Goal: Task Accomplishment & Management: Use online tool/utility

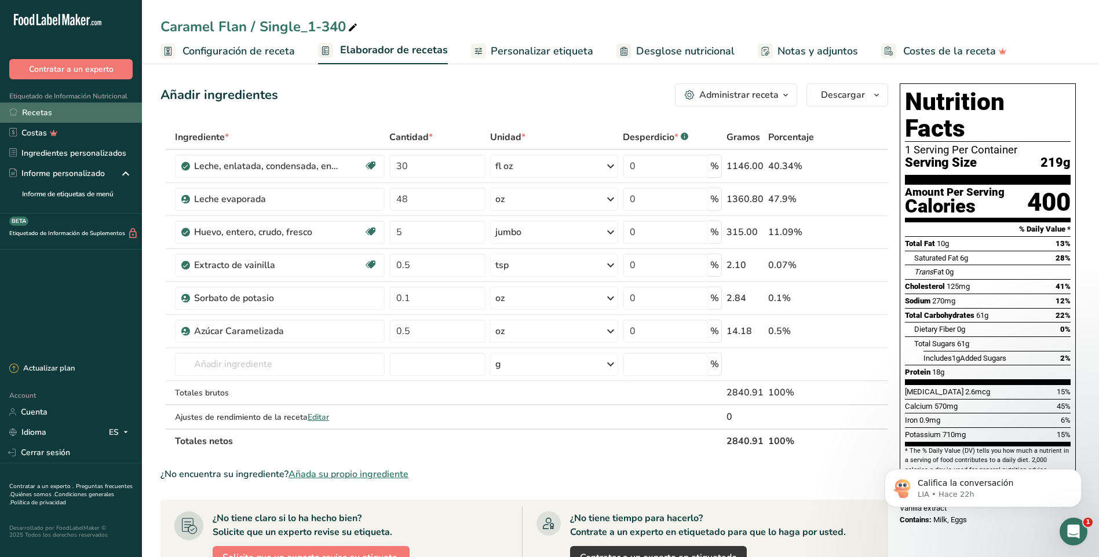
click at [41, 114] on link "Recetas" at bounding box center [71, 113] width 142 height 20
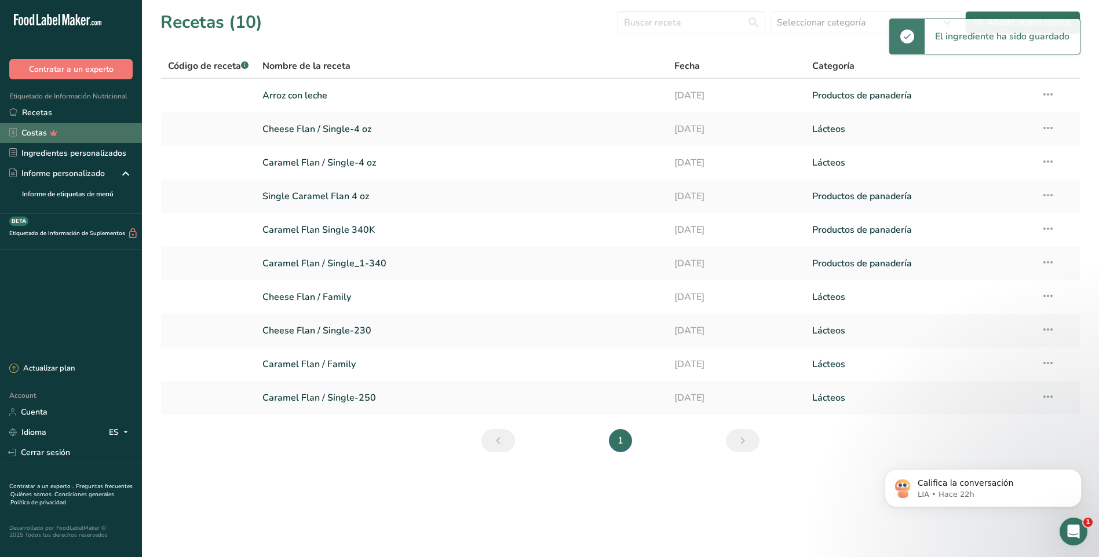
click at [28, 132] on link "Costas" at bounding box center [71, 133] width 142 height 20
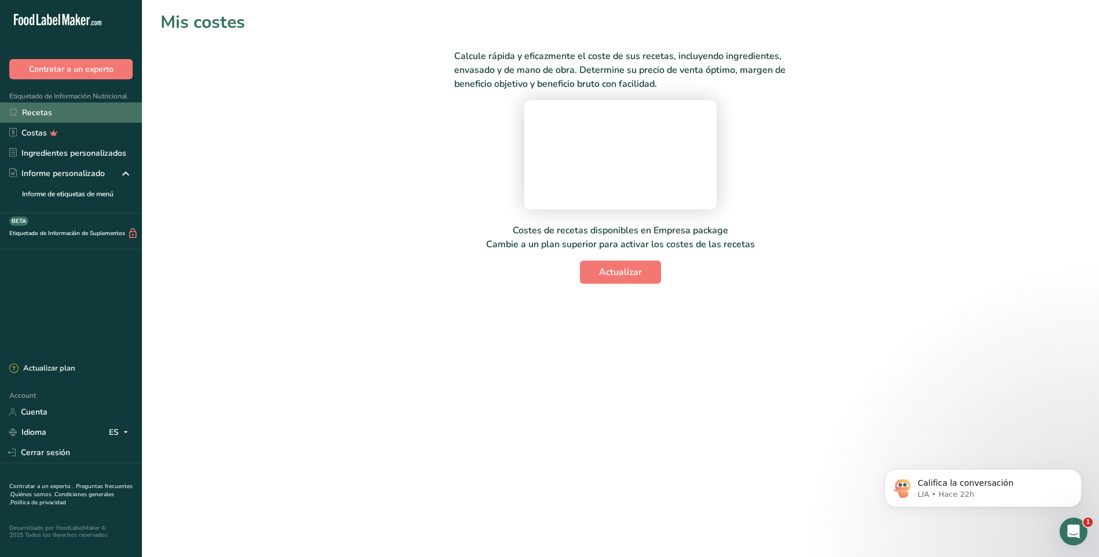
click at [37, 115] on link "Recetas" at bounding box center [71, 113] width 142 height 20
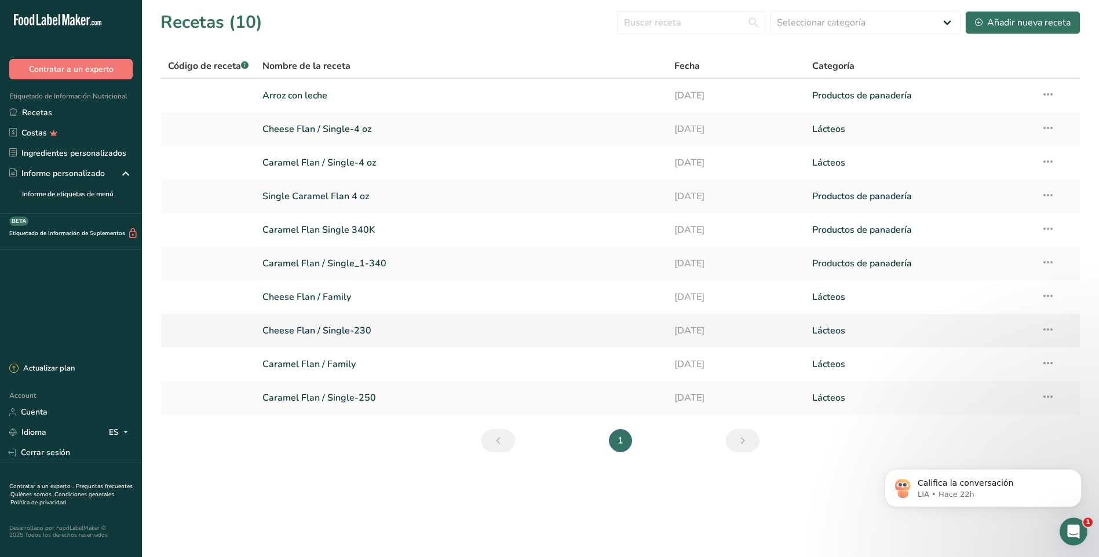
click at [306, 333] on link "Cheese Flan / Single-230" at bounding box center [461, 331] width 398 height 24
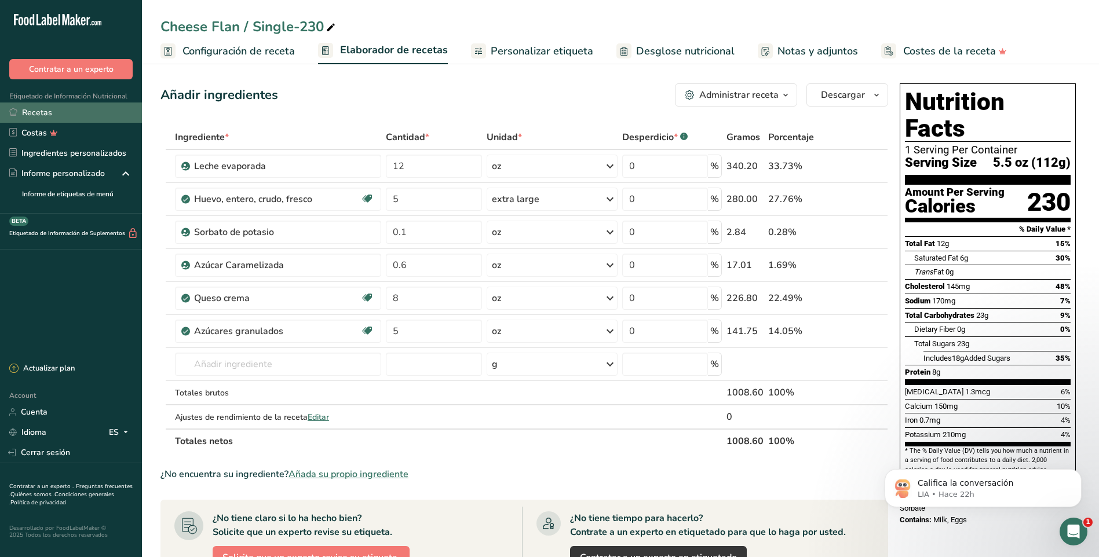
click at [35, 115] on link "Recetas" at bounding box center [71, 113] width 142 height 20
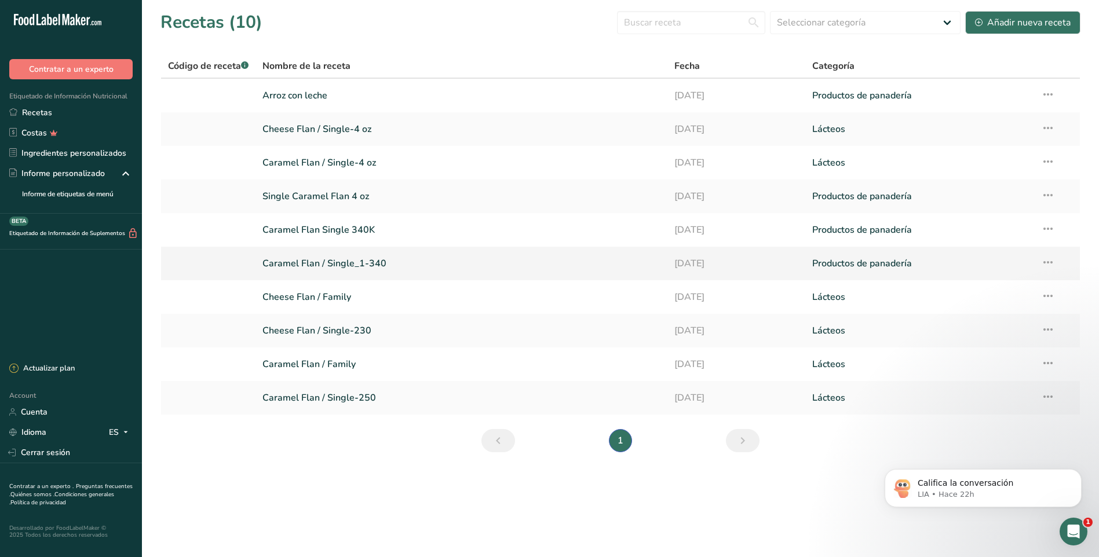
click at [339, 265] on link "Caramel Flan / Single_1-340" at bounding box center [461, 263] width 398 height 24
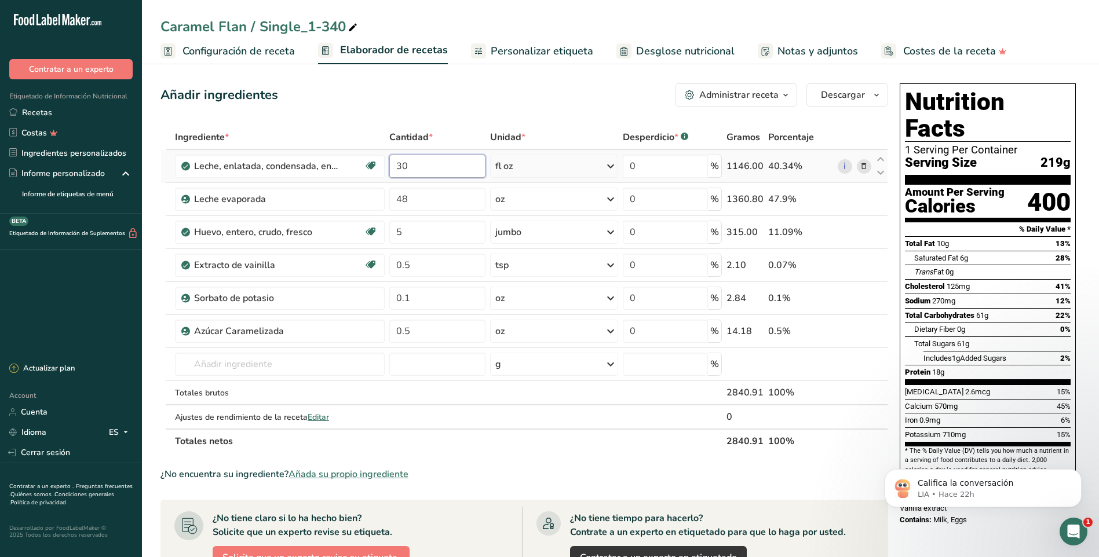
drag, startPoint x: 426, startPoint y: 166, endPoint x: 318, endPoint y: 151, distance: 110.0
click at [320, 151] on tr "Leche, enlatada, condensada, endulzada Libre de gluten Vegetariano Libre de soj…" at bounding box center [524, 166] width 727 height 33
drag, startPoint x: 416, startPoint y: 168, endPoint x: 364, endPoint y: 161, distance: 52.0
click at [364, 161] on tr "Leche, enlatada, condensada, endulzada Libre de gluten Vegetariano Libre de soj…" at bounding box center [524, 166] width 727 height 33
type input "30"
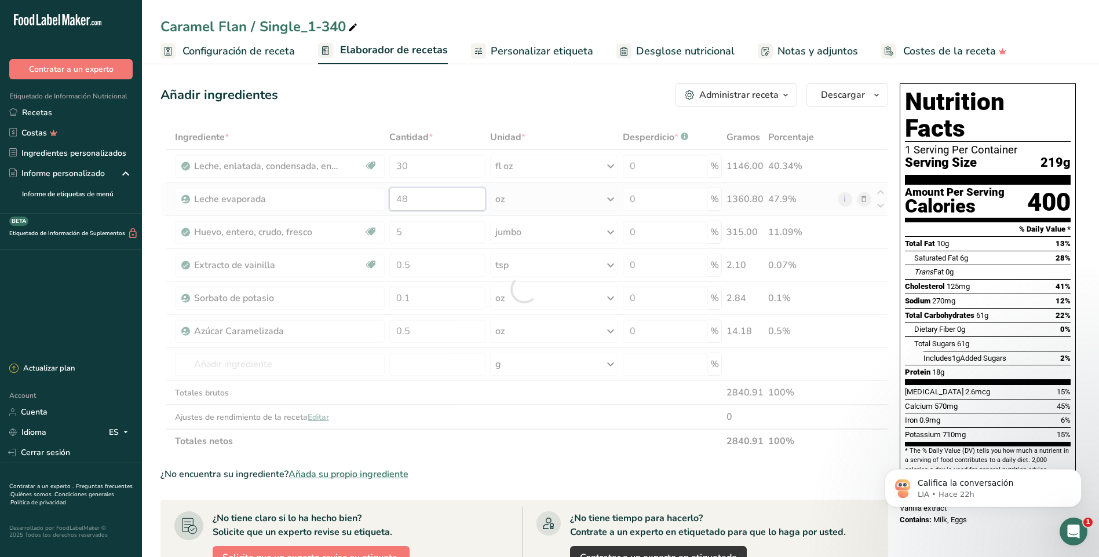
click at [415, 195] on div "Ingrediente * Cantidad * Unidad * Desperdicio * .a-a{fill:#347362;}.b-a{fill:#f…" at bounding box center [524, 289] width 728 height 329
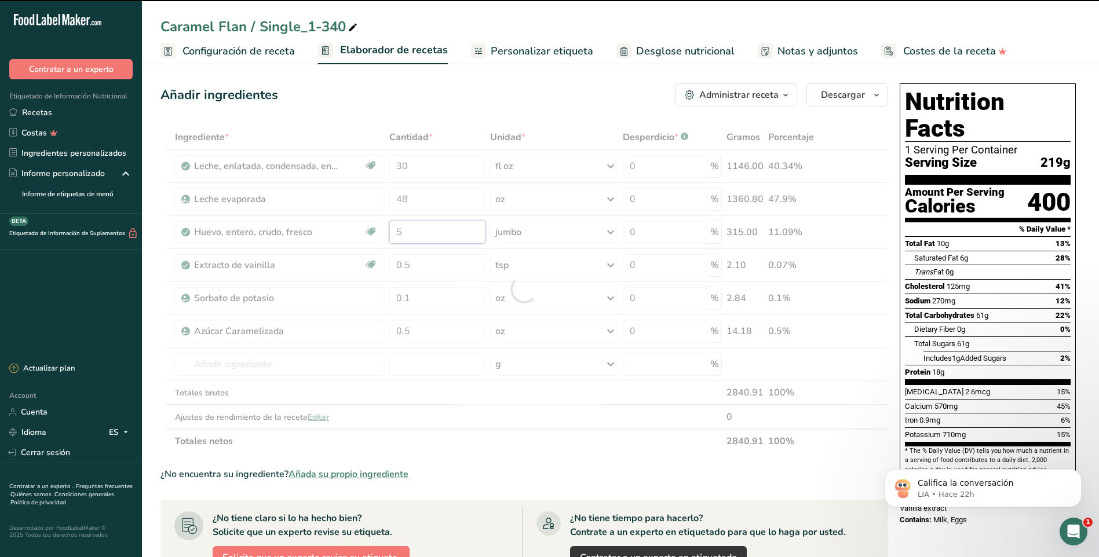
drag, startPoint x: 409, startPoint y: 229, endPoint x: 371, endPoint y: 231, distance: 38.3
click at [371, 231] on div "Ingrediente * Cantidad * Unidad * Desperdicio * .a-a{fill:#347362;}.b-a{fill:#f…" at bounding box center [524, 289] width 728 height 329
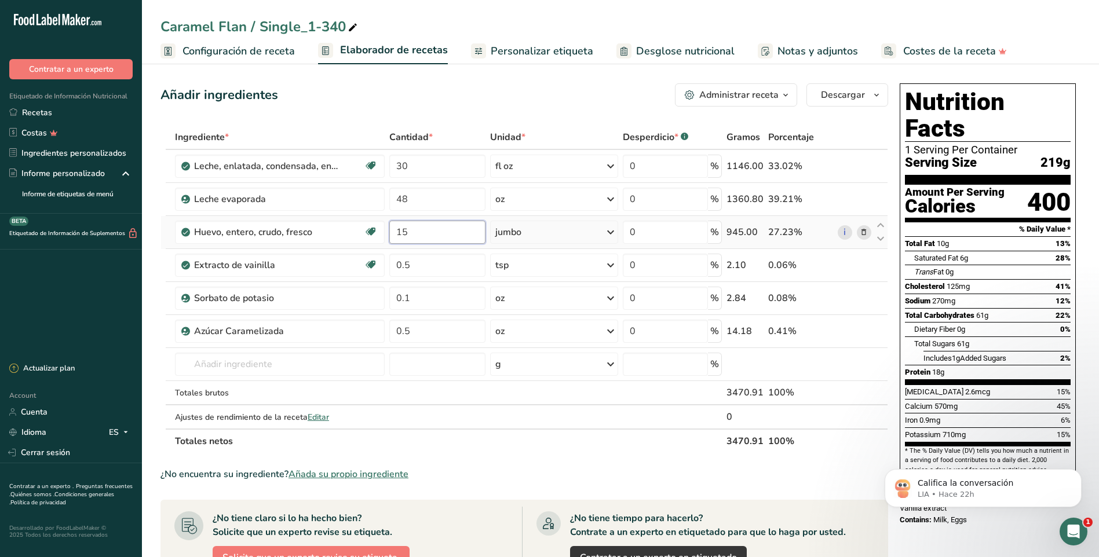
type input "15"
click at [562, 235] on div "Ingrediente * Cantidad * Unidad * Desperdicio * .a-a{fill:#347362;}.b-a{fill:#f…" at bounding box center [524, 289] width 728 height 329
click at [611, 231] on icon at bounding box center [611, 232] width 14 height 21
click at [560, 232] on div "jumbo" at bounding box center [554, 232] width 128 height 23
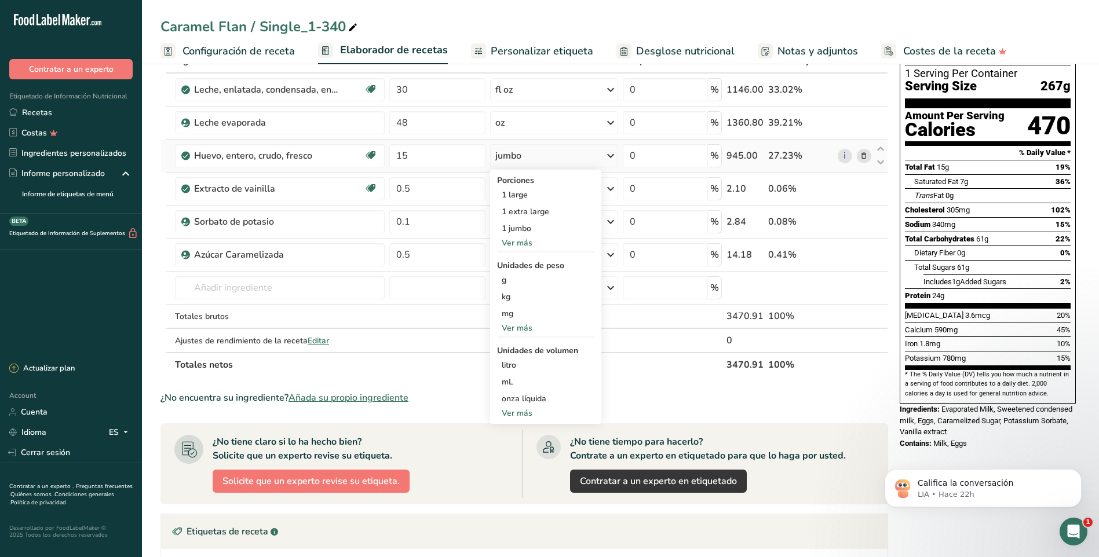
scroll to position [116, 0]
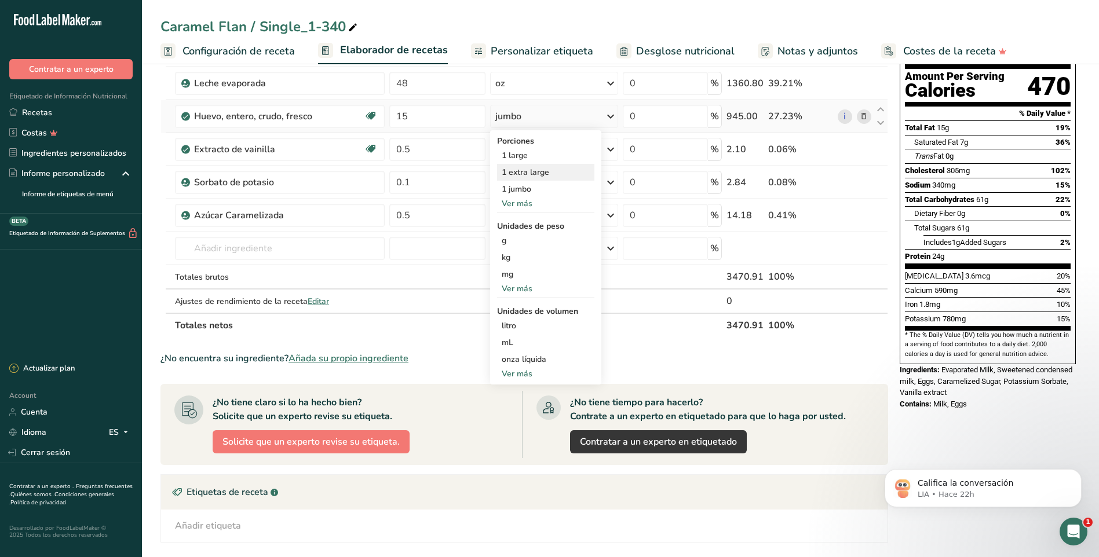
click at [518, 173] on div "1 extra large" at bounding box center [545, 172] width 97 height 17
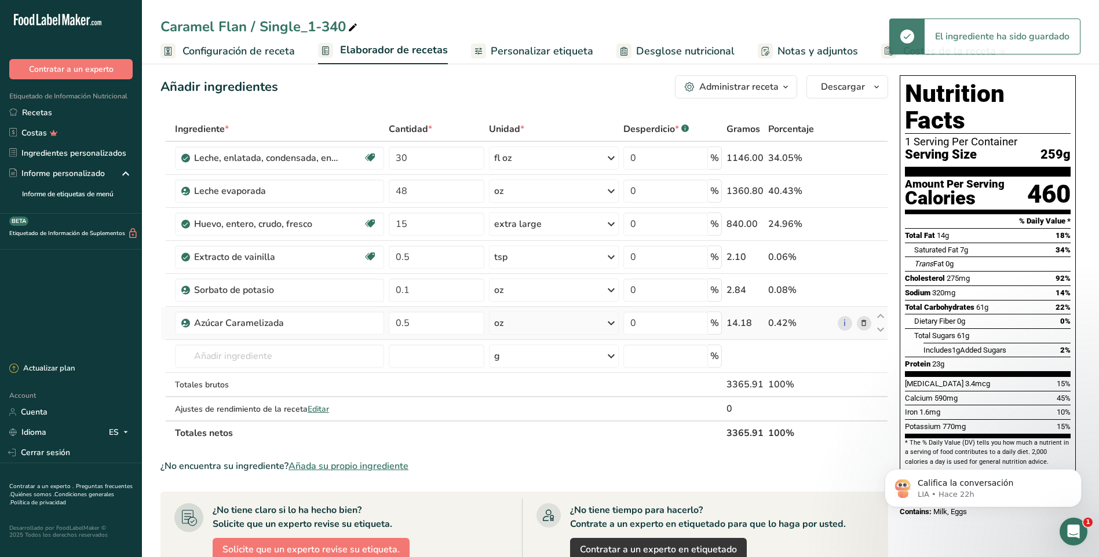
scroll to position [0, 0]
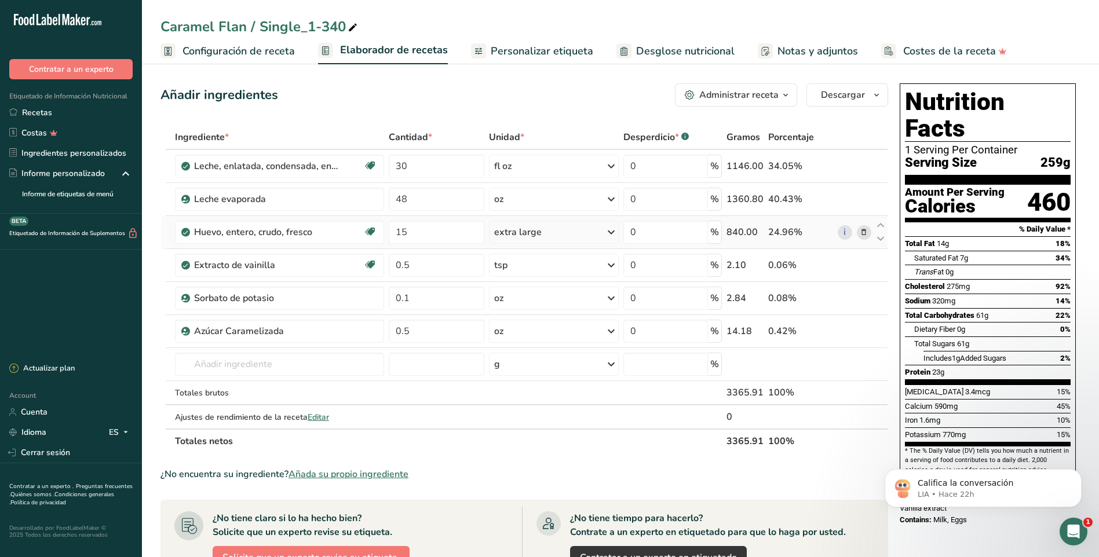
click at [543, 233] on div "extra large" at bounding box center [554, 232] width 130 height 23
click at [516, 305] on div "1 jumbo" at bounding box center [544, 305] width 97 height 17
click at [521, 236] on div "jumbo" at bounding box center [508, 232] width 26 height 14
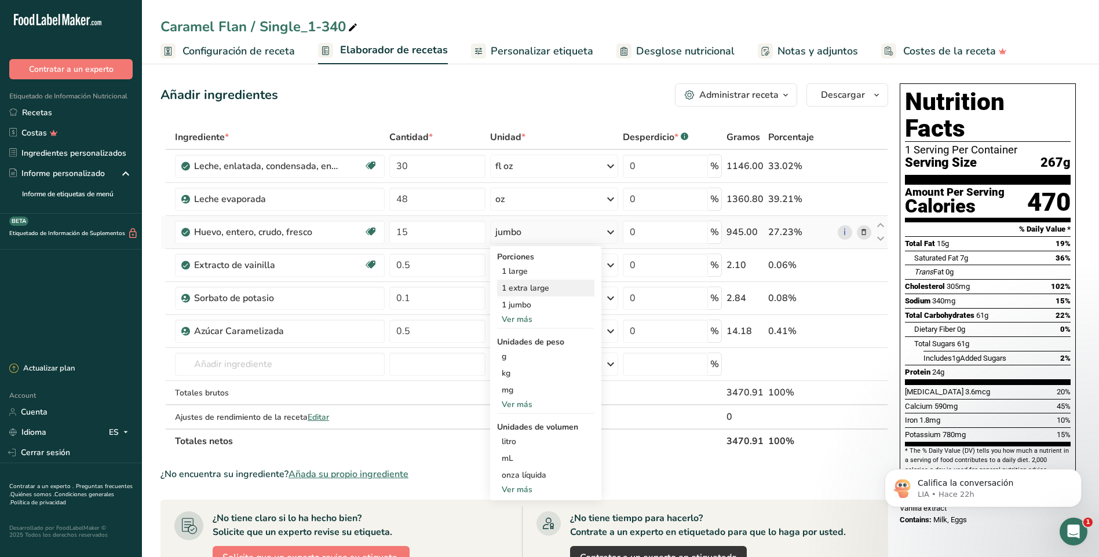
click at [526, 289] on div "1 extra large" at bounding box center [545, 288] width 97 height 17
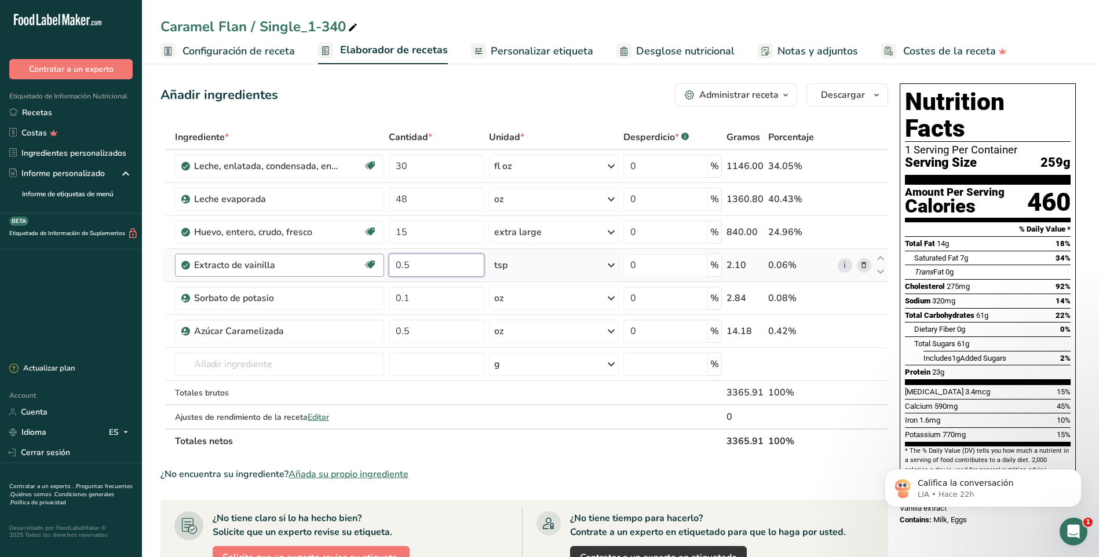
drag, startPoint x: 410, startPoint y: 265, endPoint x: 336, endPoint y: 255, distance: 74.2
click at [336, 255] on tr "Extracto de vainilla Libre de lácteos Libre de gluten [GEOGRAPHIC_DATA] Vegetar…" at bounding box center [524, 265] width 727 height 33
type input "1"
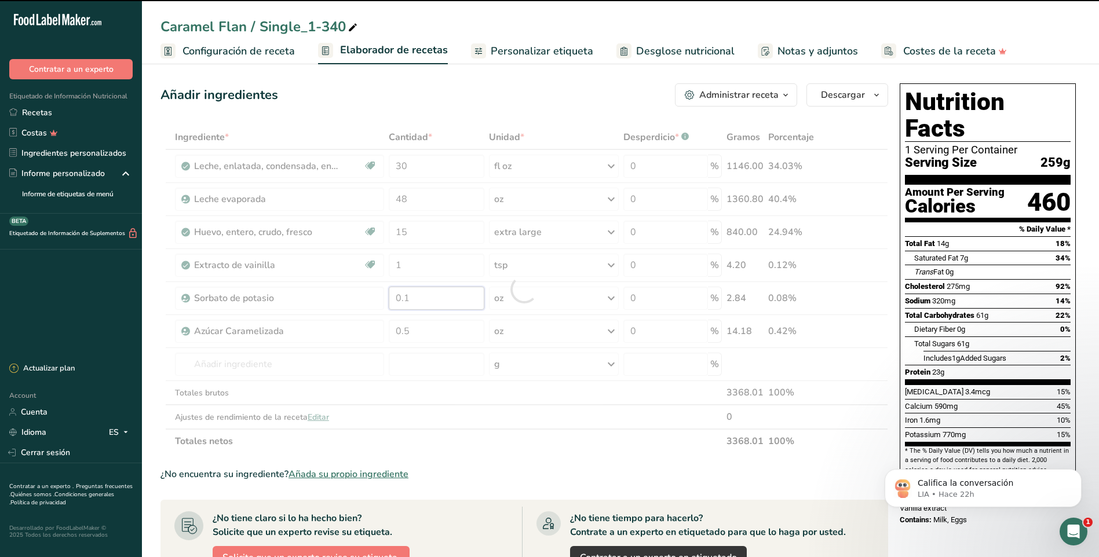
drag, startPoint x: 417, startPoint y: 296, endPoint x: 380, endPoint y: 296, distance: 37.7
click at [380, 296] on div "Ingrediente * Cantidad * Unidad * Desperdicio * .a-a{fill:#347362;}.b-a{fill:#f…" at bounding box center [524, 289] width 728 height 329
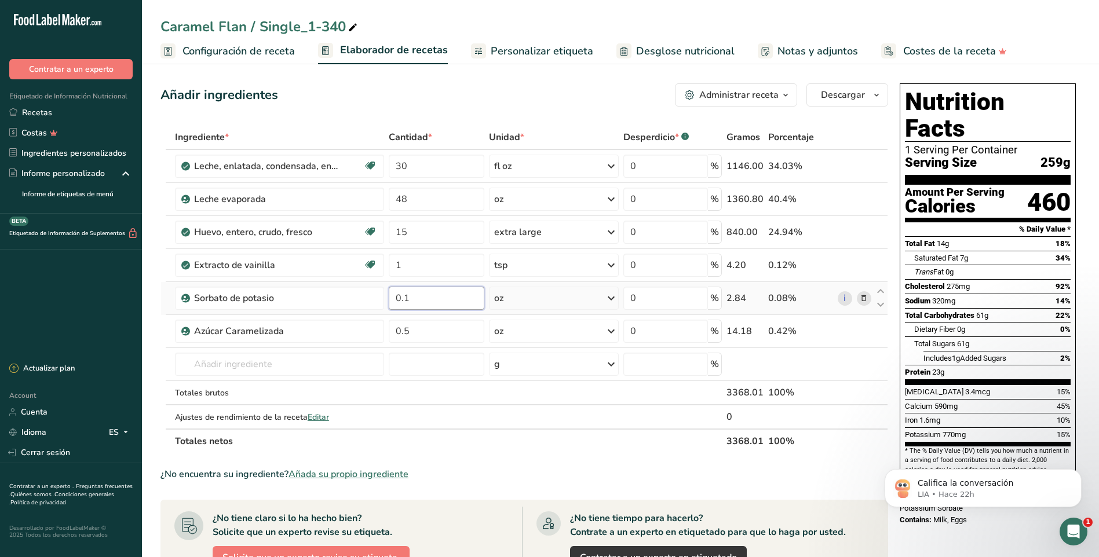
click at [416, 298] on input "0.1" at bounding box center [437, 298] width 96 height 23
click at [421, 306] on input "0.2" at bounding box center [437, 298] width 96 height 23
type input "0.2"
click at [518, 297] on div "Ingrediente * Cantidad * Unidad * Desperdicio * .a-a{fill:#347362;}.b-a{fill:#f…" at bounding box center [524, 289] width 728 height 329
click at [525, 301] on div "oz" at bounding box center [554, 298] width 130 height 23
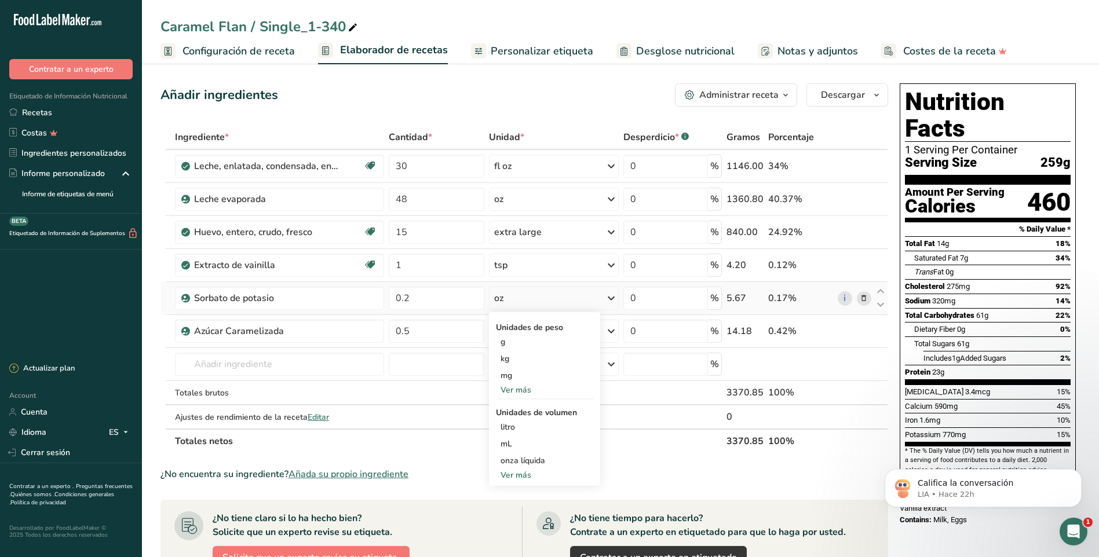
click at [519, 474] on div "Ver más" at bounding box center [544, 475] width 97 height 12
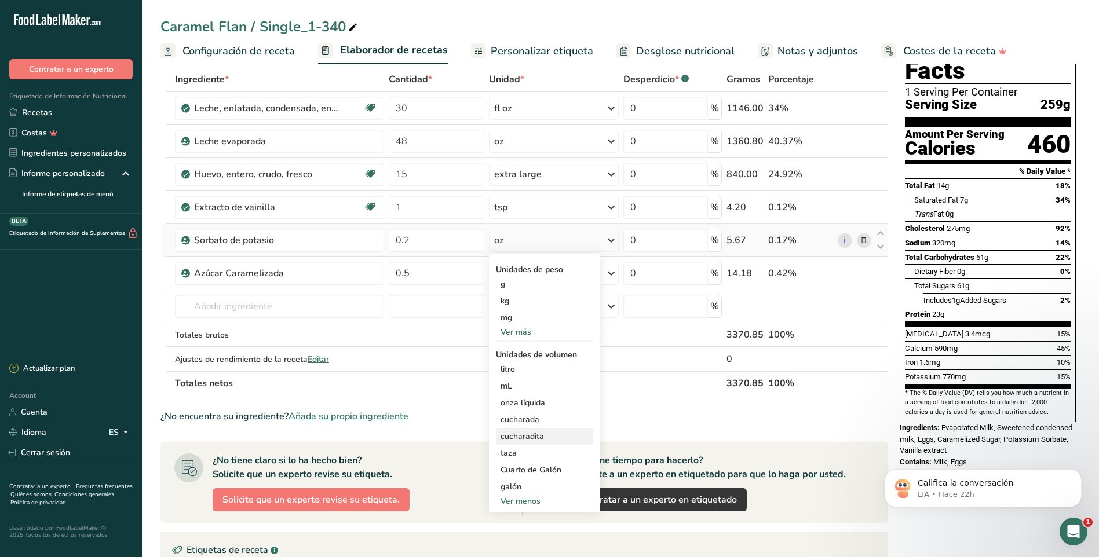
click at [537, 438] on div "cucharadita" at bounding box center [545, 436] width 88 height 12
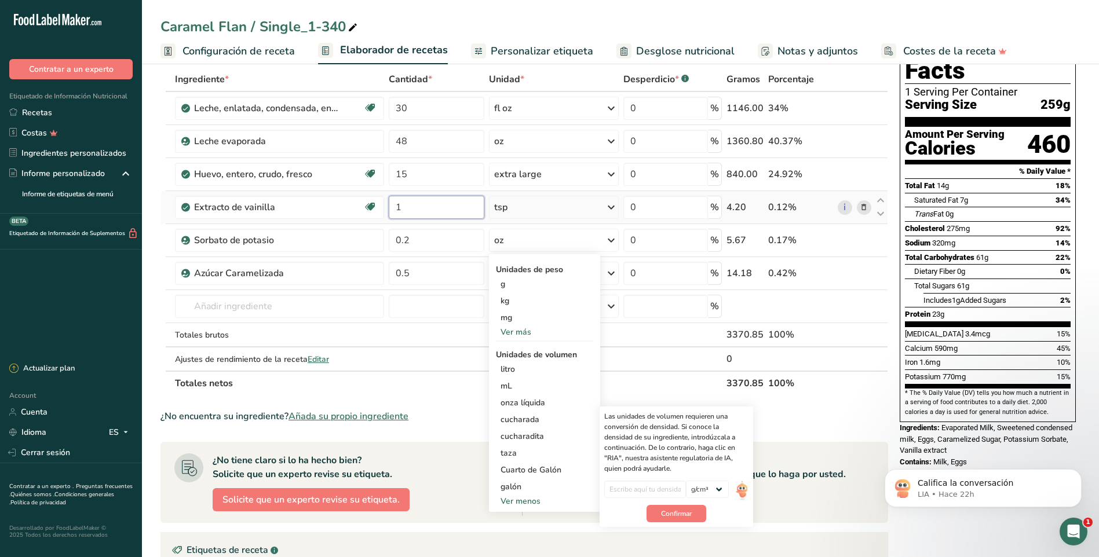
click at [432, 207] on input "1" at bounding box center [437, 207] width 96 height 23
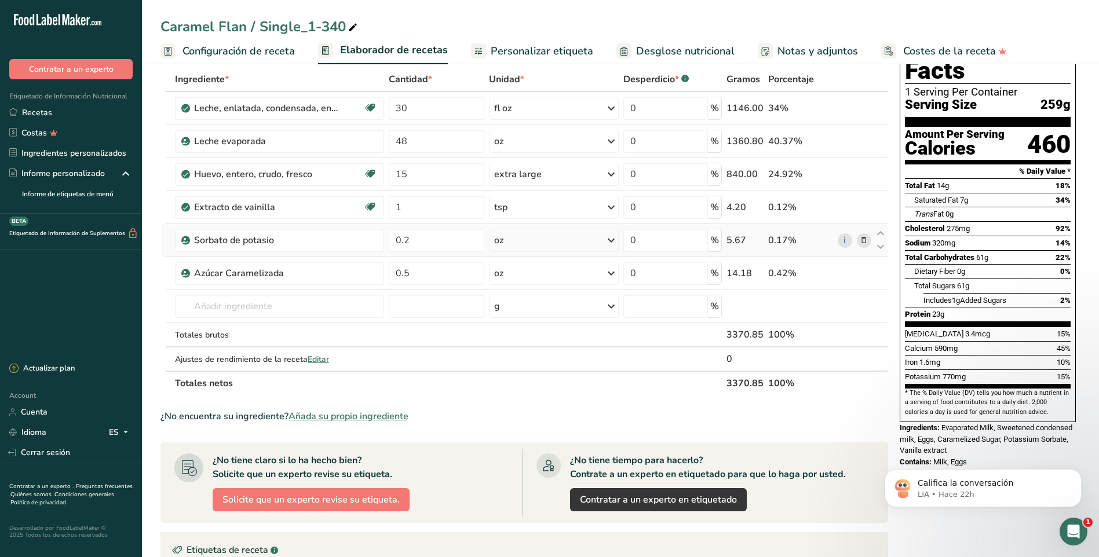
click at [612, 240] on div "Ingrediente * Cantidad * Unidad * Desperdicio * .a-a{fill:#347362;}.b-a{fill:#f…" at bounding box center [524, 231] width 728 height 329
click at [612, 239] on icon at bounding box center [611, 240] width 14 height 21
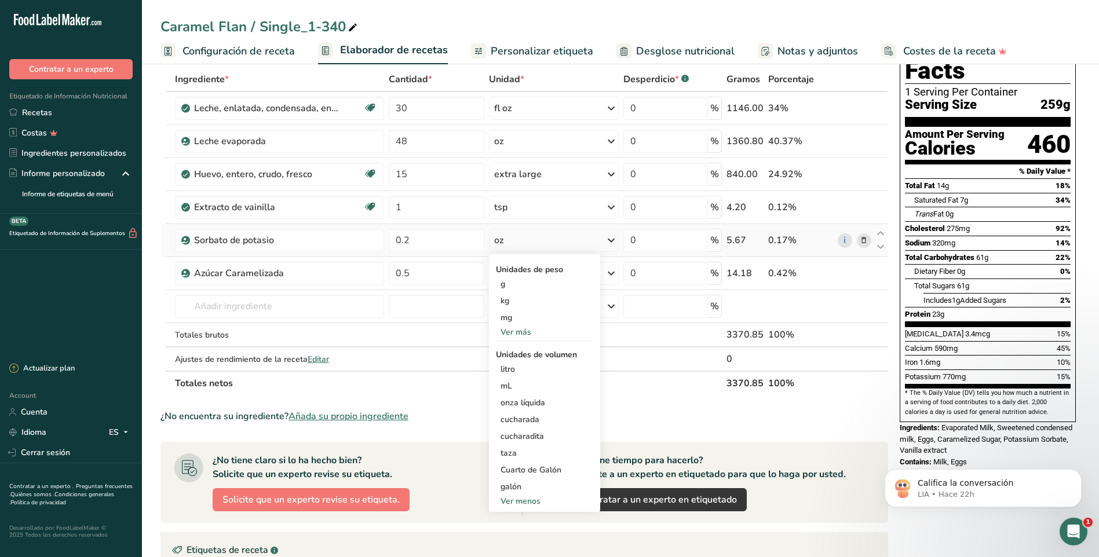
click at [521, 499] on div "Ver menos" at bounding box center [544, 501] width 97 height 12
click at [520, 419] on div "Ver más" at bounding box center [544, 417] width 97 height 12
select select "22"
click at [526, 437] on div "cucharadita" at bounding box center [545, 436] width 88 height 12
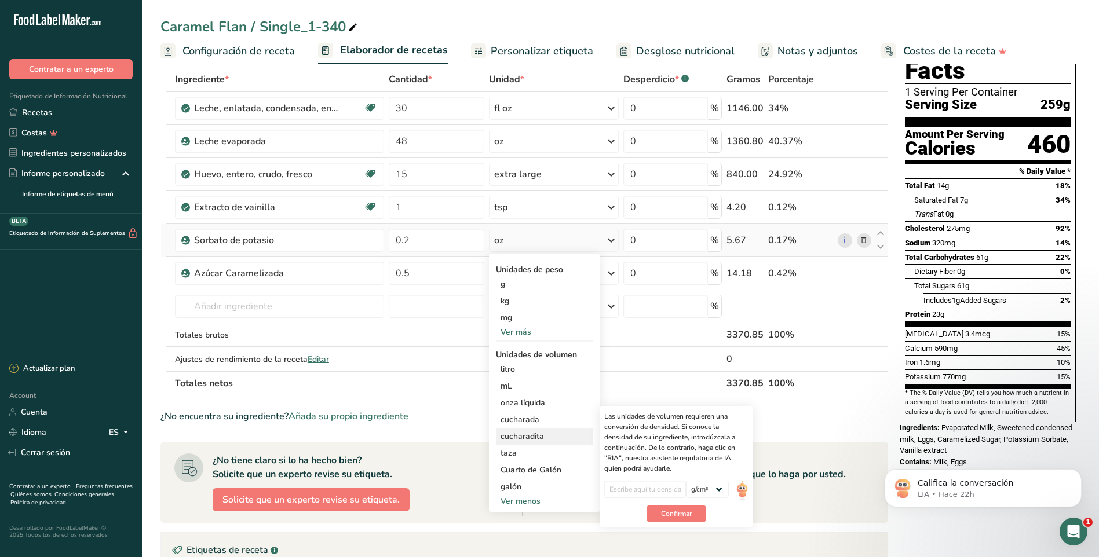
click at [520, 435] on div "cucharadita" at bounding box center [545, 436] width 88 height 12
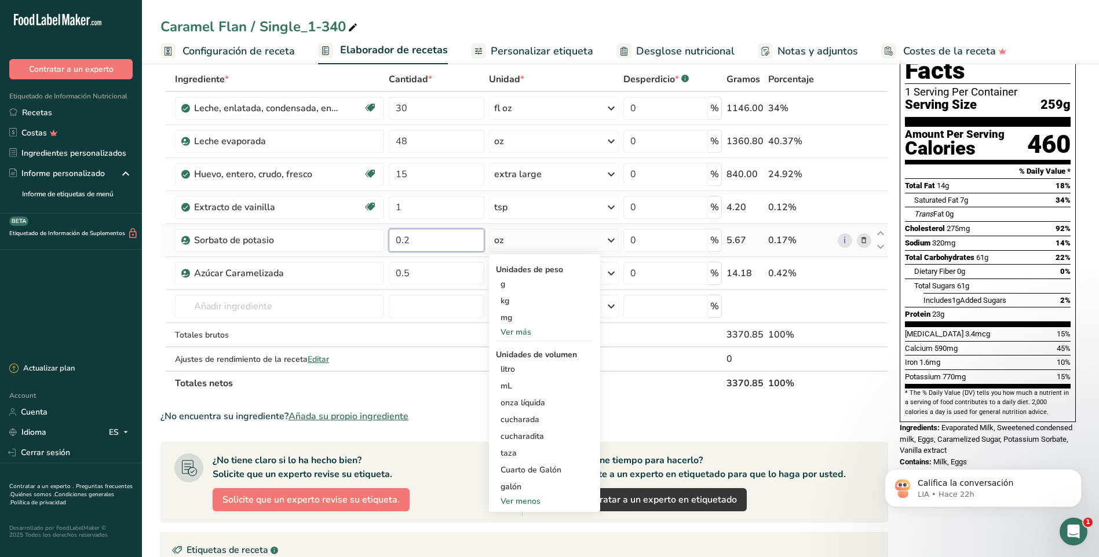
click at [423, 245] on input "0.2" at bounding box center [437, 240] width 96 height 23
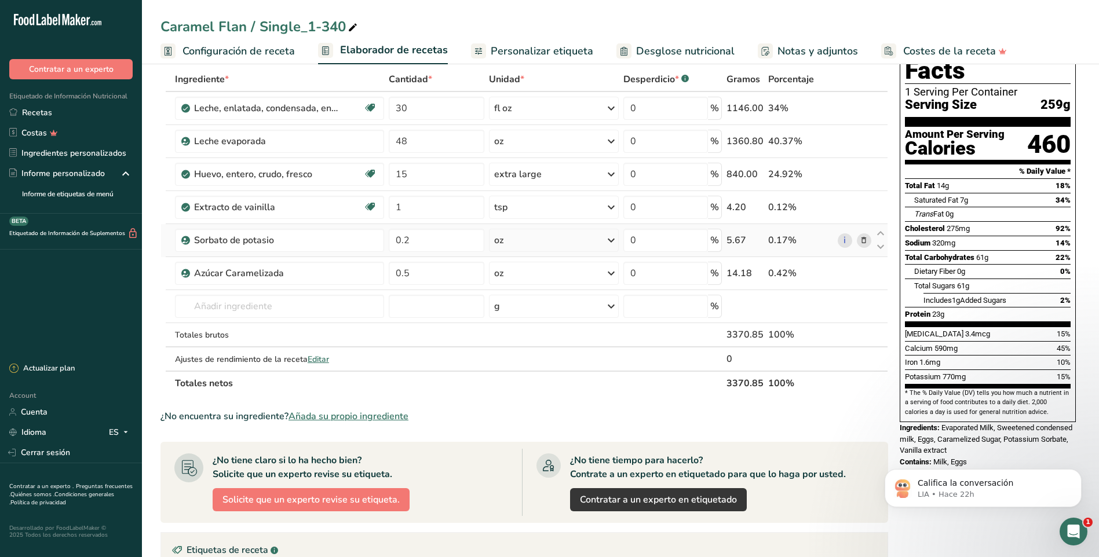
click at [613, 239] on div "Ingrediente * Cantidad * Unidad * Desperdicio * .a-a{fill:#347362;}.b-a{fill:#f…" at bounding box center [524, 231] width 728 height 329
click at [612, 239] on icon at bounding box center [611, 240] width 14 height 21
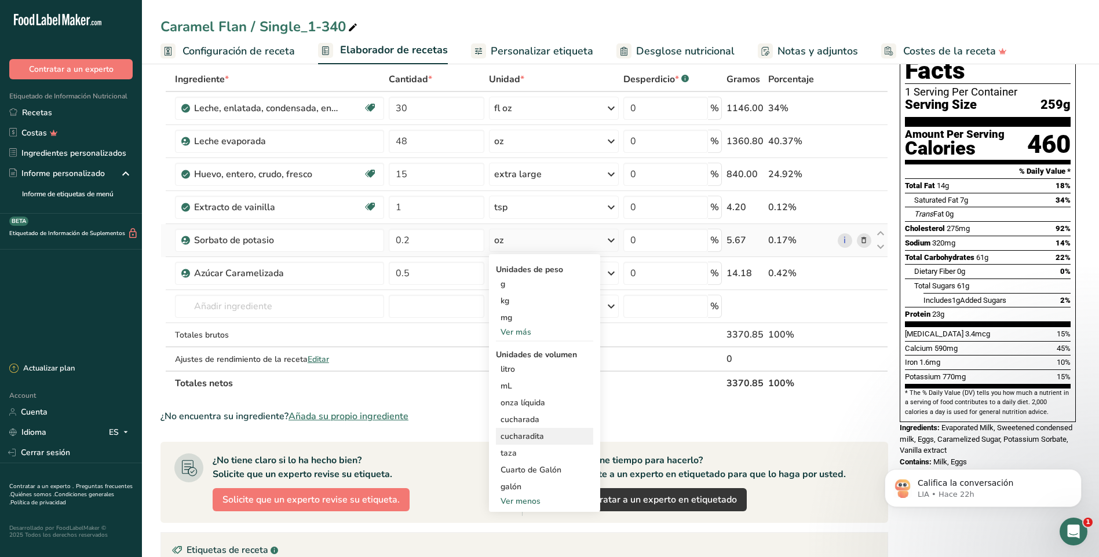
click at [528, 435] on div "cucharadita" at bounding box center [545, 436] width 88 height 12
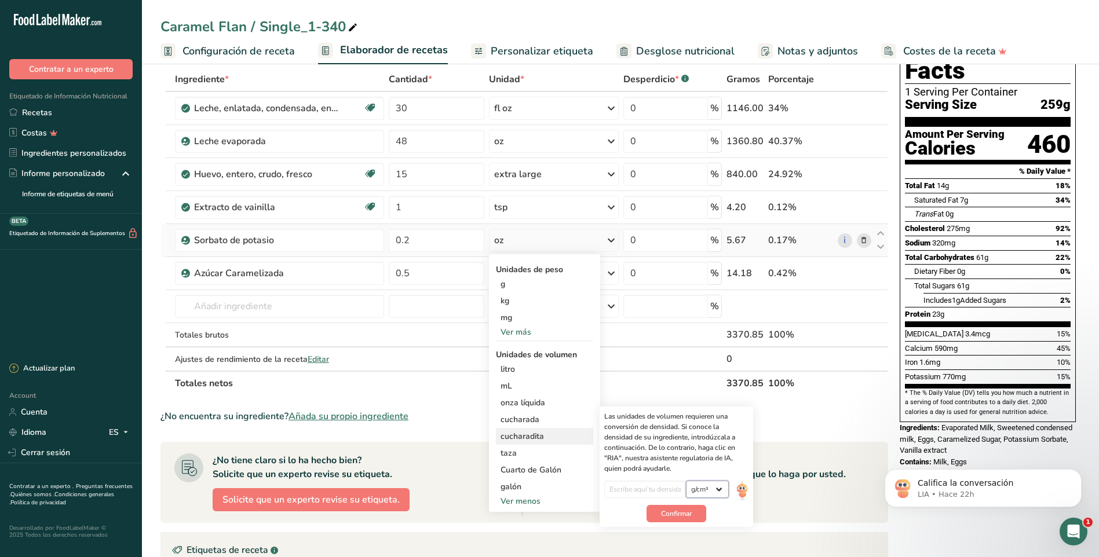
click at [722, 488] on select "lb/pie³ g/cm³" at bounding box center [707, 489] width 43 height 17
click at [718, 487] on select "lb/pie³ g/cm³" at bounding box center [707, 489] width 43 height 17
click at [408, 243] on input "0.2" at bounding box center [437, 240] width 96 height 23
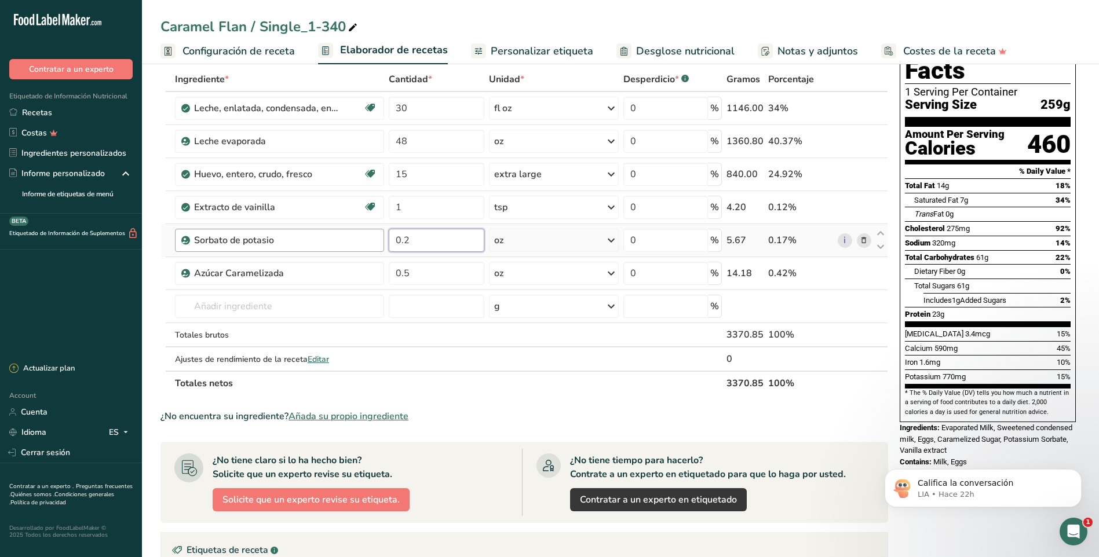
drag, startPoint x: 413, startPoint y: 238, endPoint x: 375, endPoint y: 232, distance: 38.0
click at [375, 232] on tr "Sorbato de potasio 0.2 oz Unidades de peso g kg mg Ver más Unidades de volumen …" at bounding box center [524, 240] width 727 height 33
type input "1"
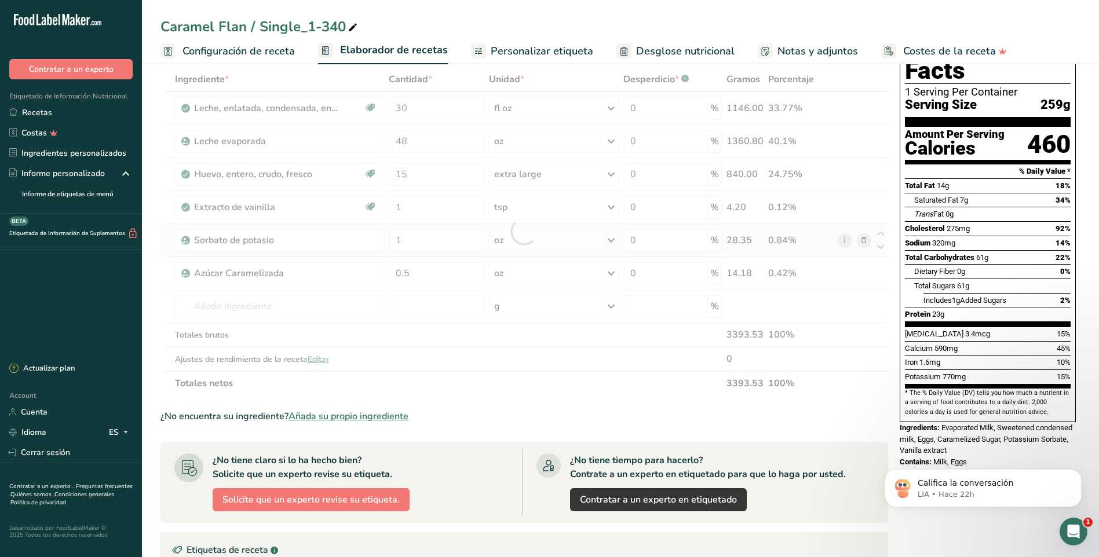
click at [523, 240] on div "Ingrediente * Cantidad * Unidad * Desperdicio * .a-a{fill:#347362;}.b-a{fill:#f…" at bounding box center [524, 231] width 728 height 329
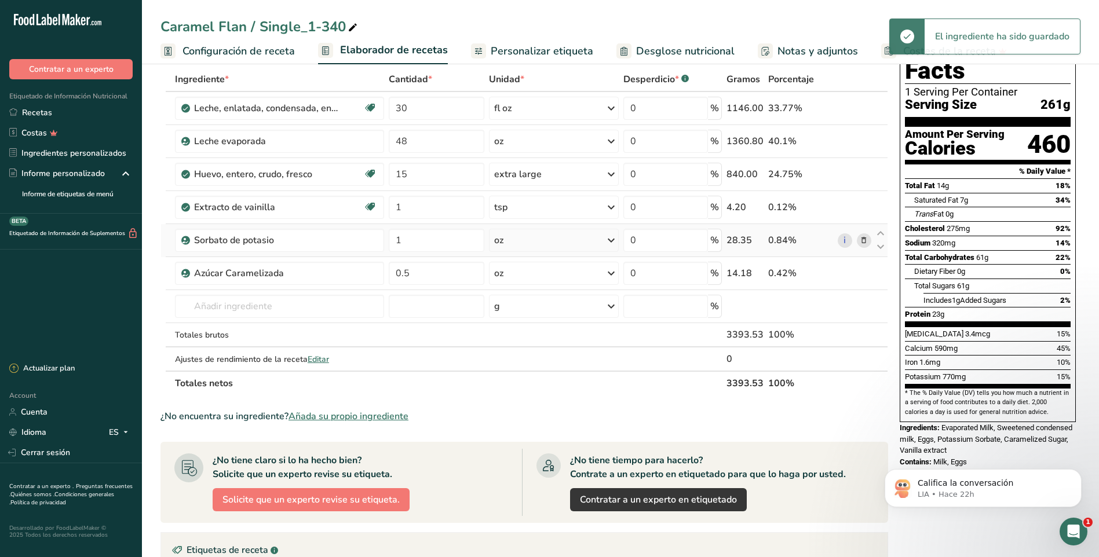
click at [616, 239] on icon at bounding box center [611, 240] width 14 height 21
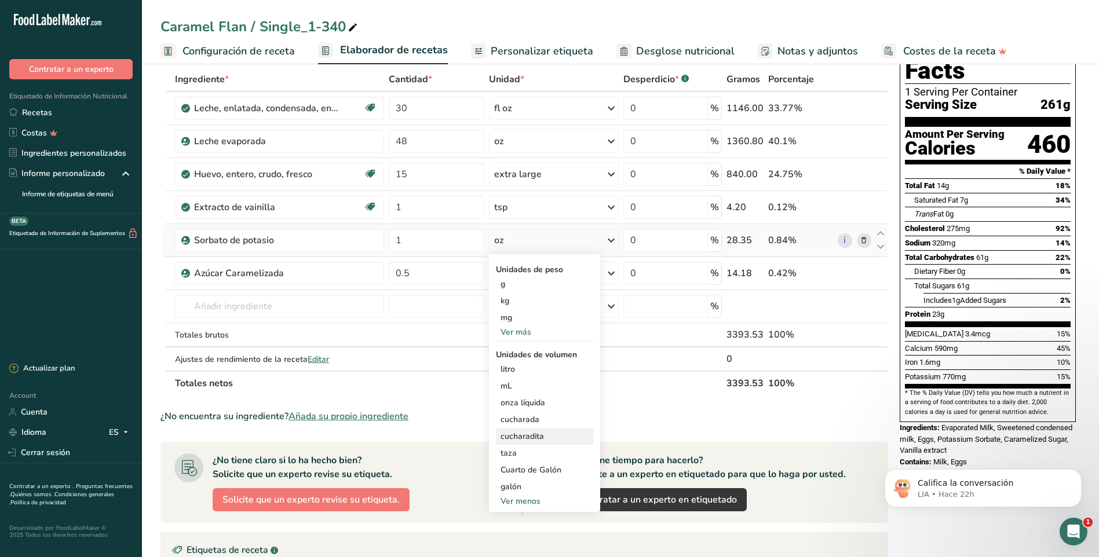
click at [526, 434] on div "cucharadita" at bounding box center [545, 436] width 88 height 12
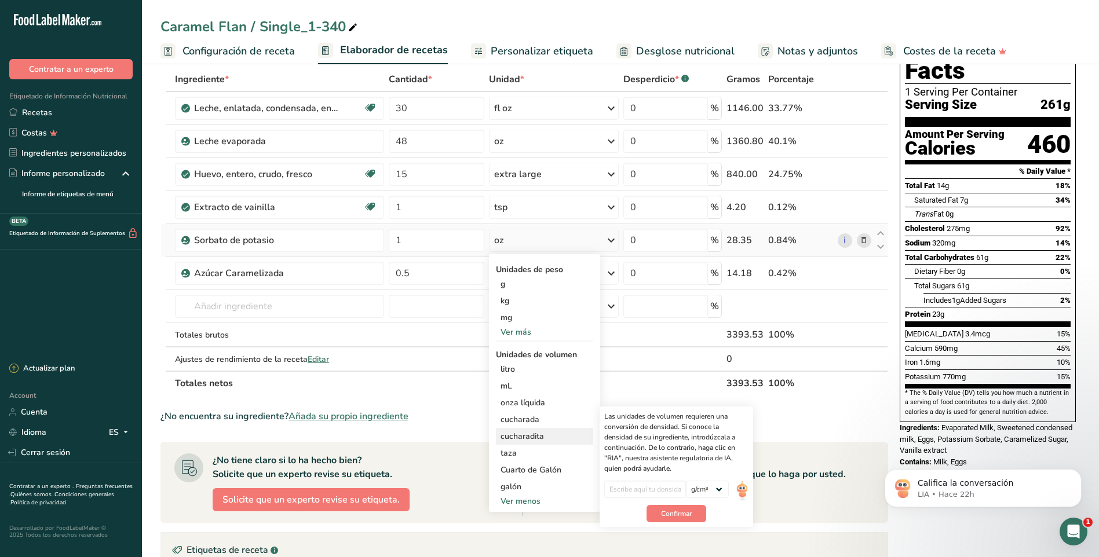
click at [526, 437] on div "cucharadita" at bounding box center [545, 436] width 88 height 12
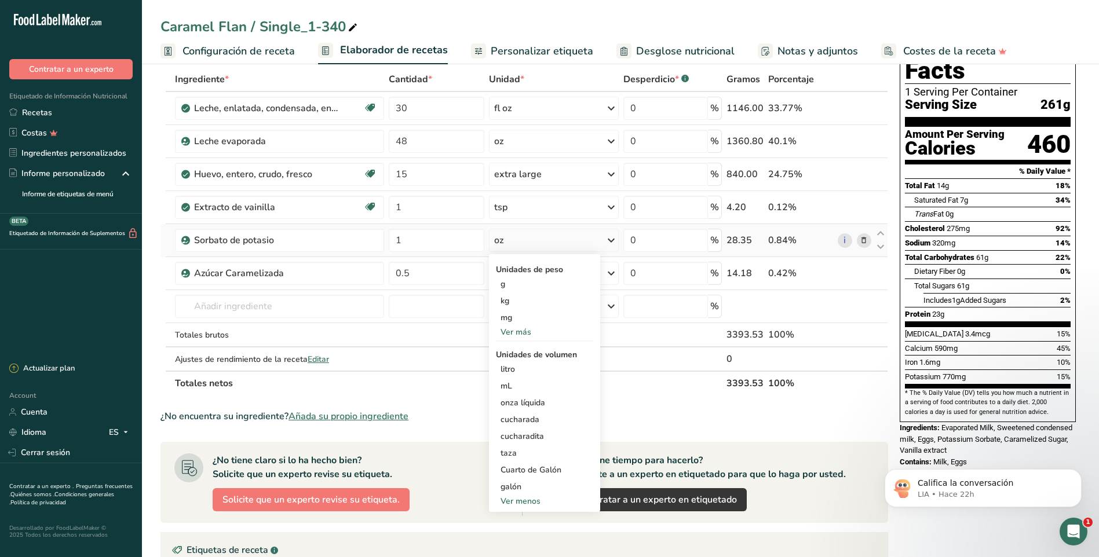
click at [518, 334] on div "Ver más" at bounding box center [544, 332] width 97 height 12
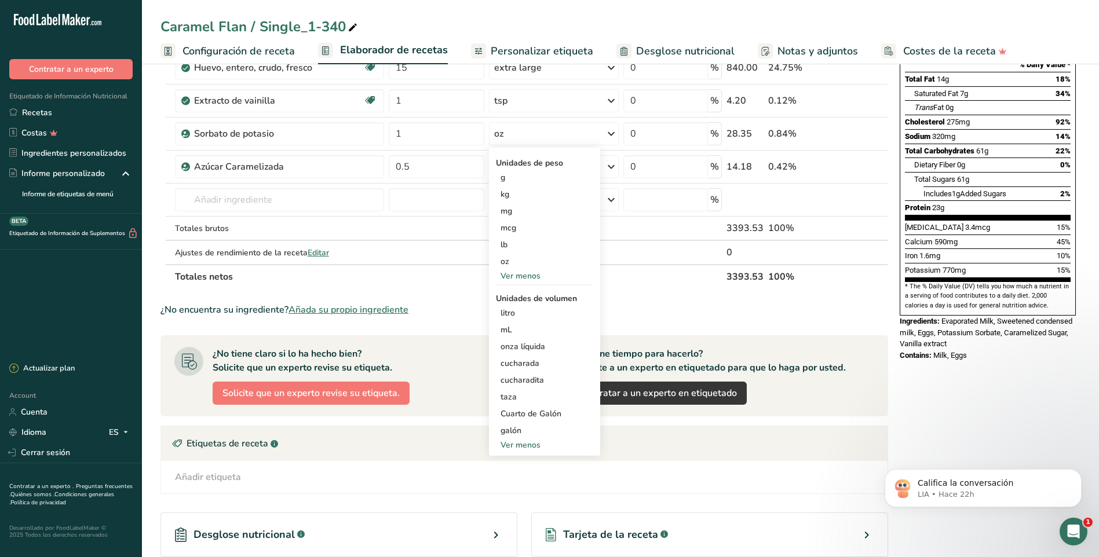
scroll to position [174, 0]
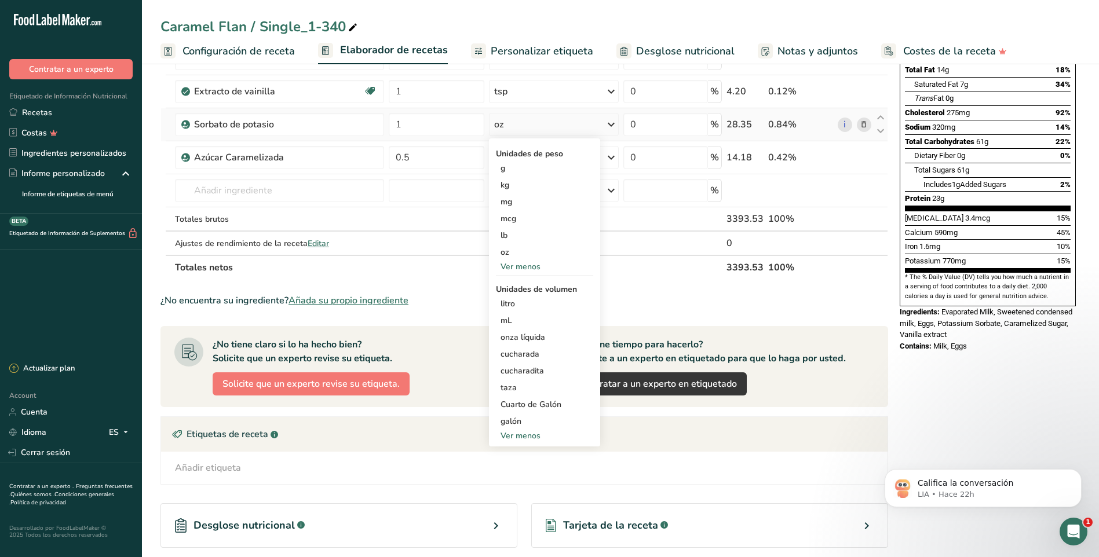
click at [530, 435] on div "Ver menos" at bounding box center [544, 436] width 97 height 12
click at [522, 352] on div "Ver más" at bounding box center [544, 352] width 97 height 12
click at [526, 374] on div "cucharadita" at bounding box center [545, 371] width 88 height 12
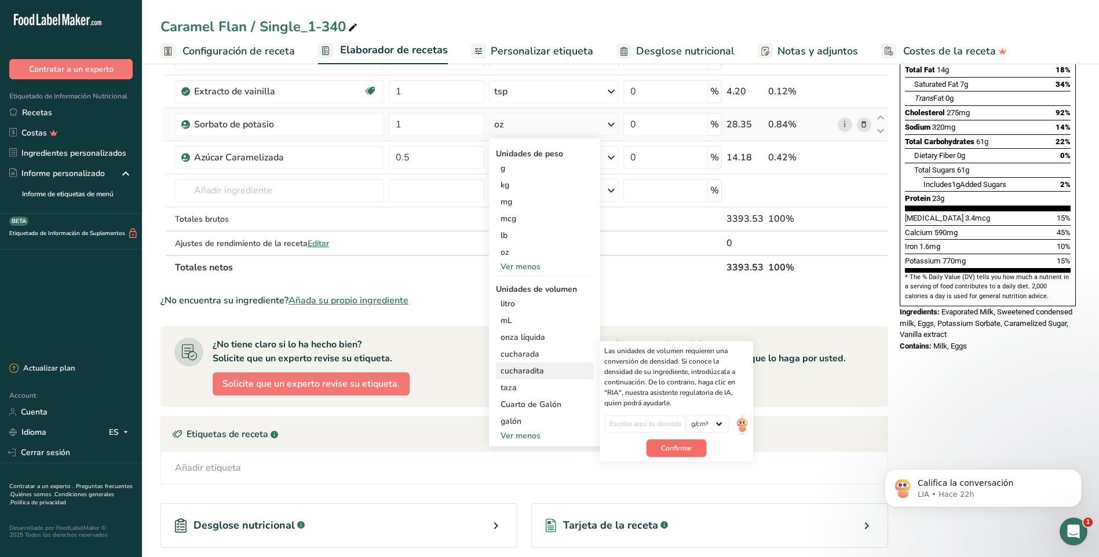
click at [667, 448] on span "Confirmar" at bounding box center [676, 448] width 31 height 10
click at [523, 123] on div "oz" at bounding box center [554, 124] width 130 height 23
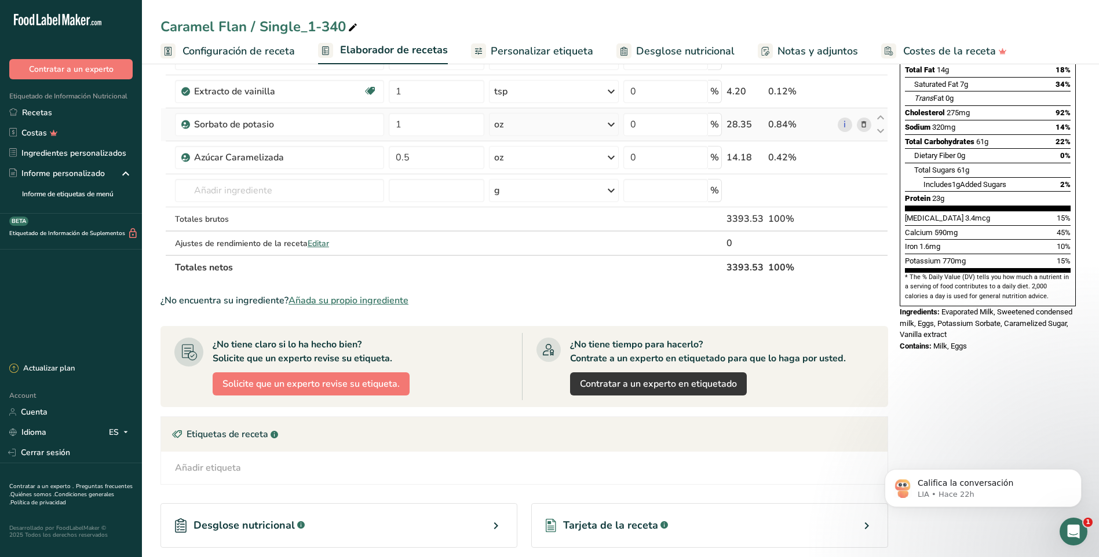
click at [519, 123] on div "oz" at bounding box center [554, 124] width 130 height 23
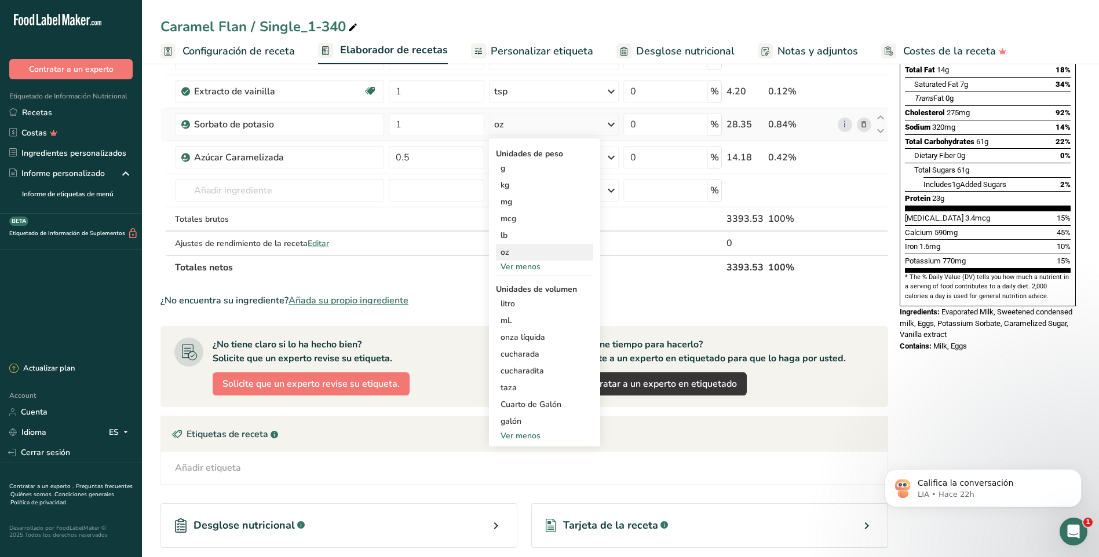
click at [510, 254] on div "oz" at bounding box center [544, 252] width 97 height 17
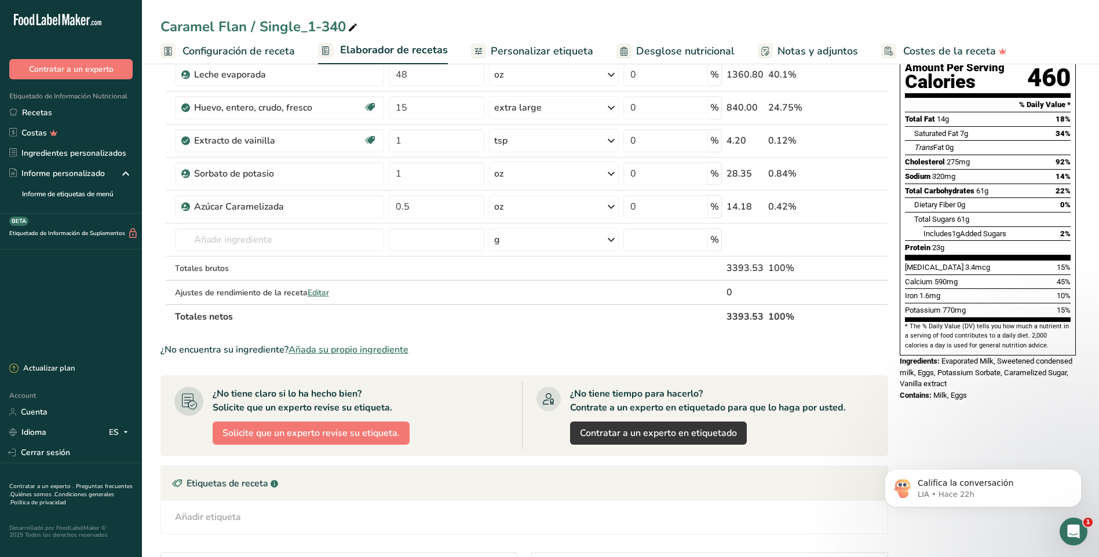
scroll to position [58, 0]
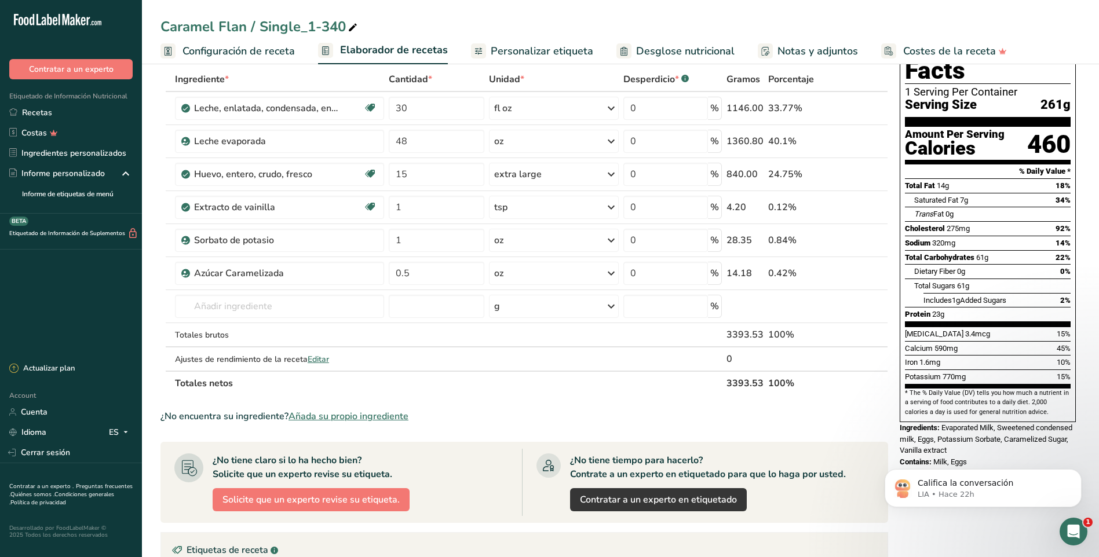
click at [187, 47] on span "Configuración de receta" at bounding box center [239, 51] width 112 height 16
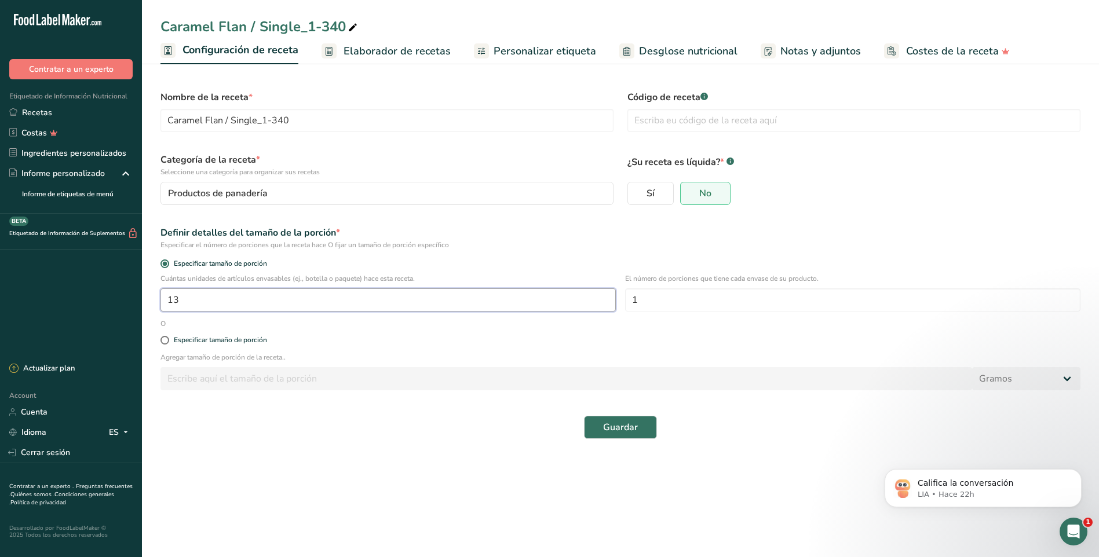
drag, startPoint x: 202, startPoint y: 303, endPoint x: 119, endPoint y: 295, distance: 83.2
click at [119, 295] on div ".a-20{fill:#fff;} Contratar a un experto Etiquetado de Información Nutricional …" at bounding box center [549, 278] width 1099 height 557
type input "26"
click at [702, 303] on input "1" at bounding box center [852, 300] width 455 height 23
click at [622, 430] on span "Guardar" at bounding box center [620, 428] width 35 height 14
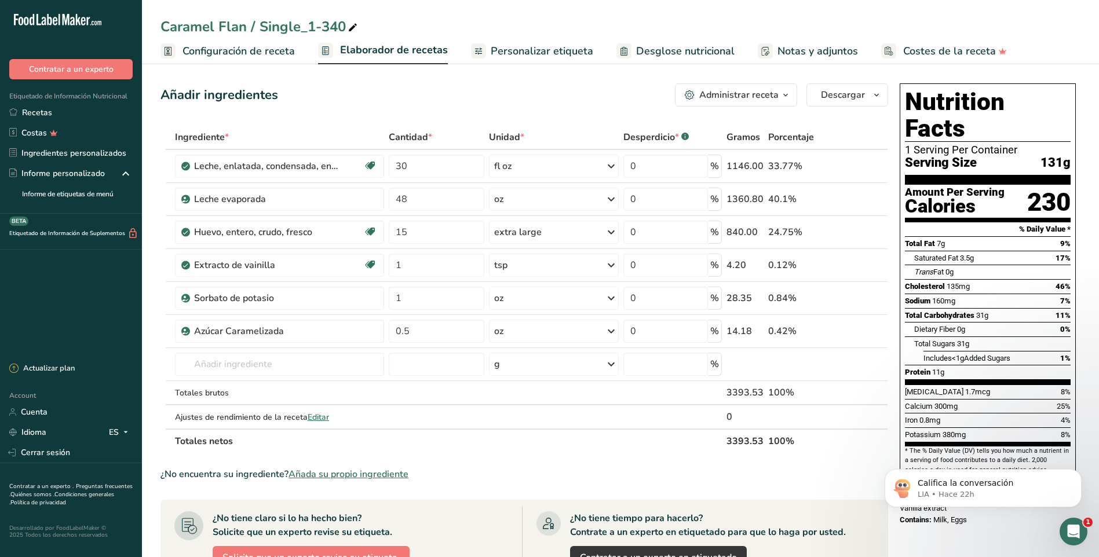
click at [375, 50] on span "Elaborador de recetas" at bounding box center [394, 50] width 108 height 16
click at [231, 362] on input "text" at bounding box center [279, 364] width 209 height 23
type input "y"
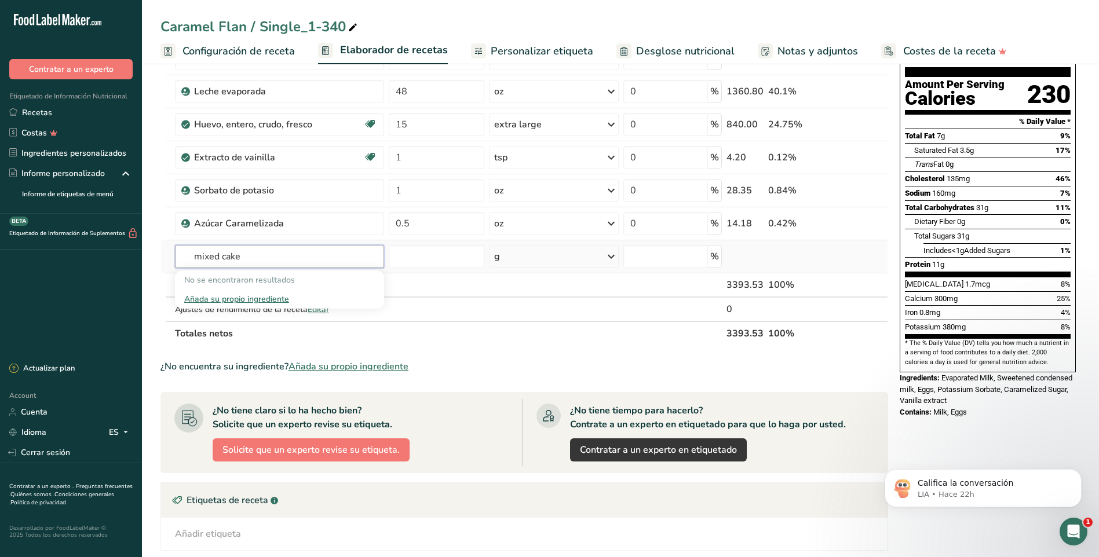
scroll to position [116, 0]
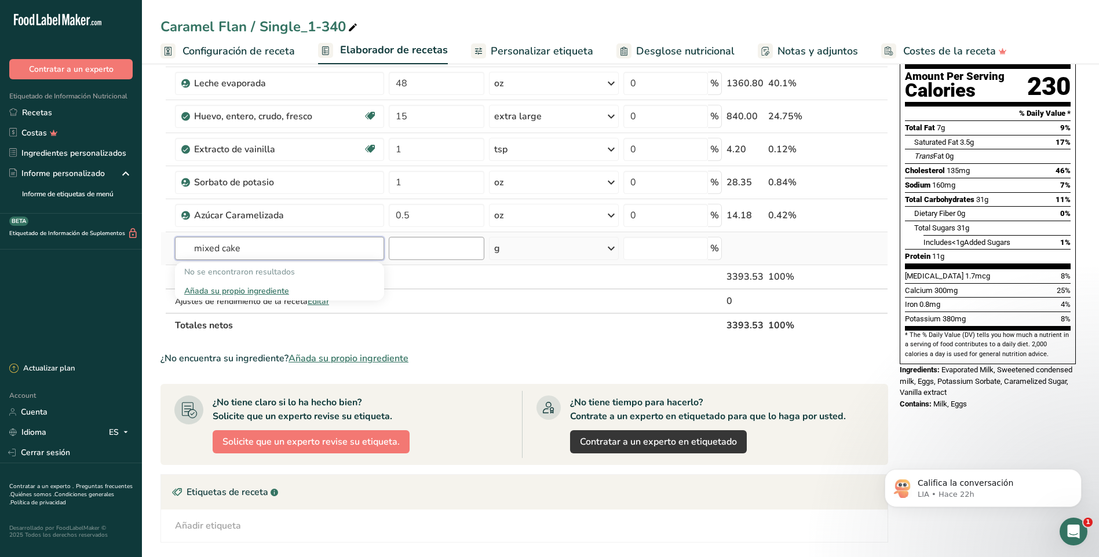
drag, startPoint x: 184, startPoint y: 250, endPoint x: 415, endPoint y: 257, distance: 231.3
click at [415, 257] on tr "mixed cake No se encontraron resultados Añada su propio ingrediente g Unidades …" at bounding box center [524, 248] width 727 height 33
drag, startPoint x: 261, startPoint y: 245, endPoint x: 123, endPoint y: 241, distance: 138.0
click at [123, 241] on div ".a-20{fill:#fff;} Contratar a un experto Etiquetado de Información Nutricional …" at bounding box center [549, 320] width 1099 height 872
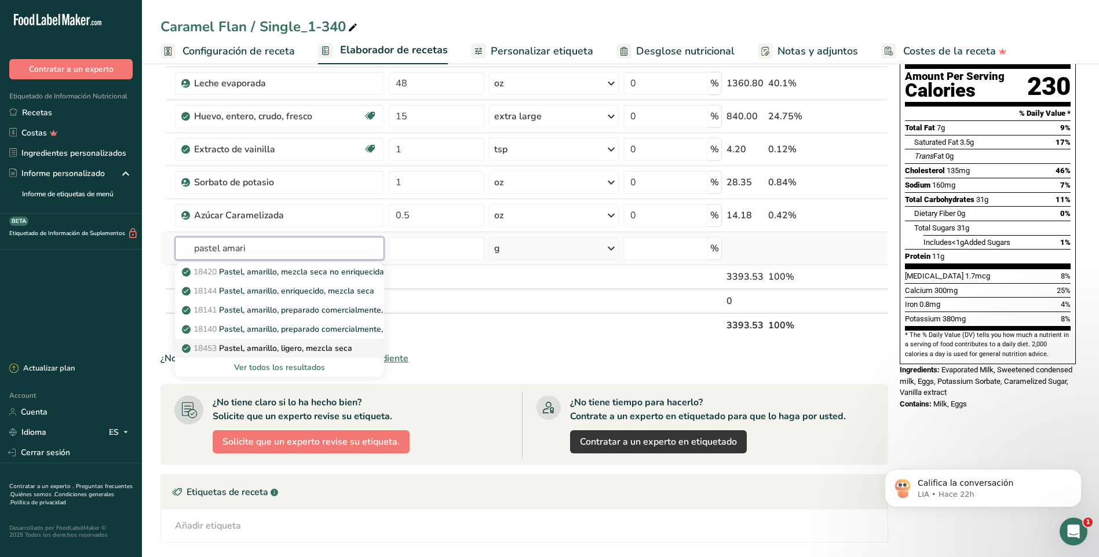
type input "pastel amari"
click at [319, 348] on p "18453 Pastel, amarillo, ligero, mezcla seca" at bounding box center [268, 348] width 168 height 12
type input "Cake, yellow, light, dry mix"
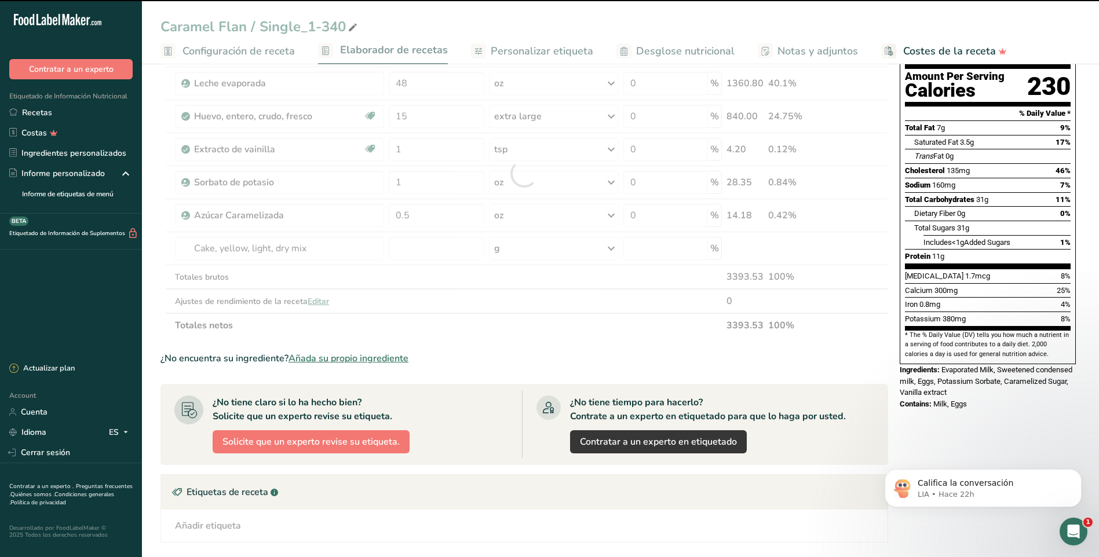
type input "0"
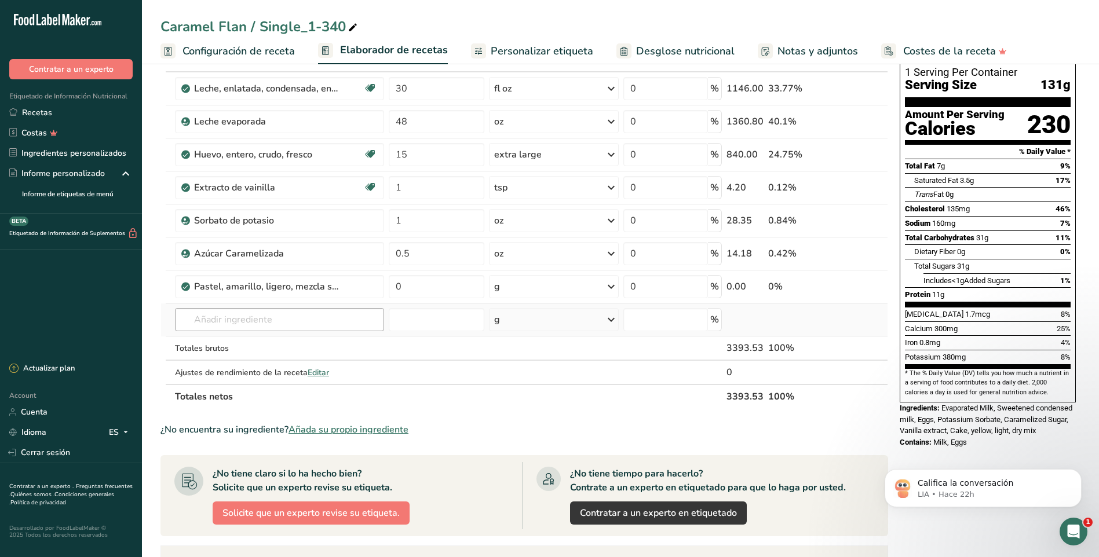
scroll to position [58, 0]
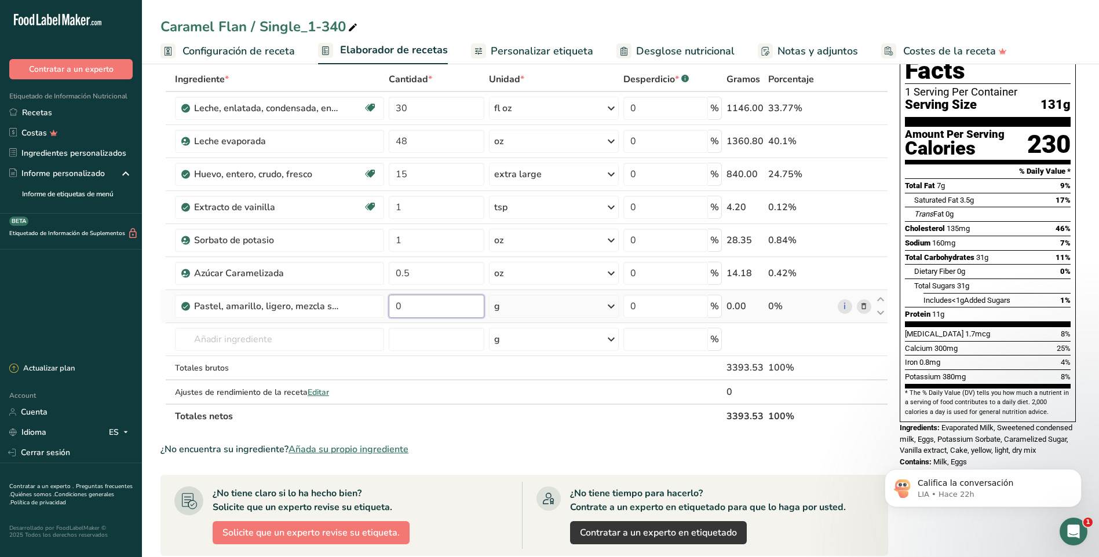
click at [475, 306] on input "0" at bounding box center [437, 306] width 96 height 23
type input "3"
type input "15.25"
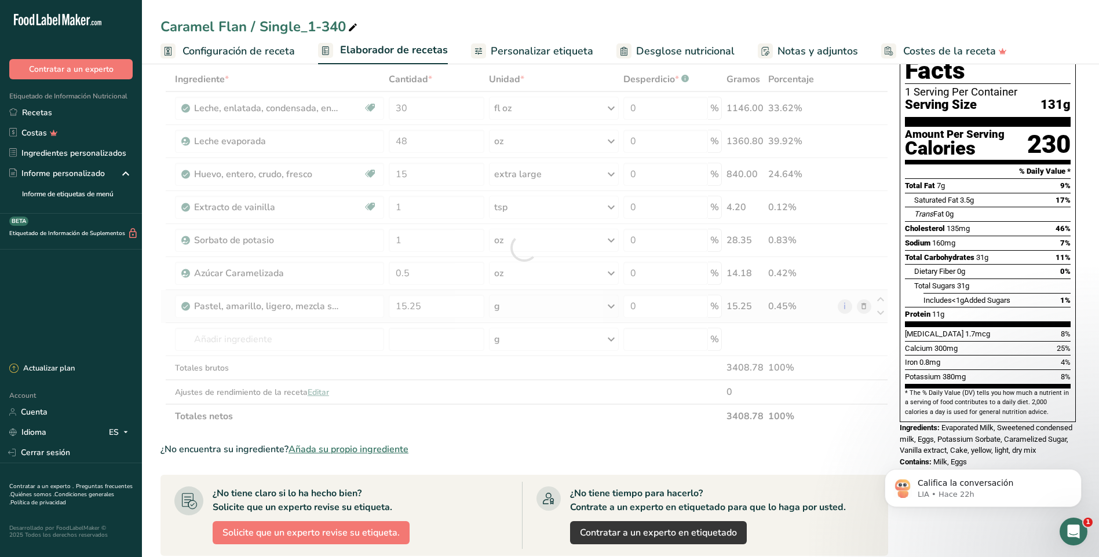
click at [521, 309] on div "Ingrediente * Cantidad * Unidad * Desperdicio * .a-a{fill:#347362;}.b-a{fill:#f…" at bounding box center [524, 248] width 728 height 362
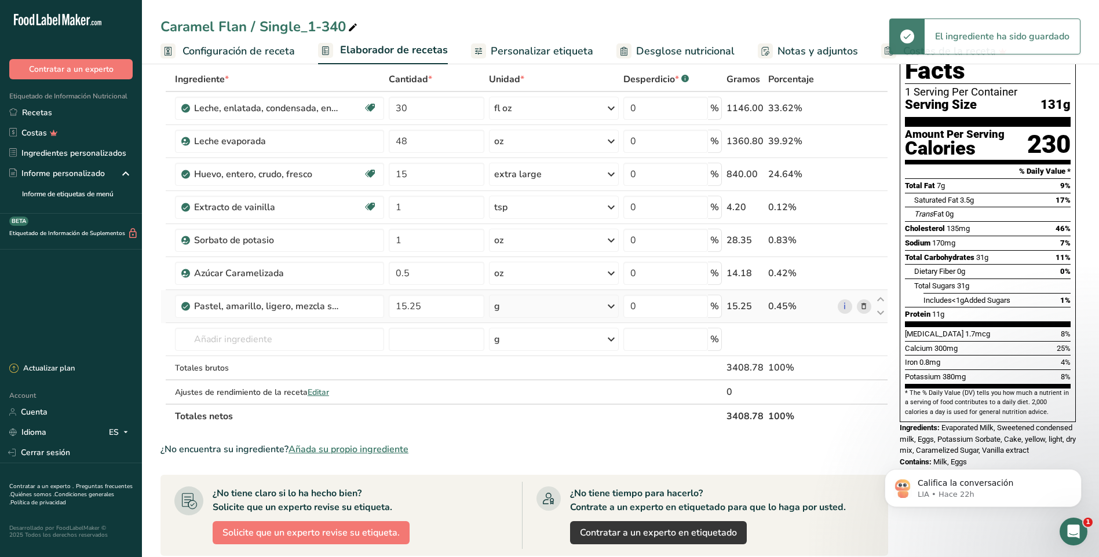
click at [611, 307] on icon at bounding box center [611, 306] width 14 height 21
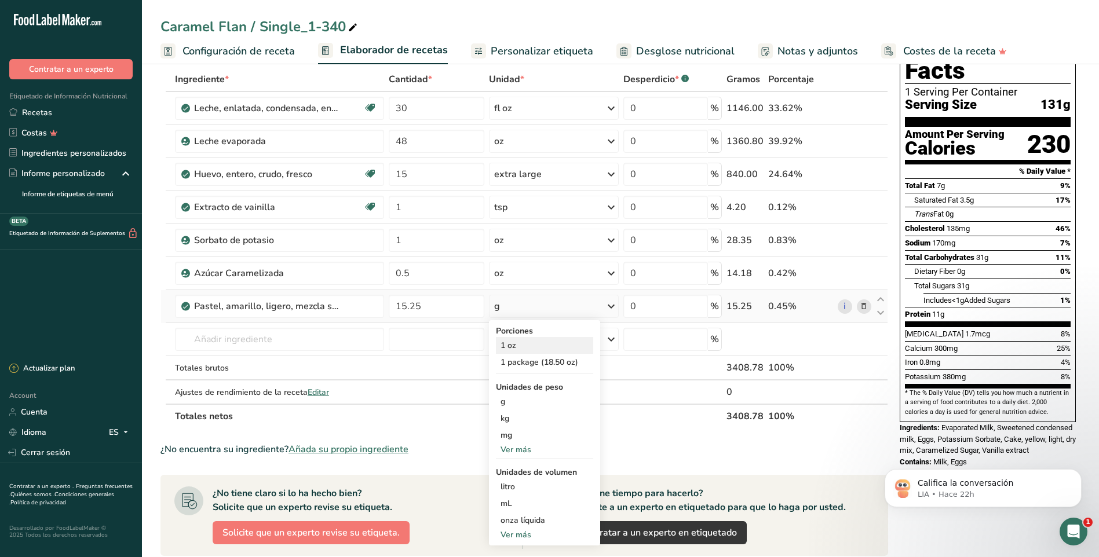
click at [513, 345] on div "1 oz" at bounding box center [544, 345] width 97 height 17
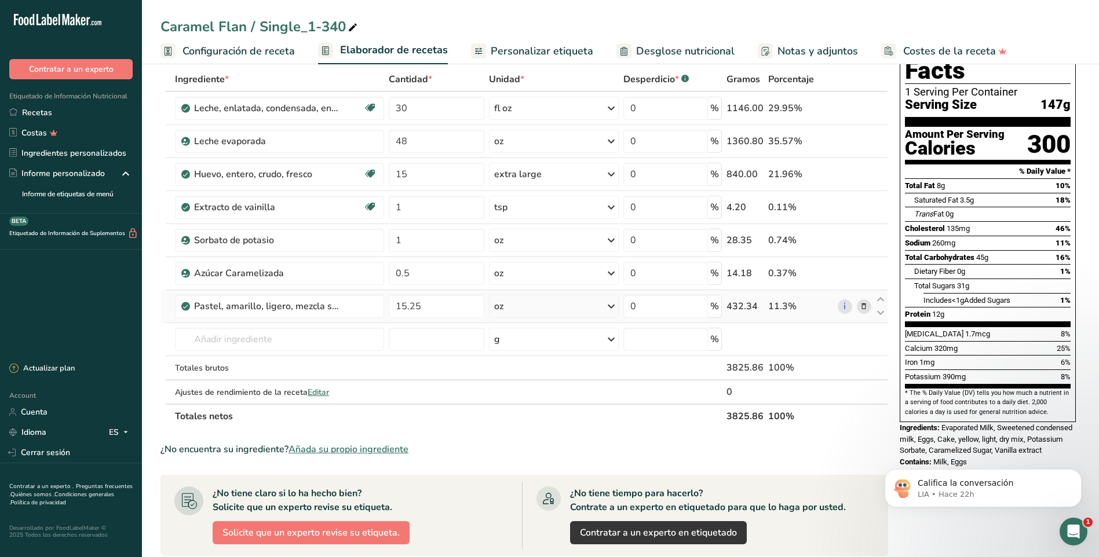
click at [614, 305] on icon at bounding box center [611, 306] width 14 height 21
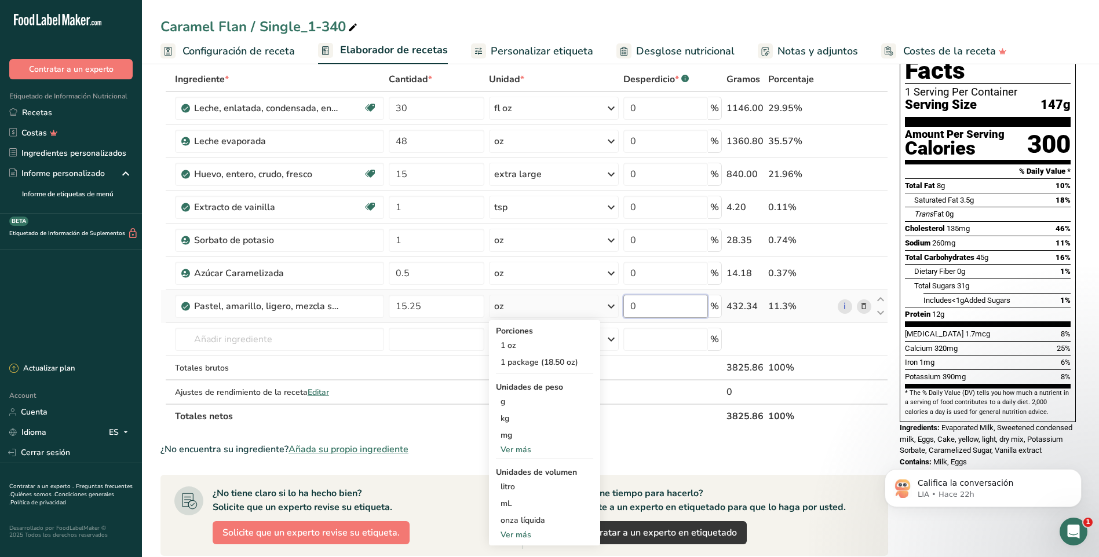
click at [669, 312] on input "0" at bounding box center [665, 306] width 85 height 23
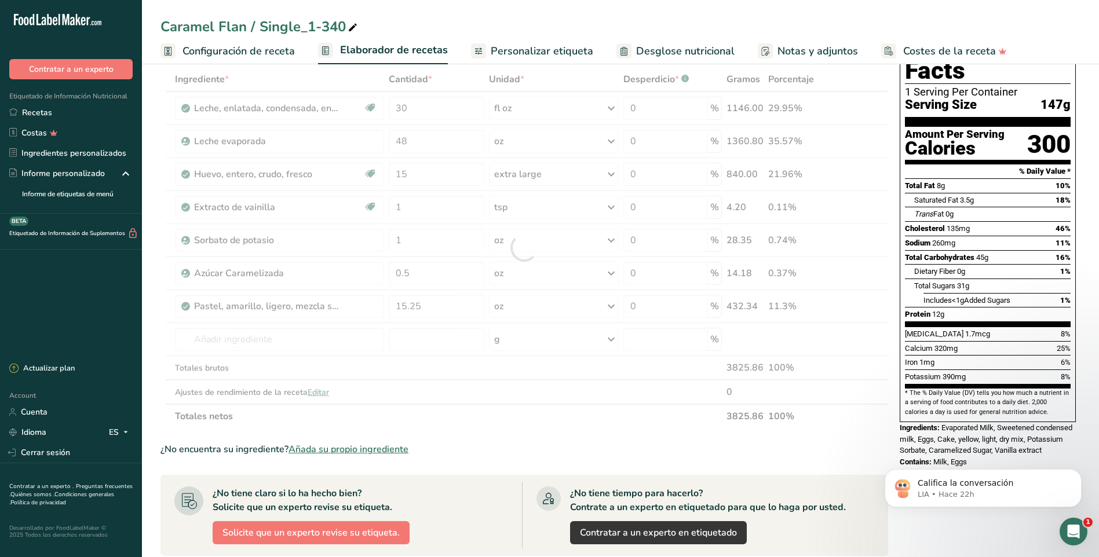
click at [214, 50] on span "Configuración de receta" at bounding box center [239, 51] width 112 height 16
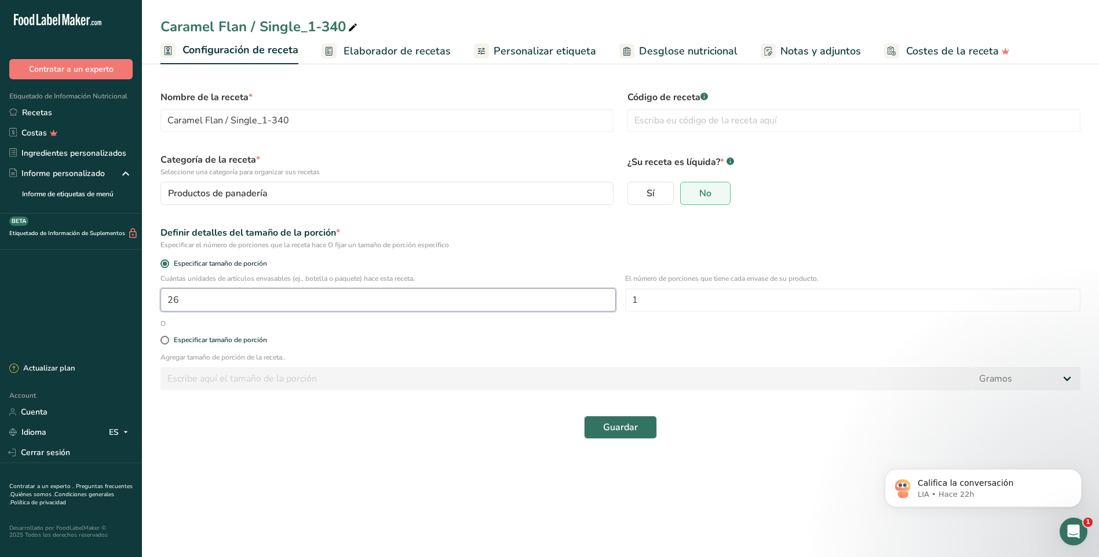
drag, startPoint x: 198, startPoint y: 295, endPoint x: 138, endPoint y: 297, distance: 60.3
click at [138, 297] on div ".a-20{fill:#fff;} Contratar a un experto Etiquetado de Información Nutricional …" at bounding box center [549, 278] width 1099 height 557
type input "30"
click at [643, 300] on input "1" at bounding box center [852, 300] width 455 height 23
click at [630, 431] on span "Guardar" at bounding box center [620, 428] width 35 height 14
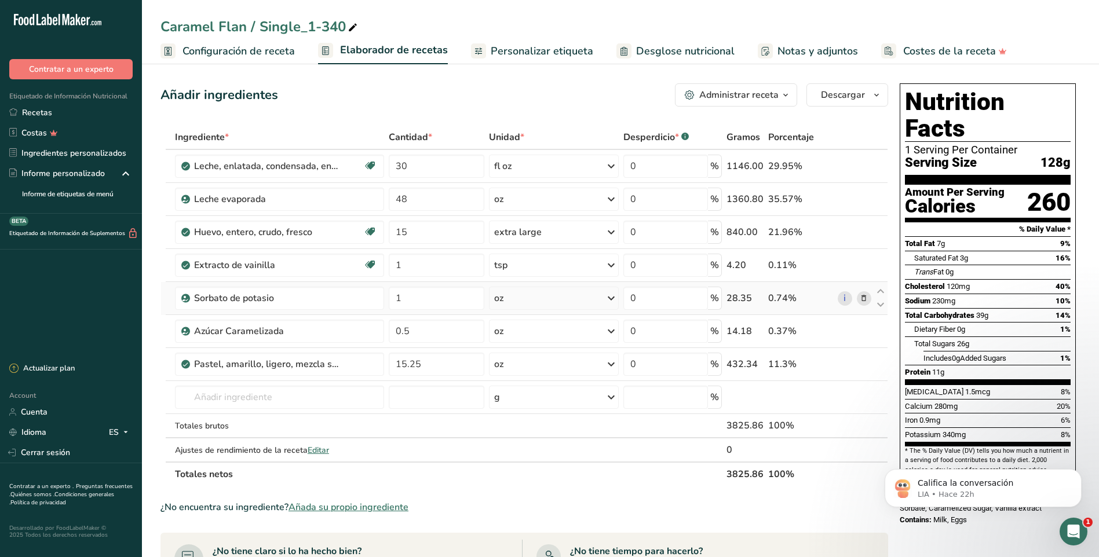
click at [610, 298] on icon at bounding box center [611, 298] width 14 height 21
click at [524, 391] on div "Ver más" at bounding box center [544, 390] width 97 height 12
click at [517, 527] on div "Ver más" at bounding box center [544, 526] width 97 height 12
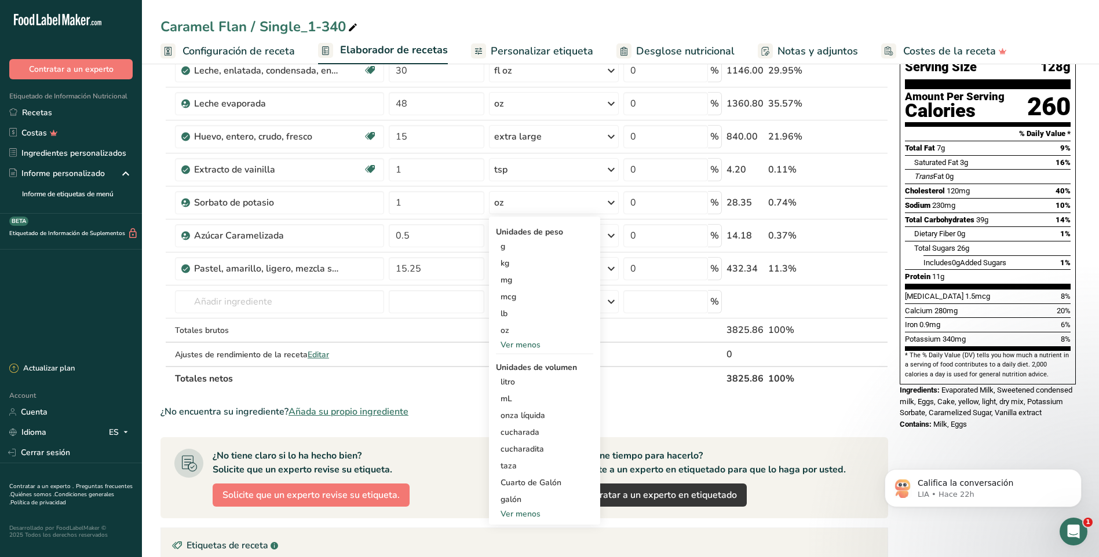
scroll to position [116, 0]
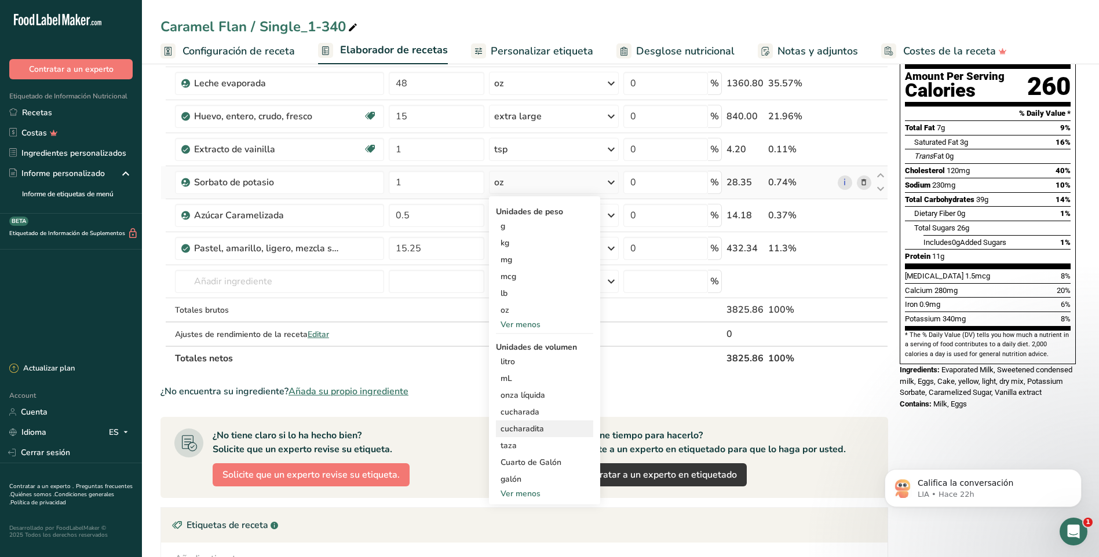
click at [531, 430] on div "cucharadita" at bounding box center [545, 429] width 88 height 12
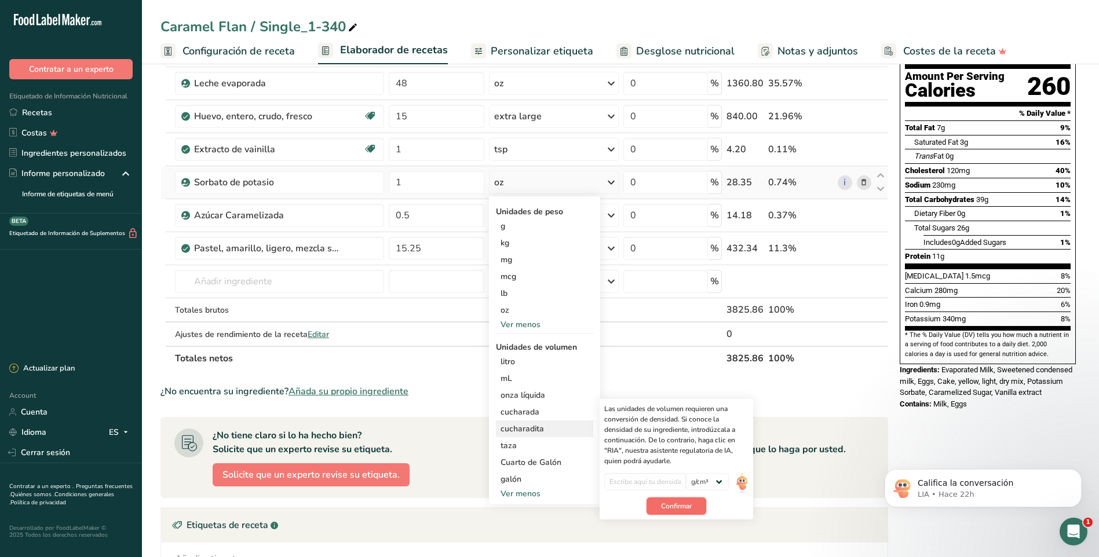
click at [667, 508] on span "Confirmar" at bounding box center [676, 506] width 31 height 10
click at [452, 220] on input "0.5" at bounding box center [437, 215] width 96 height 23
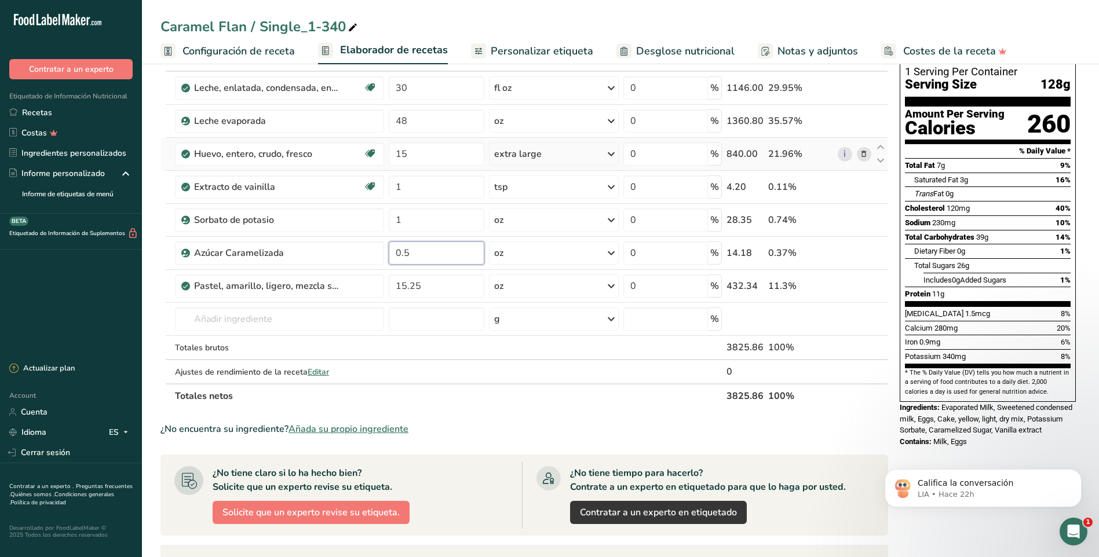
scroll to position [58, 0]
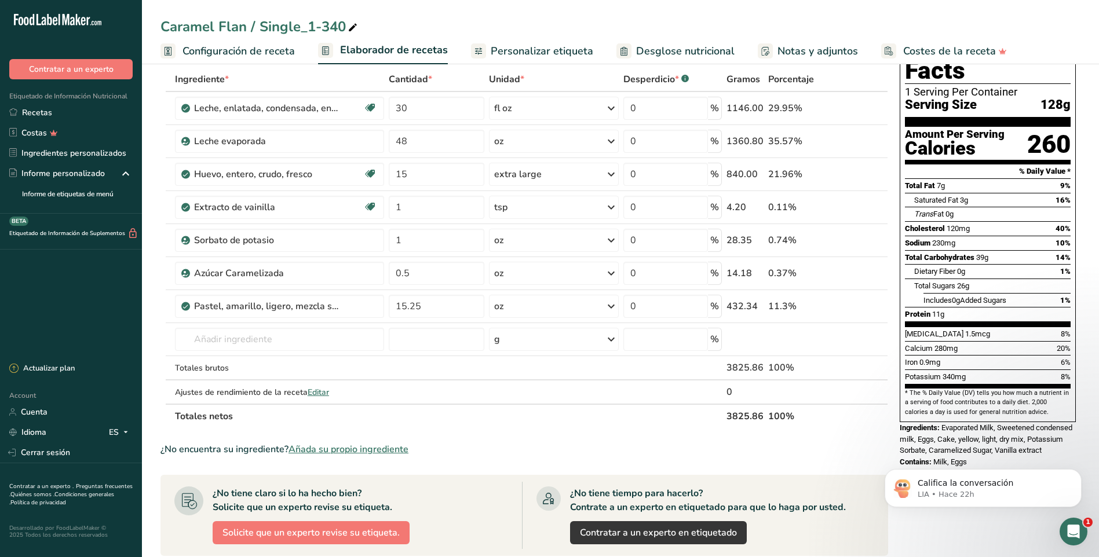
click at [214, 49] on span "Configuración de receta" at bounding box center [239, 51] width 112 height 16
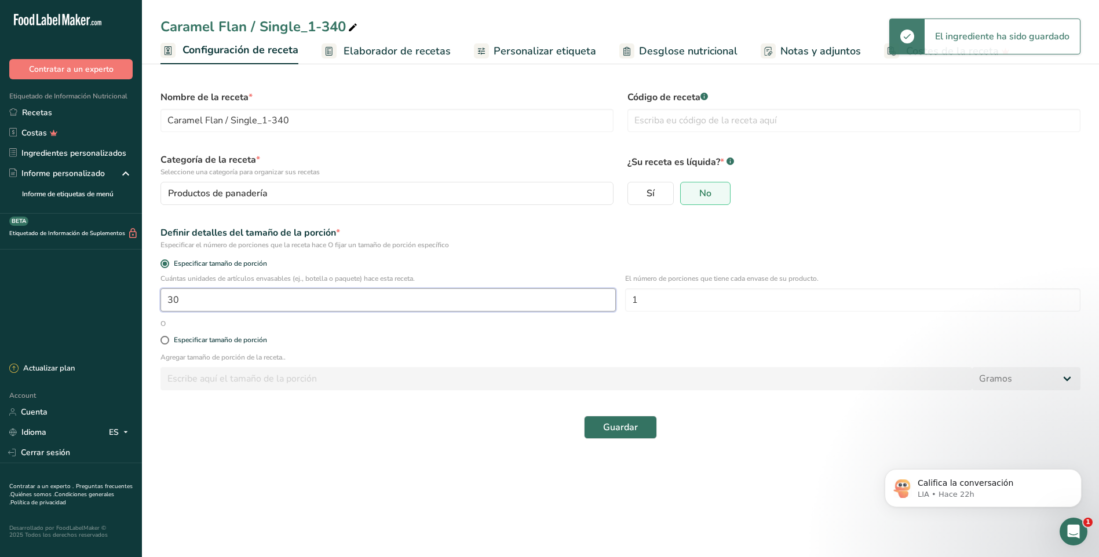
drag, startPoint x: 185, startPoint y: 303, endPoint x: 122, endPoint y: 302, distance: 63.7
click at [122, 302] on div ".a-20{fill:#fff;} Contratar a un experto Etiquetado de Información Nutricional …" at bounding box center [549, 278] width 1099 height 557
type input "26"
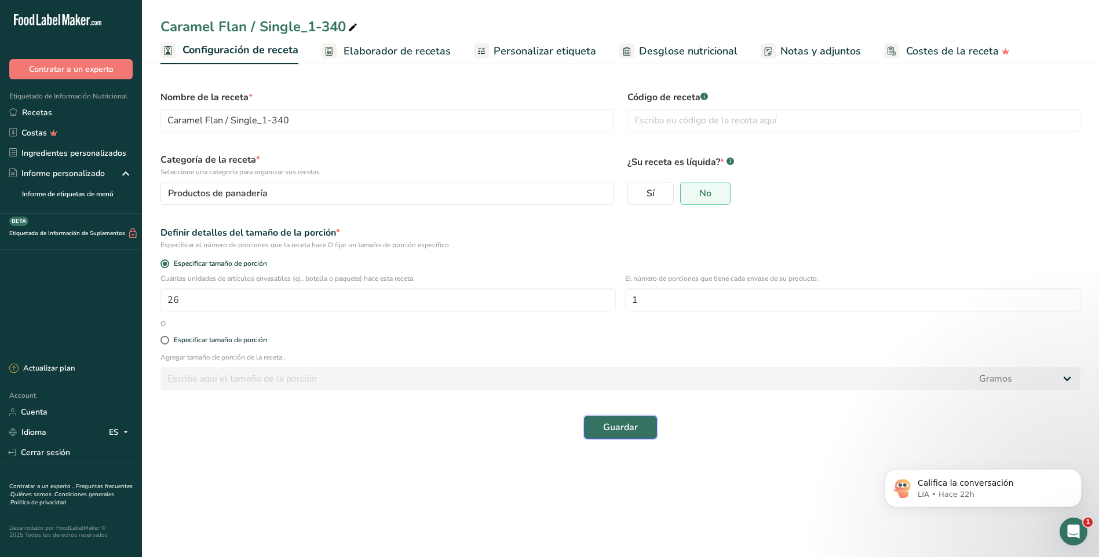
click at [611, 433] on span "Guardar" at bounding box center [620, 428] width 35 height 14
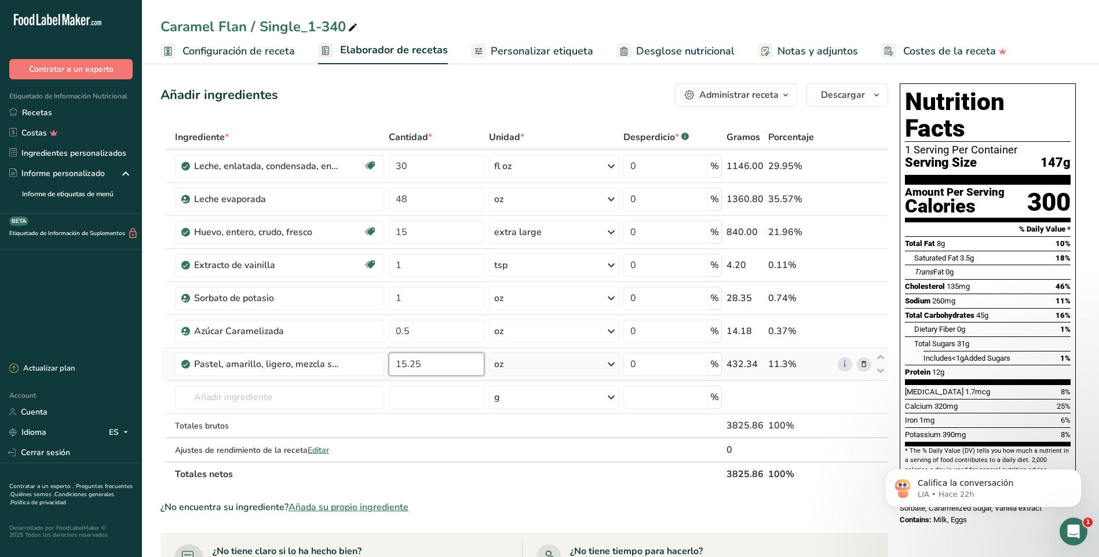
click at [429, 365] on input "15.25" at bounding box center [437, 364] width 96 height 23
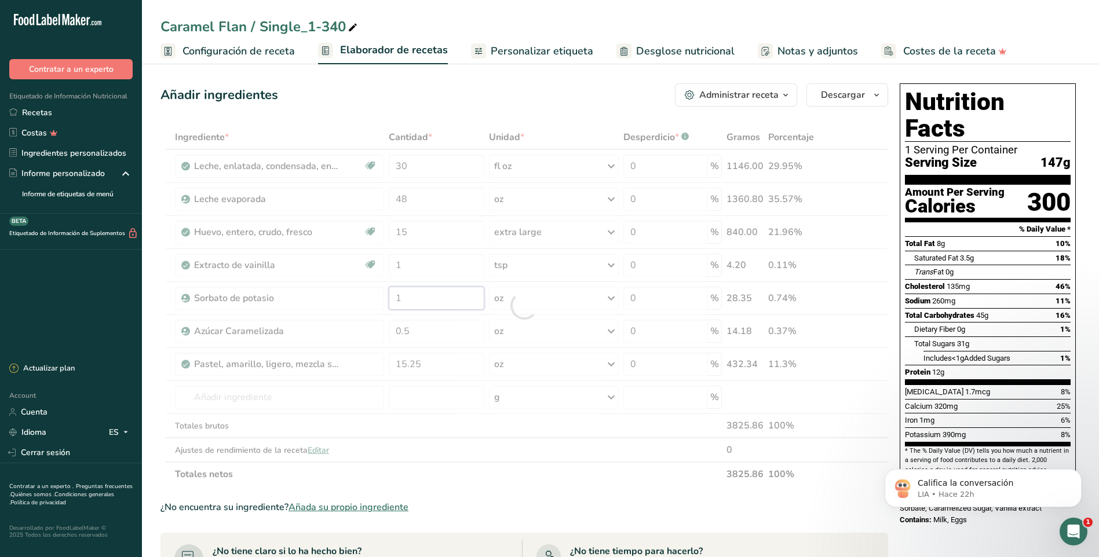
drag, startPoint x: 421, startPoint y: 299, endPoint x: 355, endPoint y: 290, distance: 66.7
click at [355, 290] on div "Ingrediente * Cantidad * Unidad * Desperdicio * .a-a{fill:#347362;}.b-a{fill:#f…" at bounding box center [524, 306] width 728 height 362
click at [546, 297] on div "Ingrediente * Cantidad * Unidad * Desperdicio * .a-a{fill:#347362;}.b-a{fill:#f…" at bounding box center [524, 306] width 728 height 362
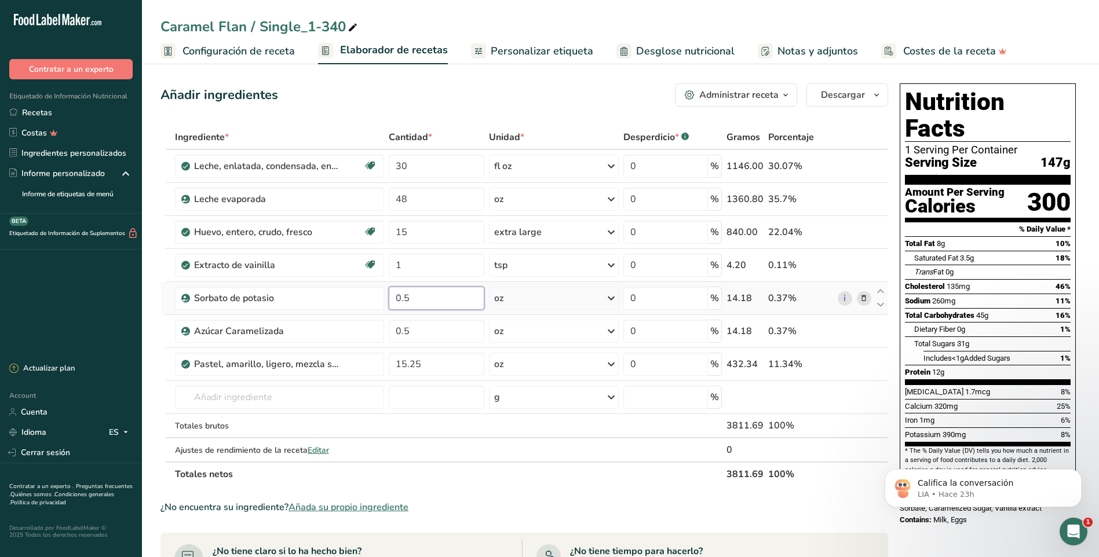
drag, startPoint x: 405, startPoint y: 296, endPoint x: 422, endPoint y: 296, distance: 17.4
click at [422, 296] on input "0.5" at bounding box center [437, 298] width 96 height 23
type input "0.1"
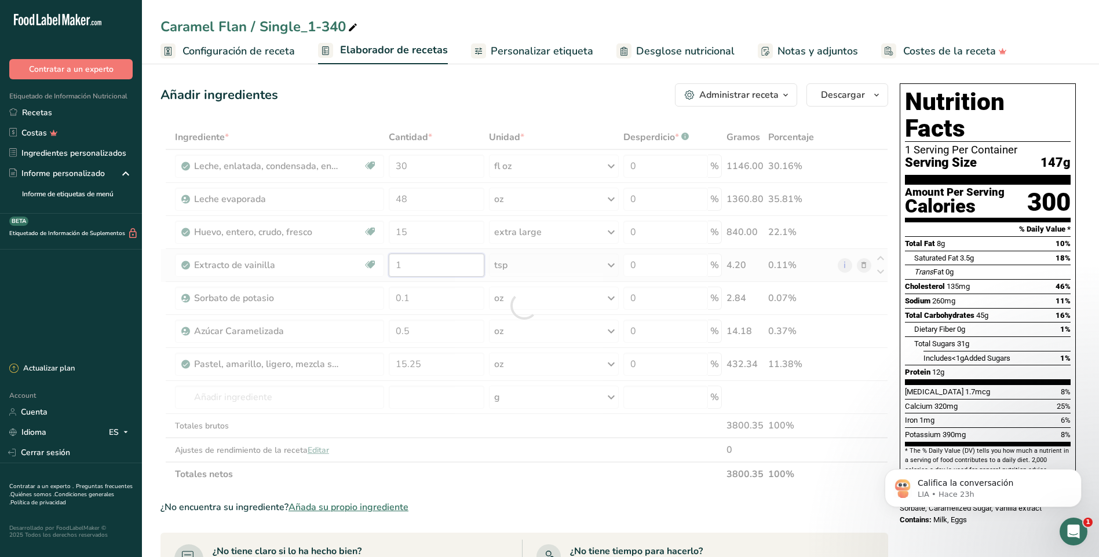
click at [440, 269] on div "Ingrediente * Cantidad * Unidad * Desperdicio * .a-a{fill:#347362;}.b-a{fill:#f…" at bounding box center [524, 306] width 728 height 362
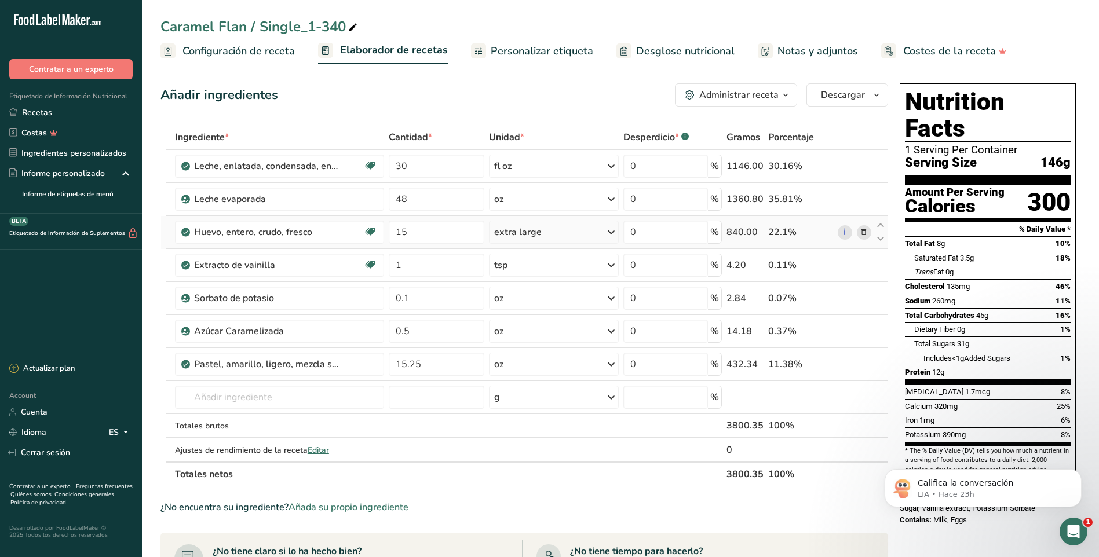
click at [608, 231] on div "Ingrediente * Cantidad * Unidad * Desperdicio * .a-a{fill:#347362;}.b-a{fill:#f…" at bounding box center [524, 306] width 728 height 362
click at [610, 231] on icon at bounding box center [611, 232] width 14 height 21
click at [556, 228] on div "extra large" at bounding box center [554, 232] width 130 height 23
click at [412, 168] on input "30" at bounding box center [437, 166] width 96 height 23
click at [195, 50] on span "Configuración de receta" at bounding box center [239, 51] width 112 height 16
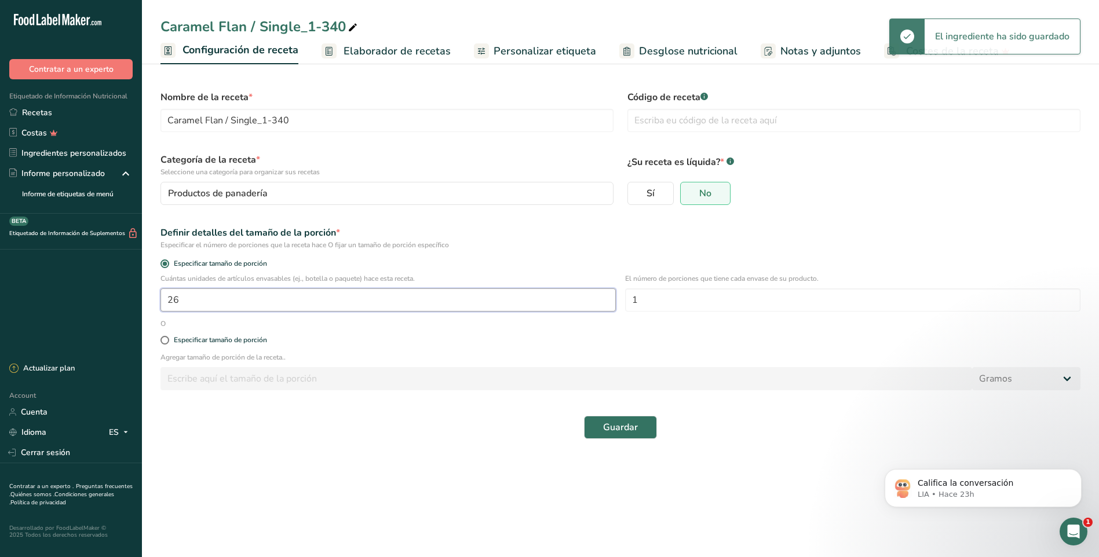
drag, startPoint x: 185, startPoint y: 302, endPoint x: 120, endPoint y: 300, distance: 64.9
click at [120, 300] on div ".a-20{fill:#fff;} Contratar a un experto Etiquetado de Información Nutricional …" at bounding box center [549, 278] width 1099 height 557
click at [476, 488] on main "Caramel Flan / Single_1-340 Configuración de receta Elaborador de recetas Perso…" at bounding box center [549, 278] width 1099 height 557
drag, startPoint x: 182, startPoint y: 299, endPoint x: 163, endPoint y: 298, distance: 19.2
click at [163, 298] on input "30" at bounding box center [387, 300] width 455 height 23
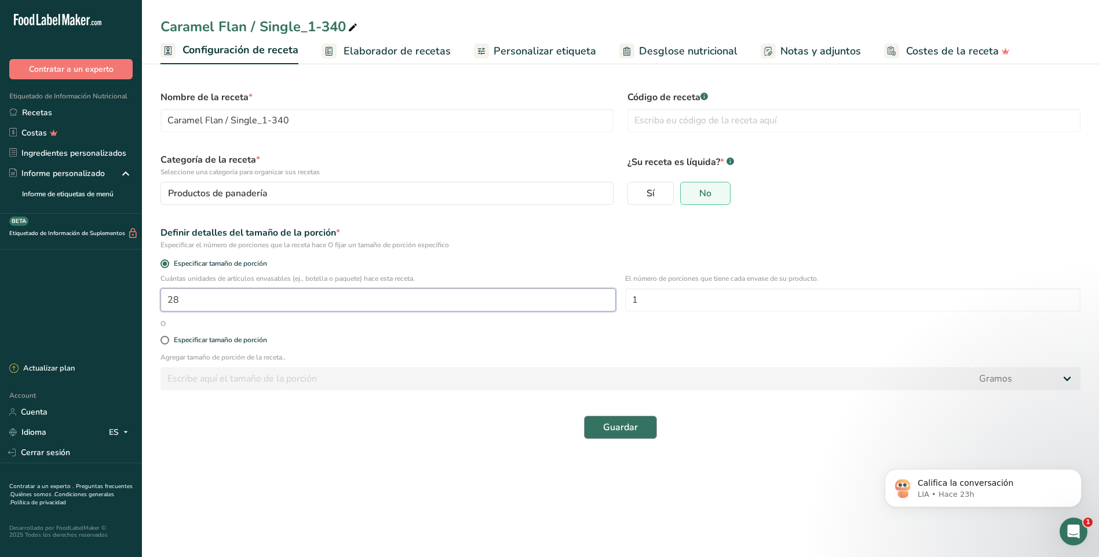
type input "28"
click at [618, 433] on span "Guardar" at bounding box center [620, 428] width 35 height 14
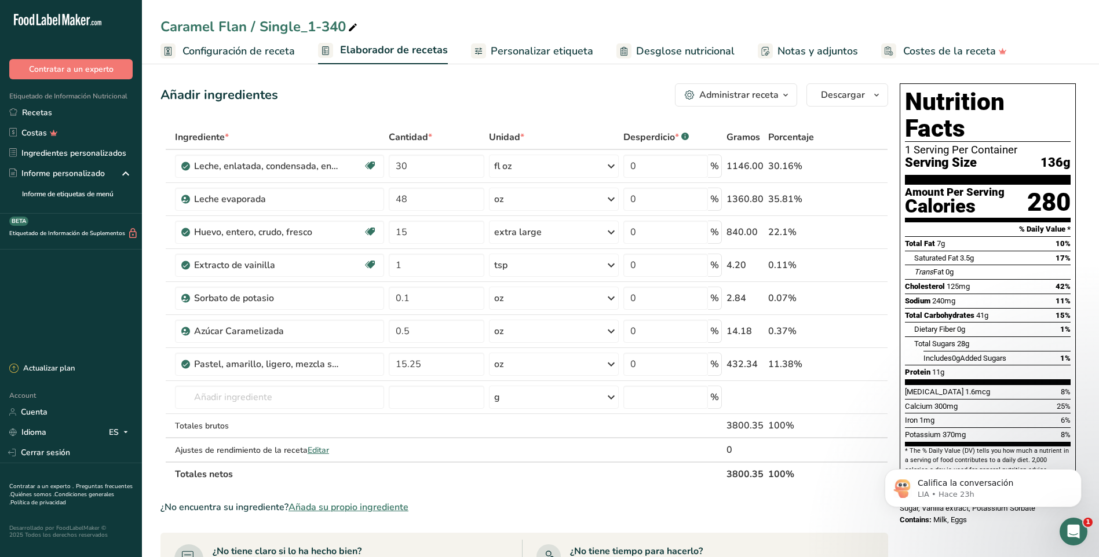
click at [539, 50] on span "Personalizar etiqueta" at bounding box center [542, 51] width 103 height 16
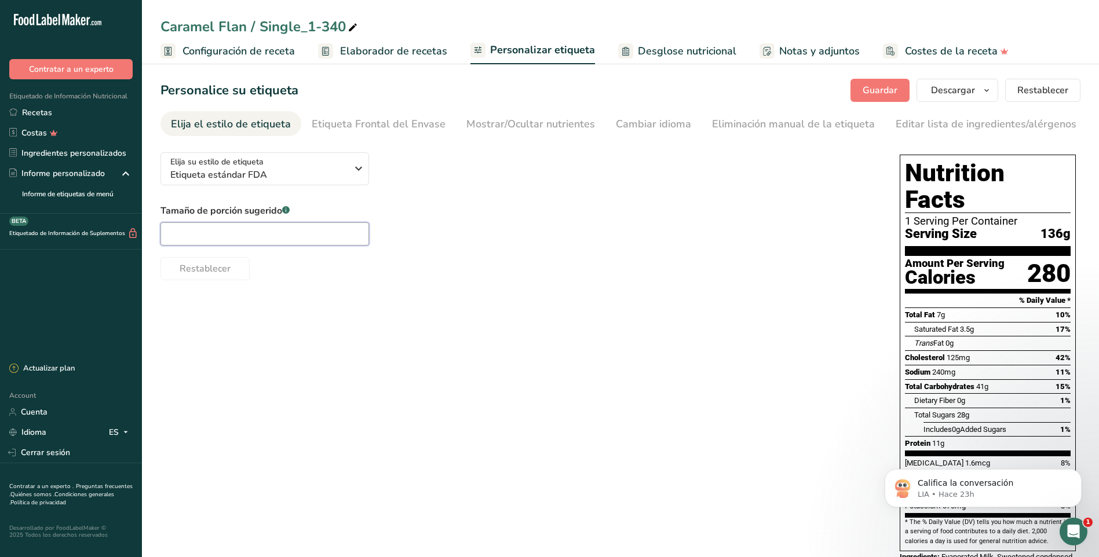
click at [207, 235] on input "text" at bounding box center [264, 233] width 209 height 23
type input "5.5 Oz"
click at [294, 170] on span "Etiqueta estándar FDA" at bounding box center [258, 175] width 177 height 14
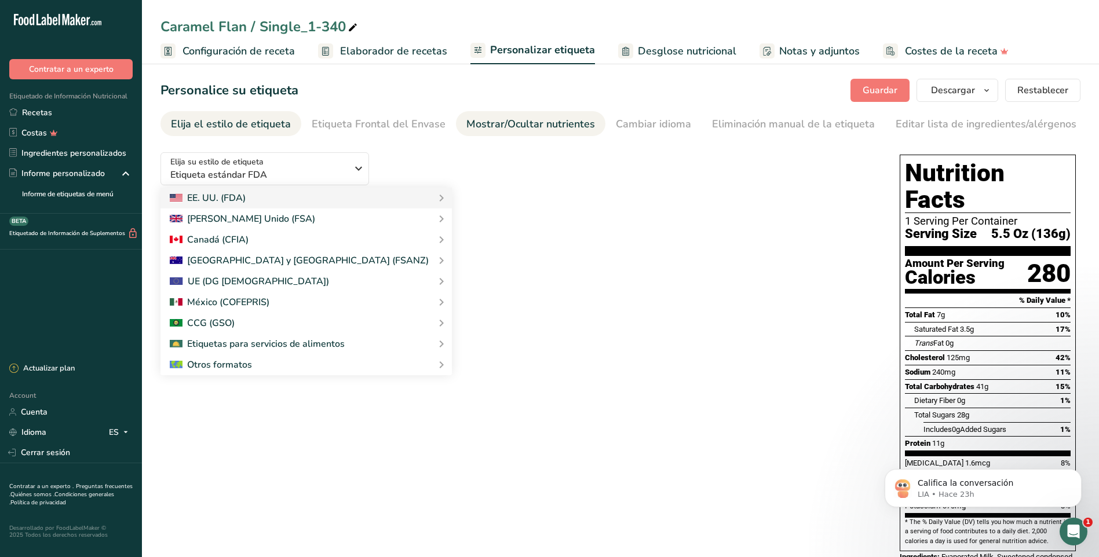
click at [495, 124] on div "Mostrar/Ocultar nutrientes" at bounding box center [530, 124] width 129 height 16
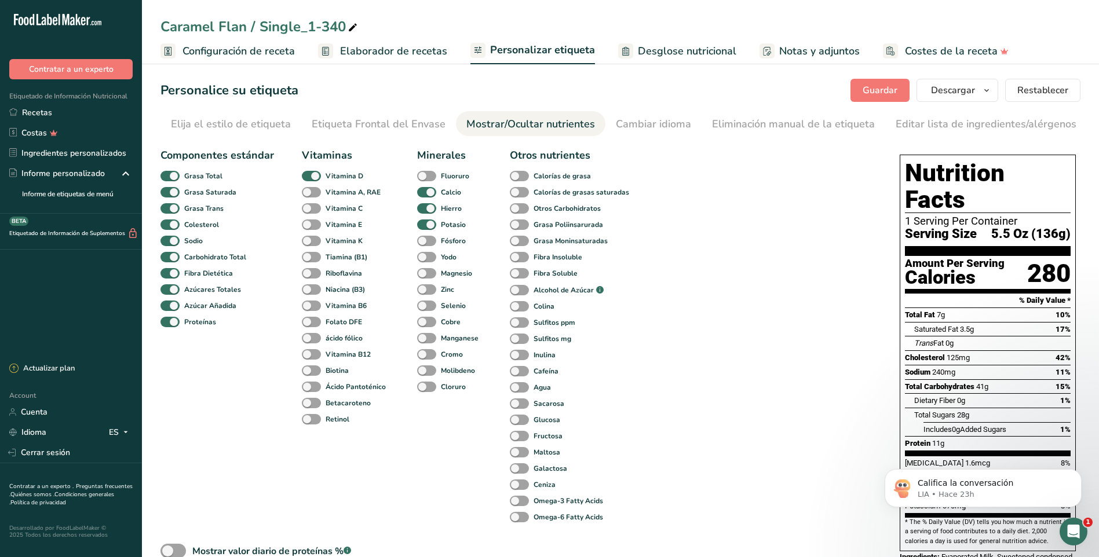
scroll to position [0, 162]
click at [402, 121] on div "Mostrar/Ocultar nutrientes" at bounding box center [369, 124] width 129 height 16
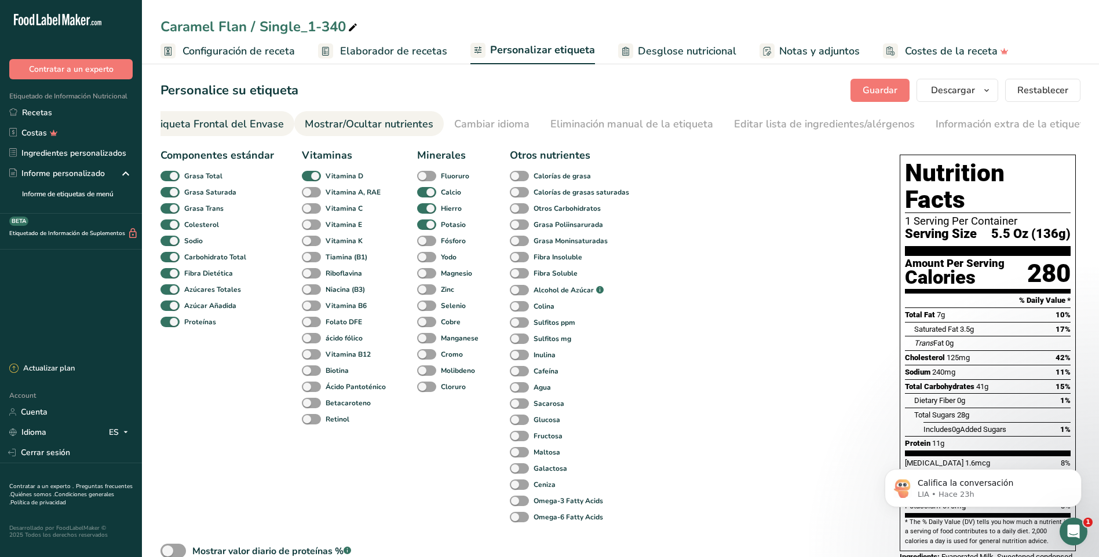
click at [218, 128] on div "Etiqueta Frontal del Envase" at bounding box center [217, 124] width 134 height 16
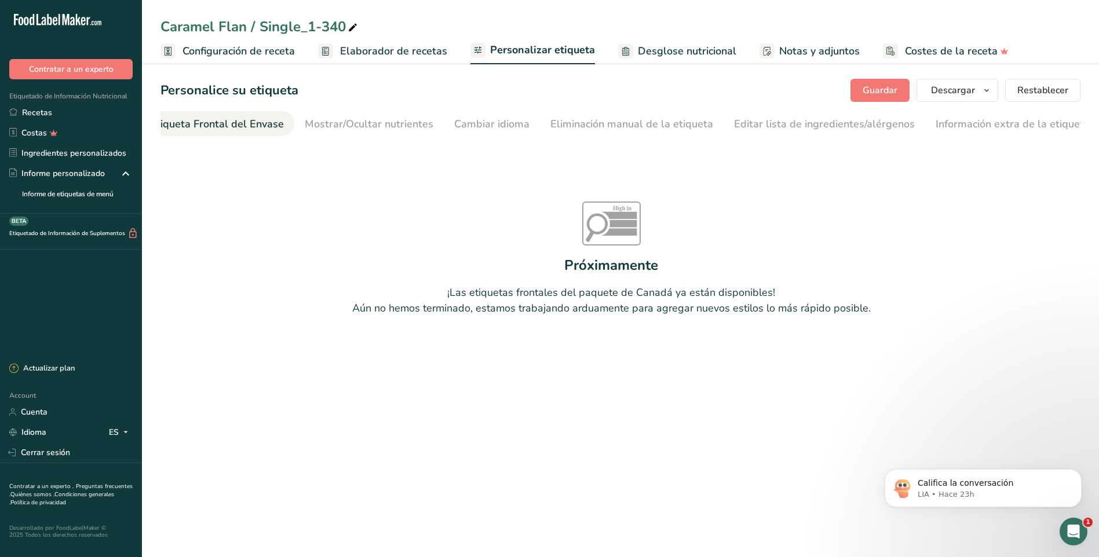
scroll to position [0, 138]
click at [383, 124] on div "Mostrar/Ocultar nutrientes" at bounding box center [393, 124] width 129 height 16
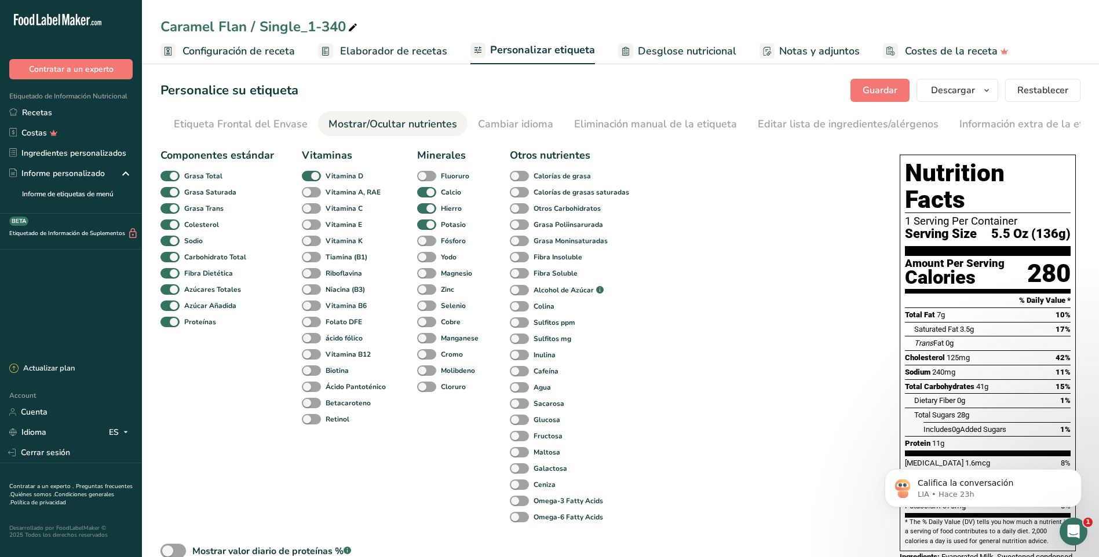
scroll to position [0, 162]
click at [504, 129] on div "Cambiar idioma" at bounding box center [491, 124] width 75 height 16
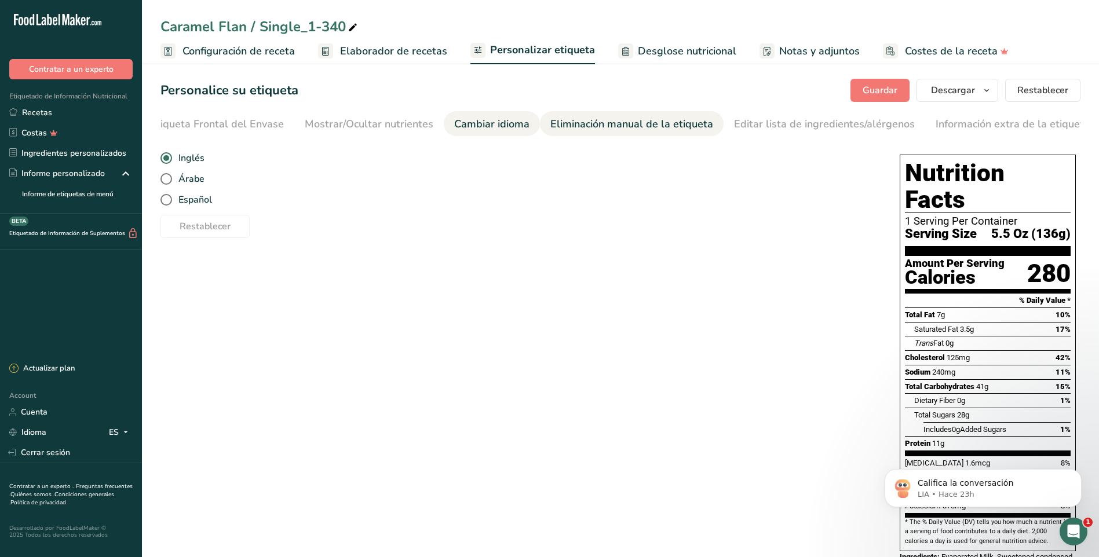
click at [604, 122] on div "Eliminación manual de la etiqueta" at bounding box center [631, 124] width 163 height 16
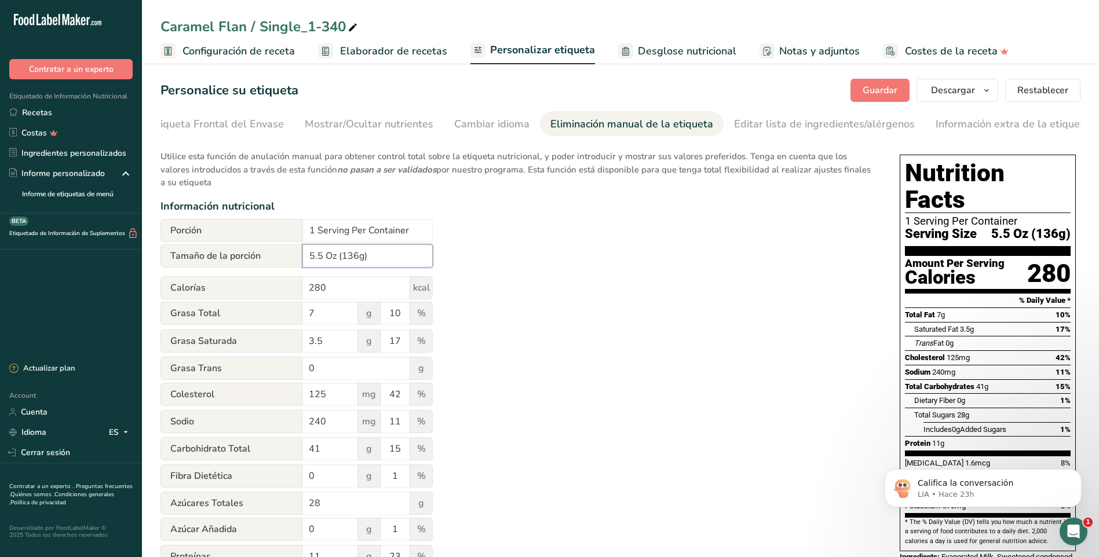
drag, startPoint x: 339, startPoint y: 258, endPoint x: 425, endPoint y: 256, distance: 85.8
click at [425, 256] on input "5.5 Oz (136g)" at bounding box center [367, 256] width 130 height 23
type input "5.5 Oz"
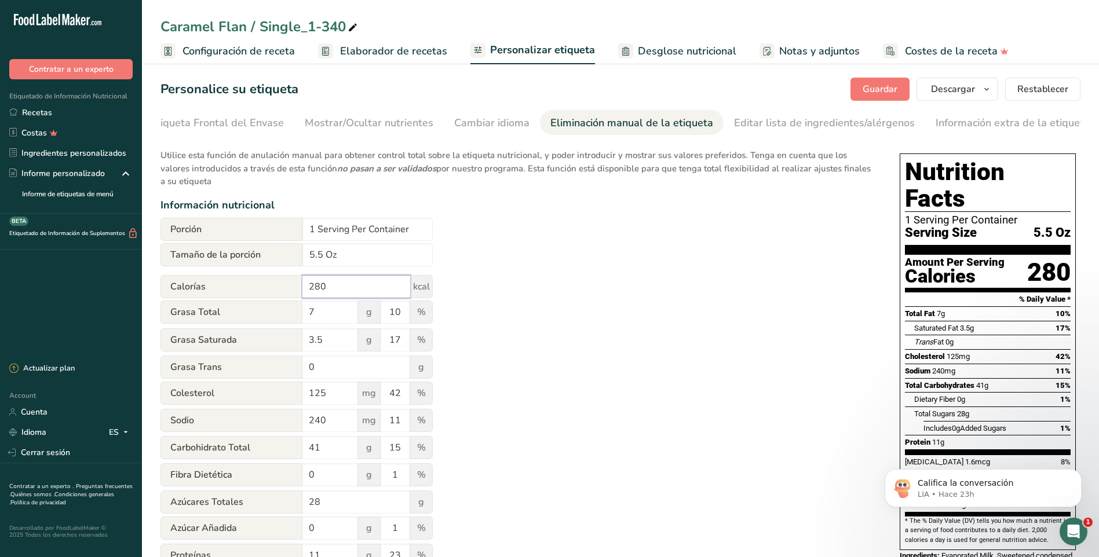
scroll to position [0, 0]
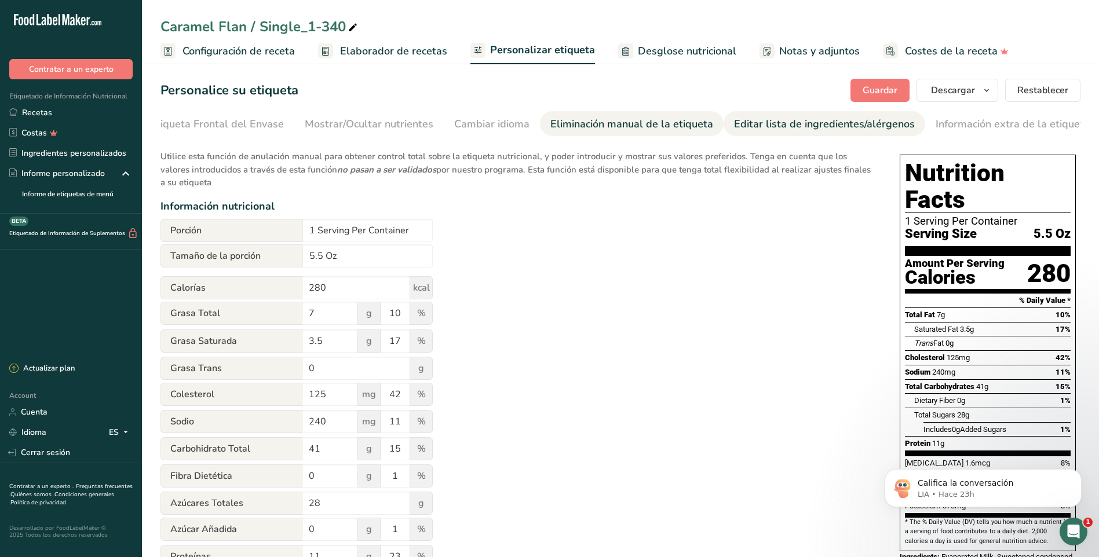
click at [756, 122] on div "Editar lista de ingredientes/alérgenos" at bounding box center [824, 124] width 181 height 16
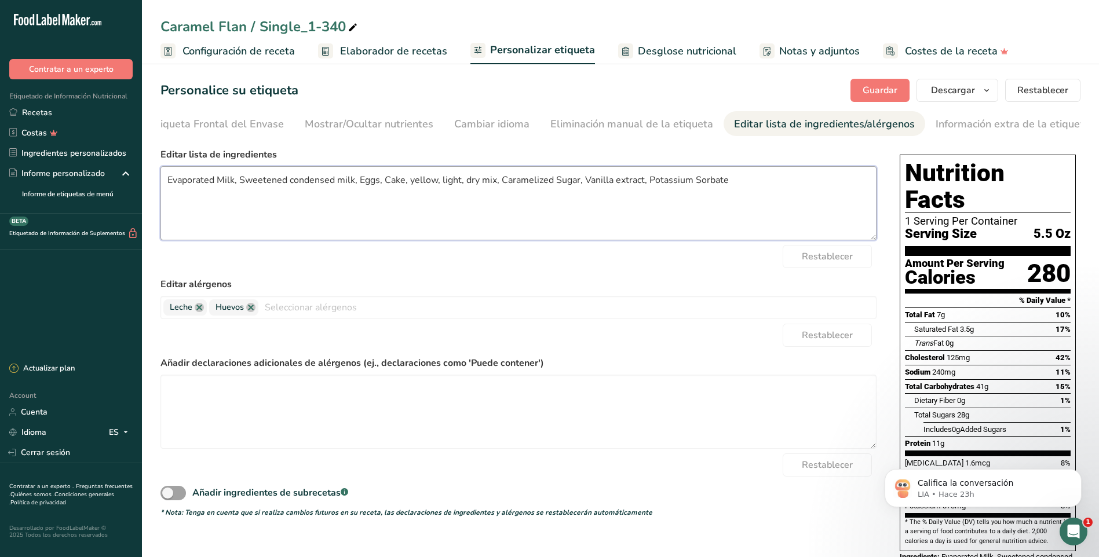
click at [435, 184] on textarea "Evaporated Milk, Sweetened condensed milk, Eggs, Cake, yellow, light, dry mix, …" at bounding box center [518, 203] width 716 height 74
click at [382, 181] on textarea "Evaporated Milk, Sweetened condensed milk, Eggs, Cake, yellow, light, dry mix, …" at bounding box center [518, 203] width 716 height 74
click at [384, 182] on textarea "Evaporated Milk, Sweetened condensed milk, Eggs, Cake, yellow, light, dry mix, …" at bounding box center [518, 203] width 716 height 74
click at [465, 184] on textarea "Evaporated Milk, Sweetened condensed milk, Eggs, Classic Yellow Cake, yellow, l…" at bounding box center [518, 203] width 716 height 74
click at [488, 181] on textarea "Evaporated Milk, Sweetened condensed milk, Eggs, Classic Yellow Cake Mix, yello…" at bounding box center [518, 203] width 716 height 74
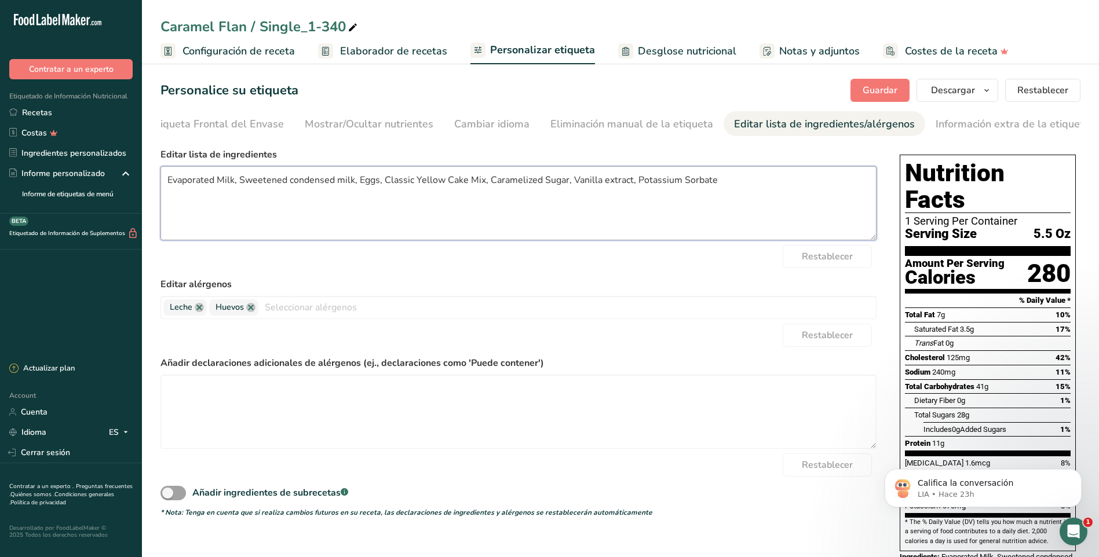
click at [747, 185] on textarea "Evaporated Milk, Sweetened condensed milk, Eggs, Classic Yellow Cake Mix, Caram…" at bounding box center [518, 203] width 716 height 74
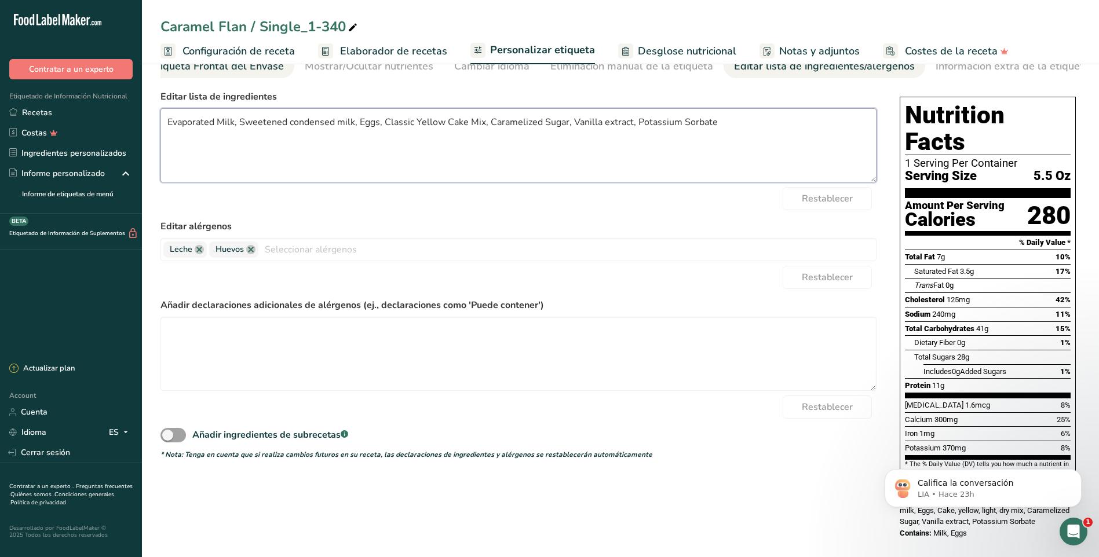
type textarea "Evaporated Milk, Sweetened condensed milk, Eggs, Classic Yellow Cake Mix, Caram…"
click at [192, 69] on div "Etiqueta Frontal del Envase" at bounding box center [217, 67] width 134 height 16
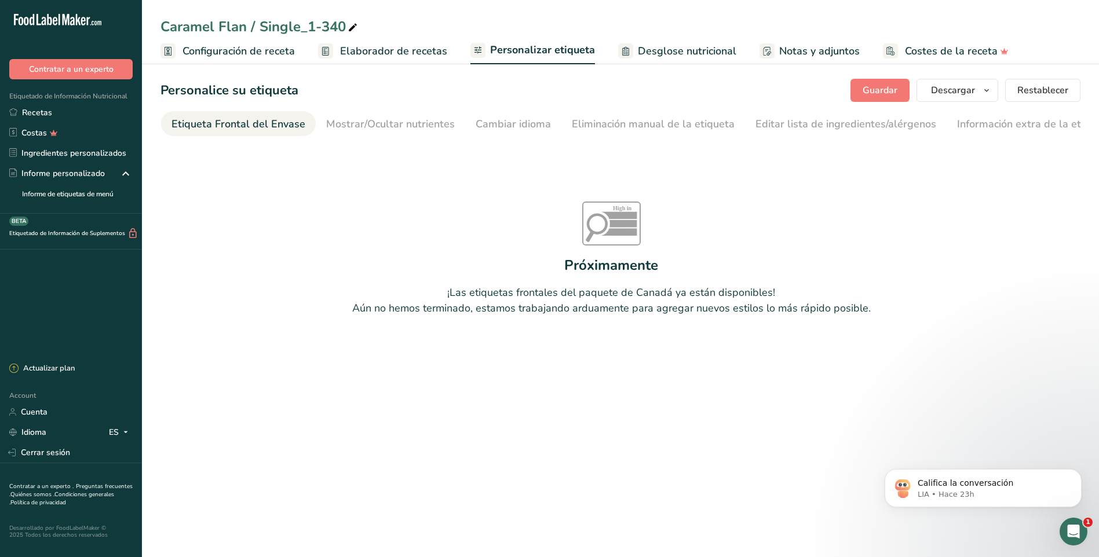
scroll to position [0, 138]
click at [173, 51] on rect at bounding box center [167, 50] width 15 height 15
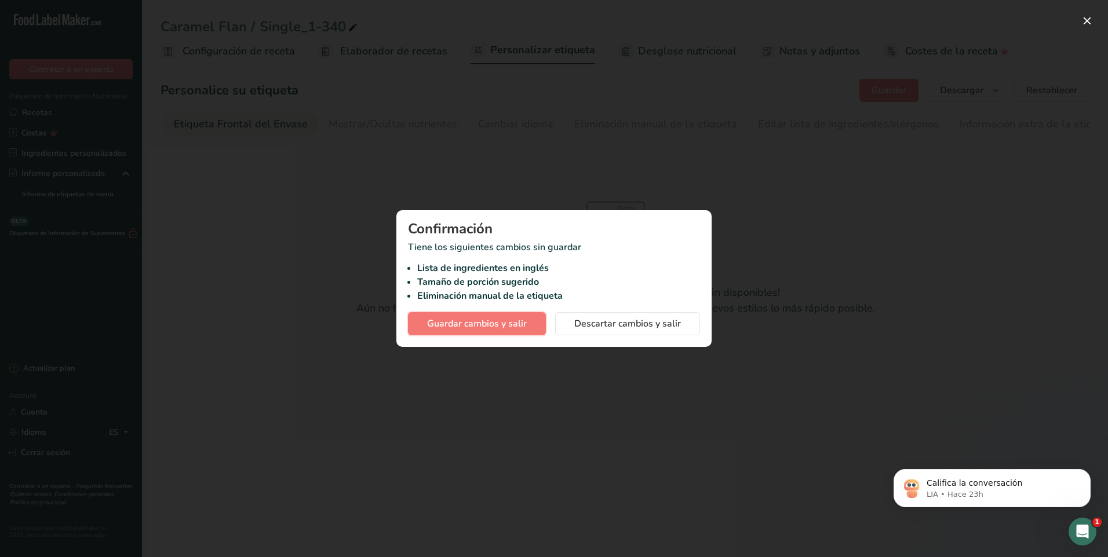
click at [507, 322] on span "Guardar cambios y salir" at bounding box center [477, 324] width 100 height 14
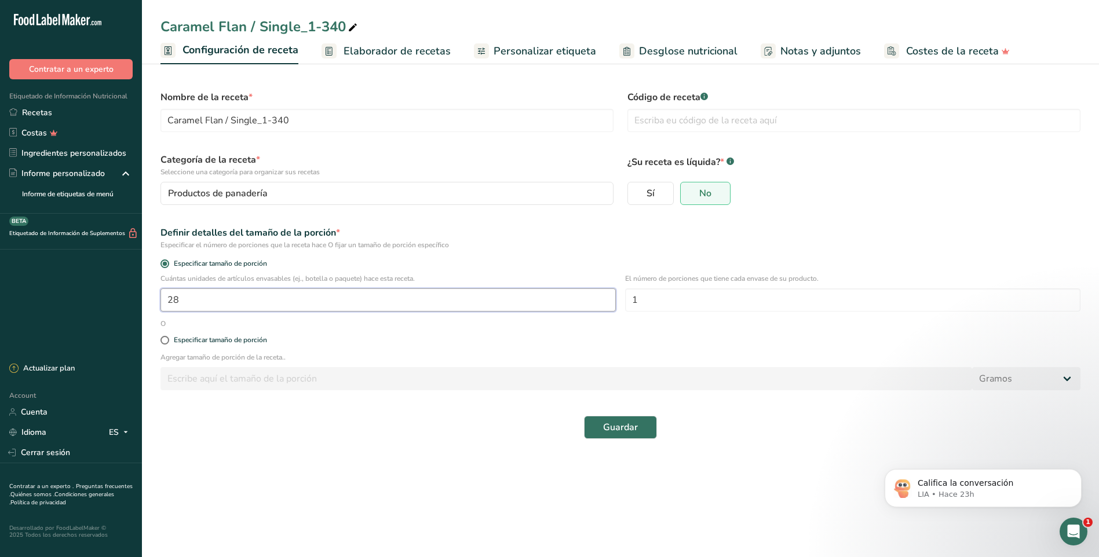
drag, startPoint x: 192, startPoint y: 302, endPoint x: 172, endPoint y: 295, distance: 22.0
click at [172, 295] on input "28" at bounding box center [387, 300] width 455 height 23
type input "25"
click at [623, 430] on span "Guardar" at bounding box center [620, 428] width 35 height 14
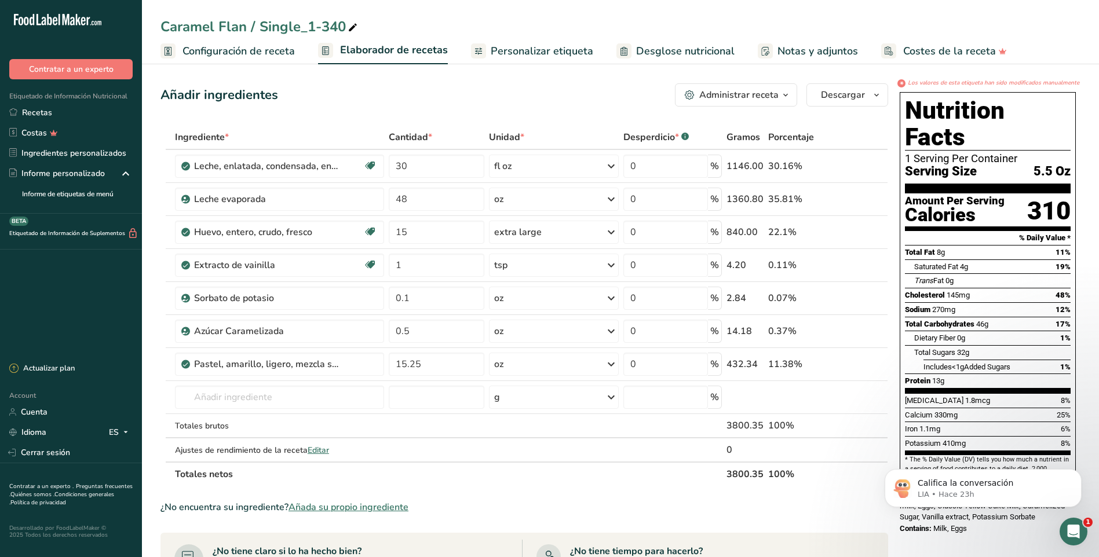
click at [352, 27] on icon at bounding box center [353, 28] width 10 height 16
click at [261, 26] on input "Caramel Flan / Single_1-340" at bounding box center [620, 26] width 920 height 21
click at [340, 25] on input "Caramel Flan / Nvnela Flan" at bounding box center [620, 26] width 920 height 21
click at [269, 27] on input "Caramel Flan / Nvnela Flan" at bounding box center [620, 26] width 920 height 21
click at [347, 24] on input "Caramel Flan / N-vnela Flan" at bounding box center [620, 26] width 920 height 21
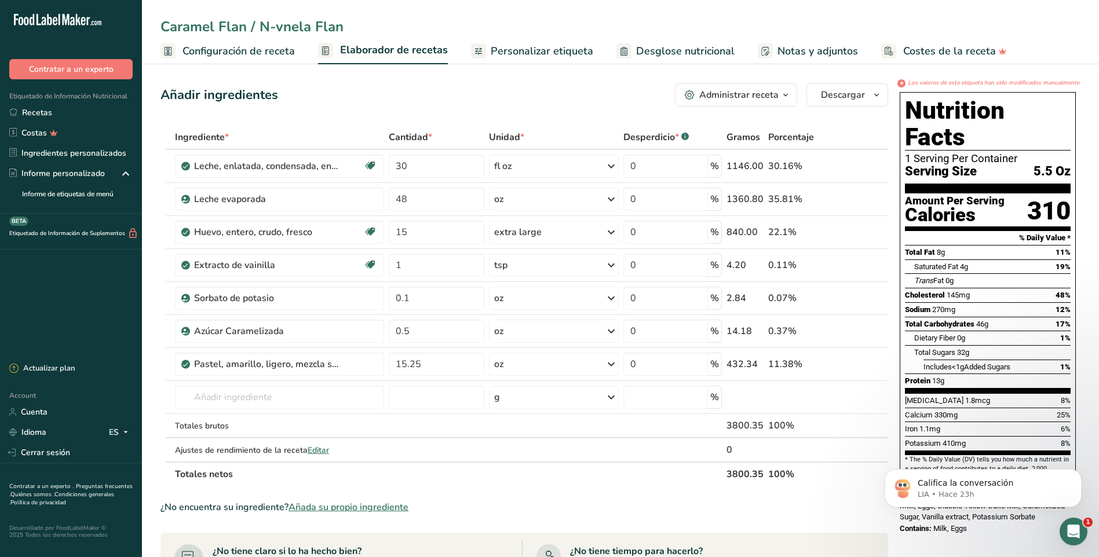
type input "Caramel Flan / N-vnela Flan"
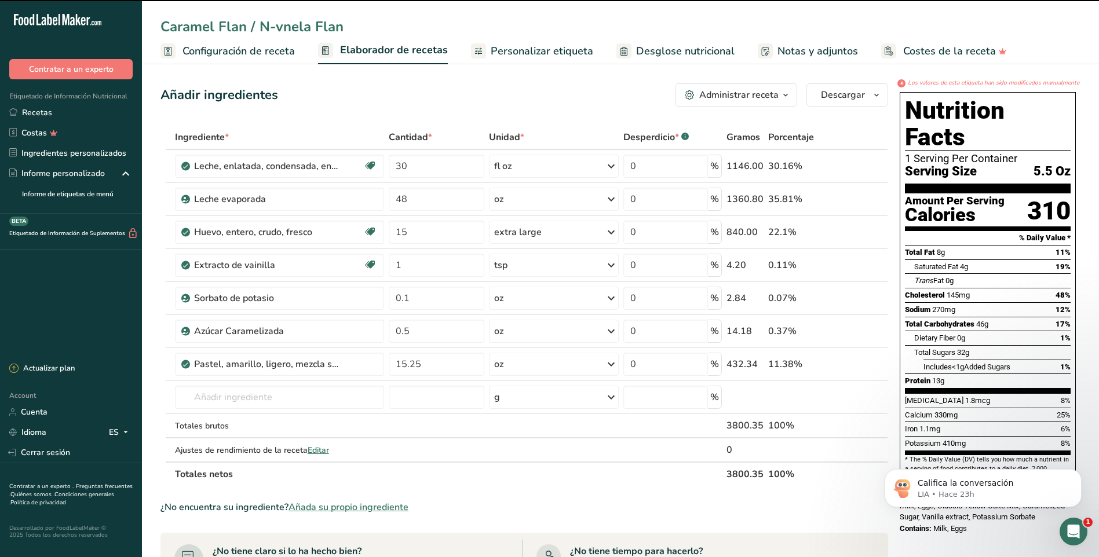
click at [232, 49] on span "Configuración de receta" at bounding box center [239, 51] width 112 height 16
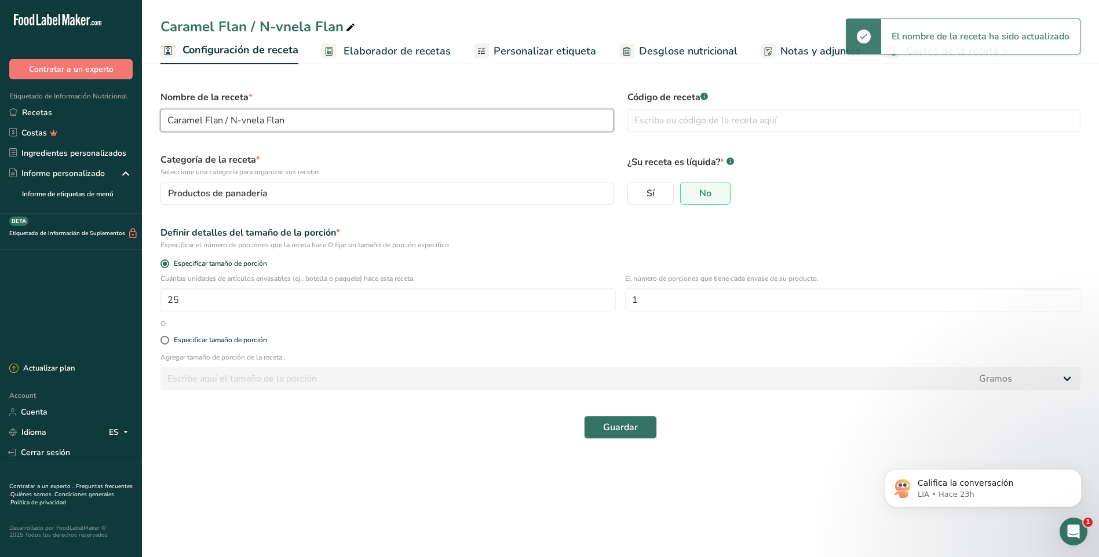
click at [293, 120] on input "Caramel Flan / N-vnela Flan" at bounding box center [386, 120] width 453 height 23
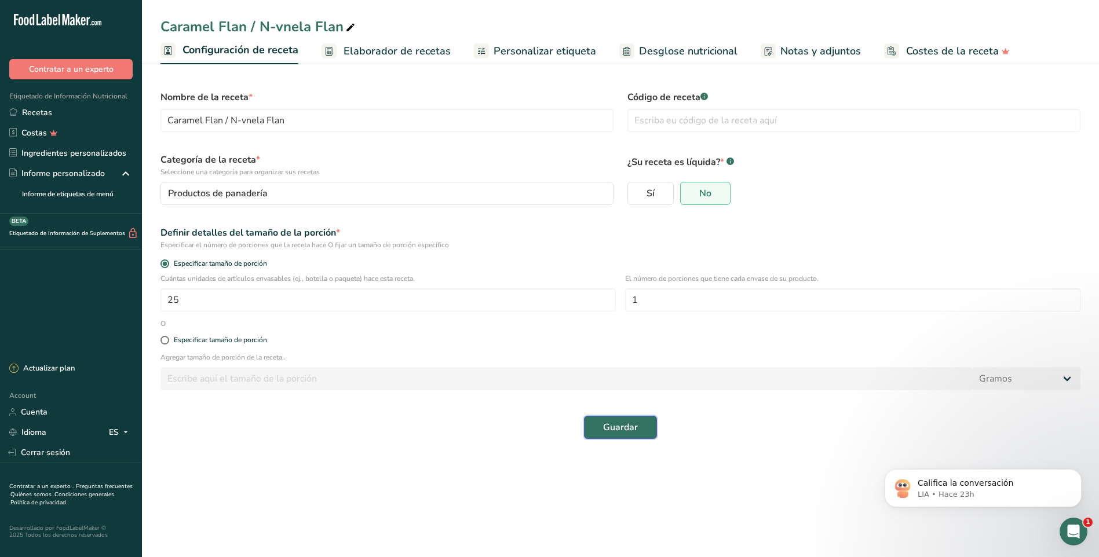
click at [628, 429] on span "Guardar" at bounding box center [620, 428] width 35 height 14
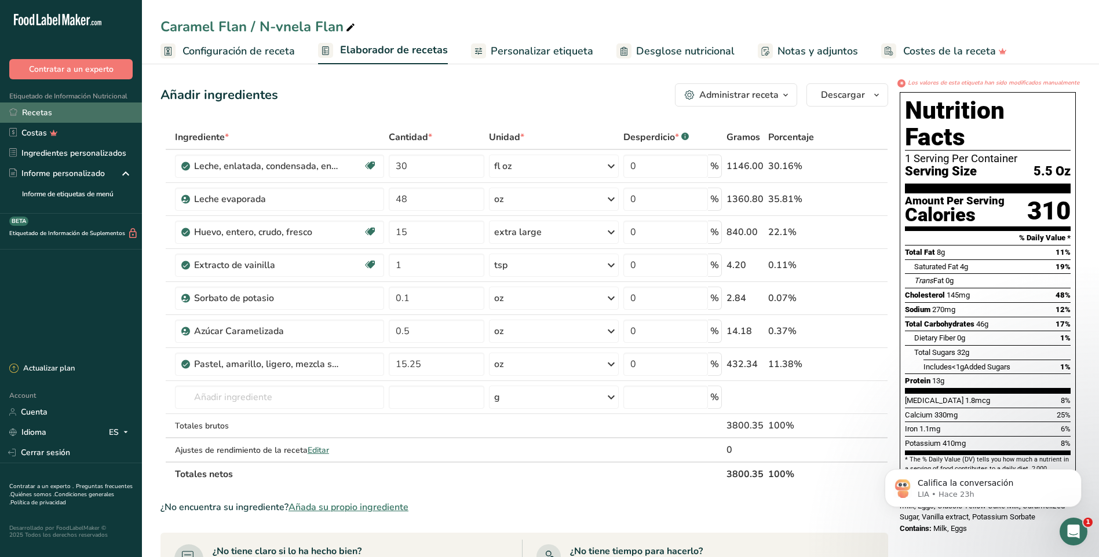
click at [40, 114] on link "Recetas" at bounding box center [71, 113] width 142 height 20
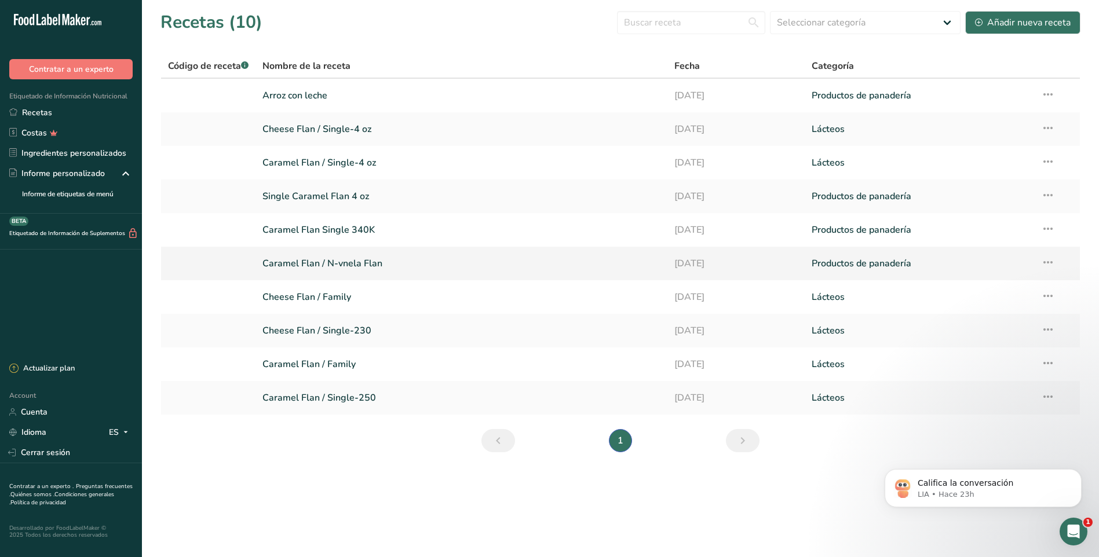
click at [278, 267] on link "Caramel Flan / N-vnela Flan" at bounding box center [461, 263] width 398 height 24
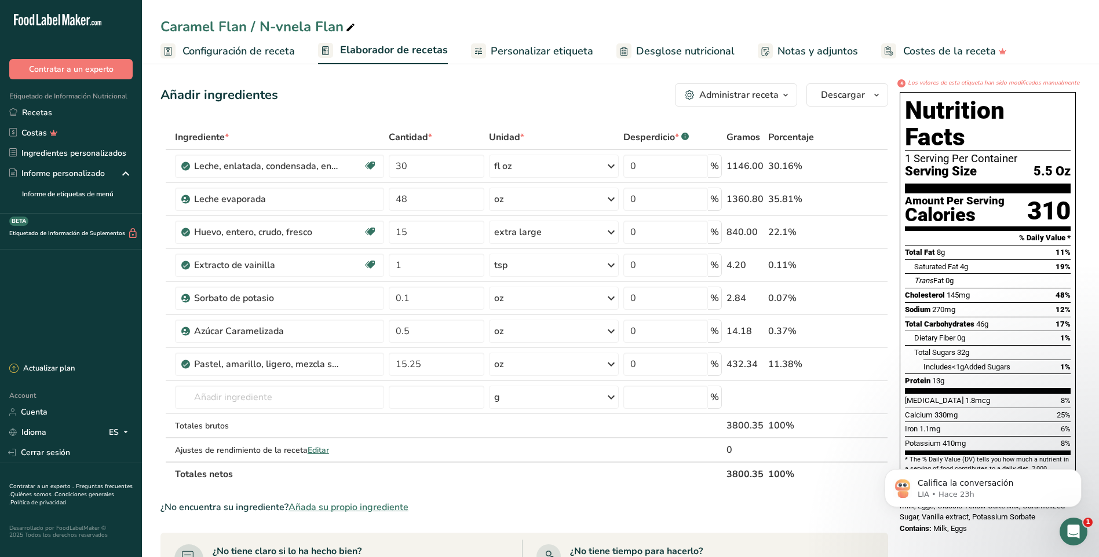
click at [347, 28] on icon at bounding box center [350, 28] width 10 height 16
drag, startPoint x: 258, startPoint y: 25, endPoint x: 105, endPoint y: 3, distance: 155.1
click at [105, 3] on div ".a-20{fill:#fff;} Contratar a un experto Etiquetado de Información Nutricional …" at bounding box center [549, 452] width 1099 height 905
click at [219, 26] on input "N-[PERSON_NAME]" at bounding box center [620, 26] width 920 height 21
click at [257, 28] on input "N-[PERSON_NAME]" at bounding box center [620, 26] width 920 height 21
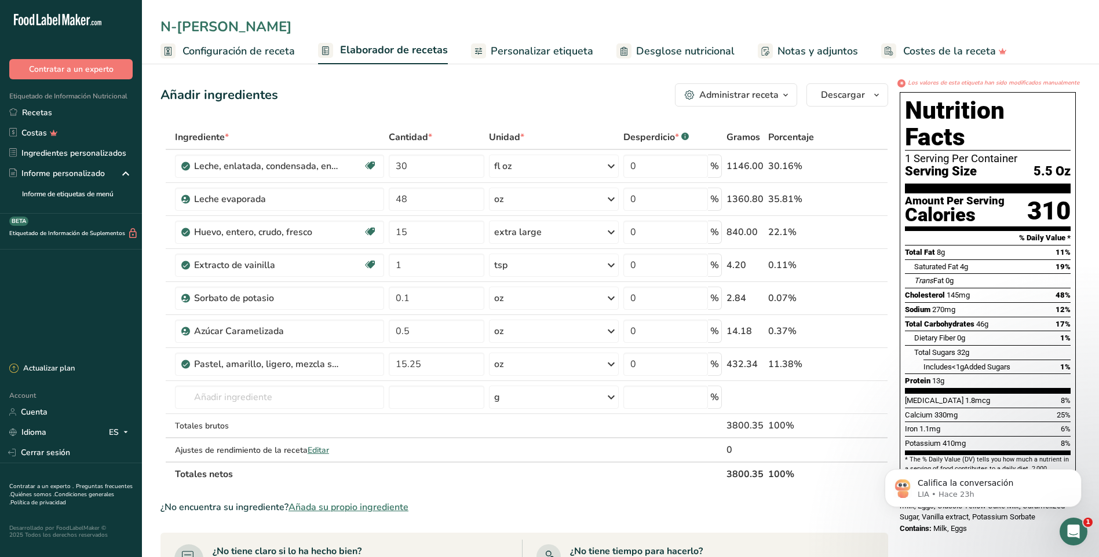
click at [262, 27] on input "N-[PERSON_NAME]" at bounding box center [620, 26] width 920 height 21
click at [253, 27] on input "N-Vnela Flan" at bounding box center [620, 26] width 920 height 21
type input "N-Vnela Flan"
click at [42, 115] on link "Recetas" at bounding box center [71, 113] width 142 height 20
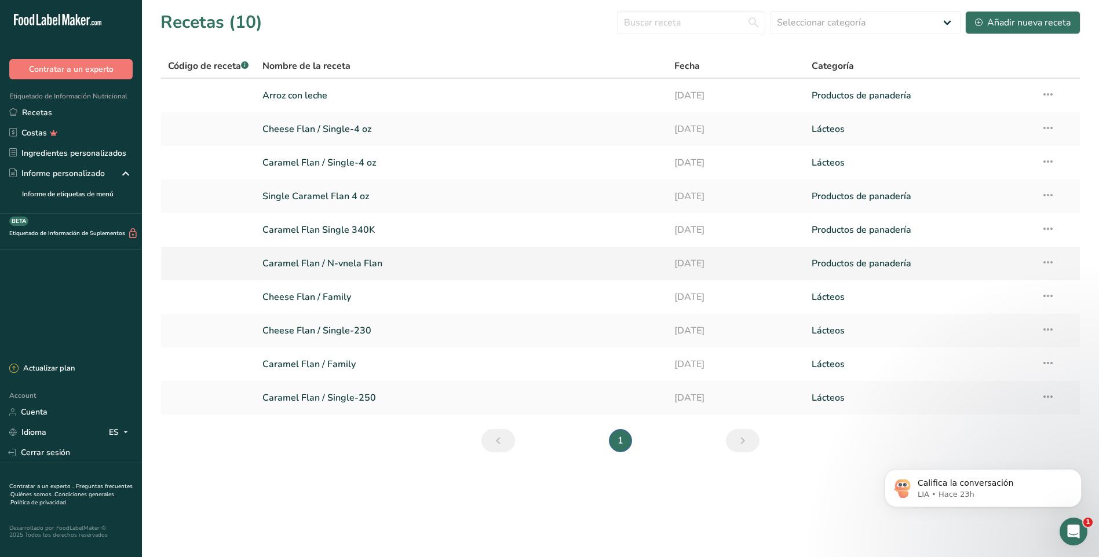
click at [329, 268] on link "Caramel Flan / N-vnela Flan" at bounding box center [461, 263] width 398 height 24
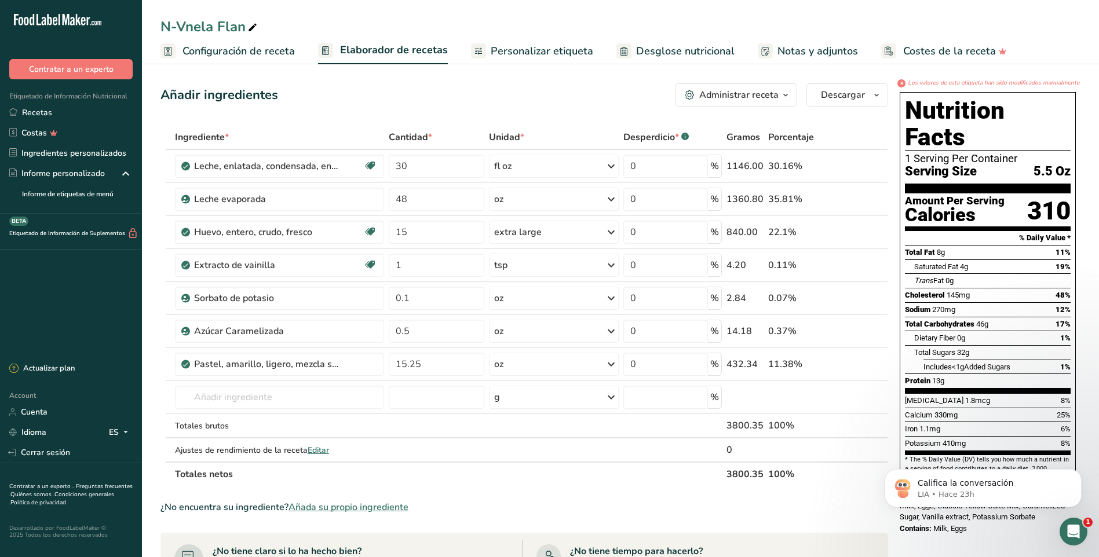
click at [246, 52] on span "Configuración de receta" at bounding box center [239, 51] width 112 height 16
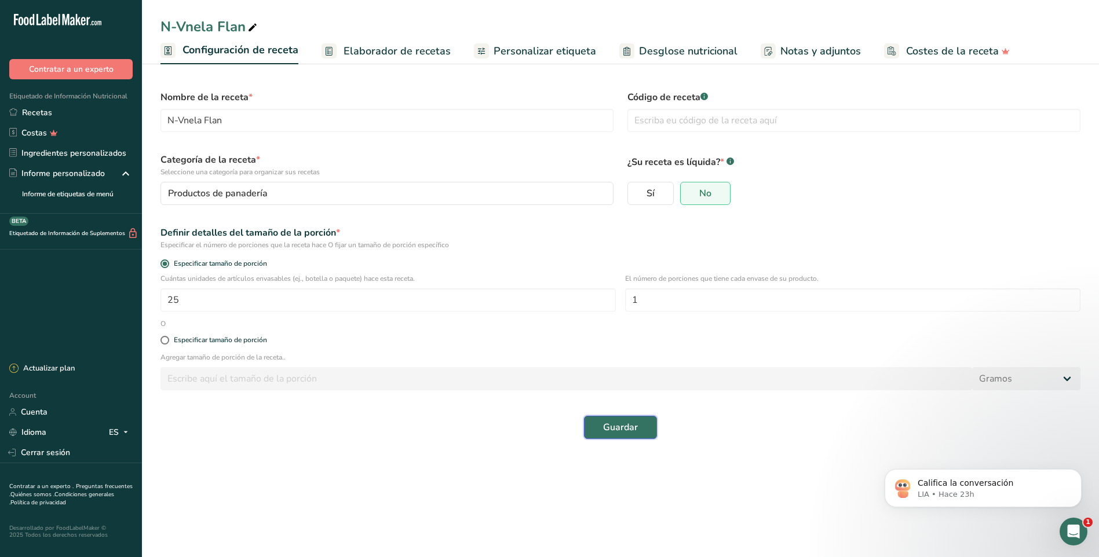
click at [614, 426] on span "Guardar" at bounding box center [620, 428] width 35 height 14
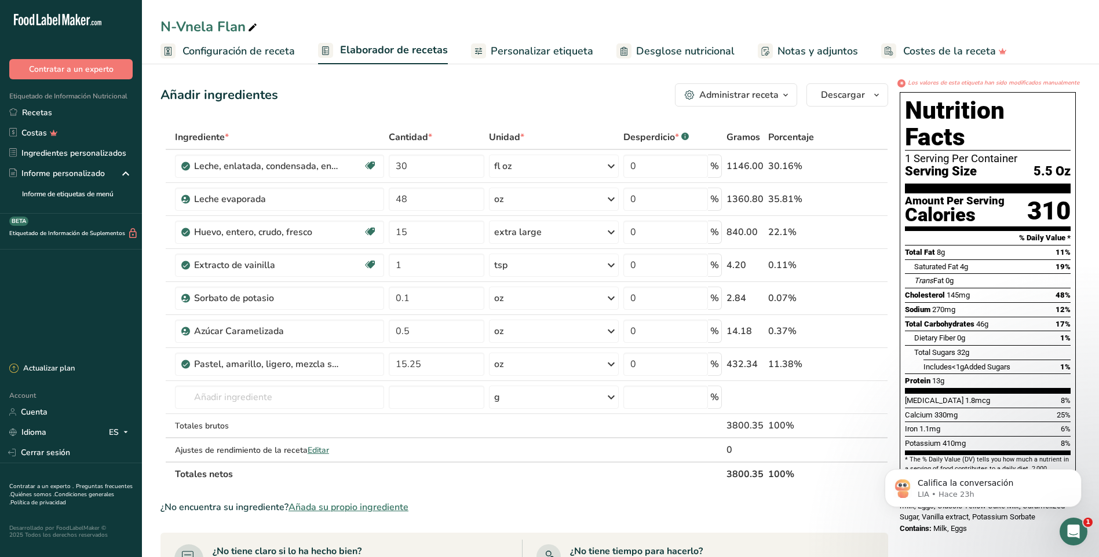
click at [213, 54] on span "Configuración de receta" at bounding box center [239, 51] width 112 height 16
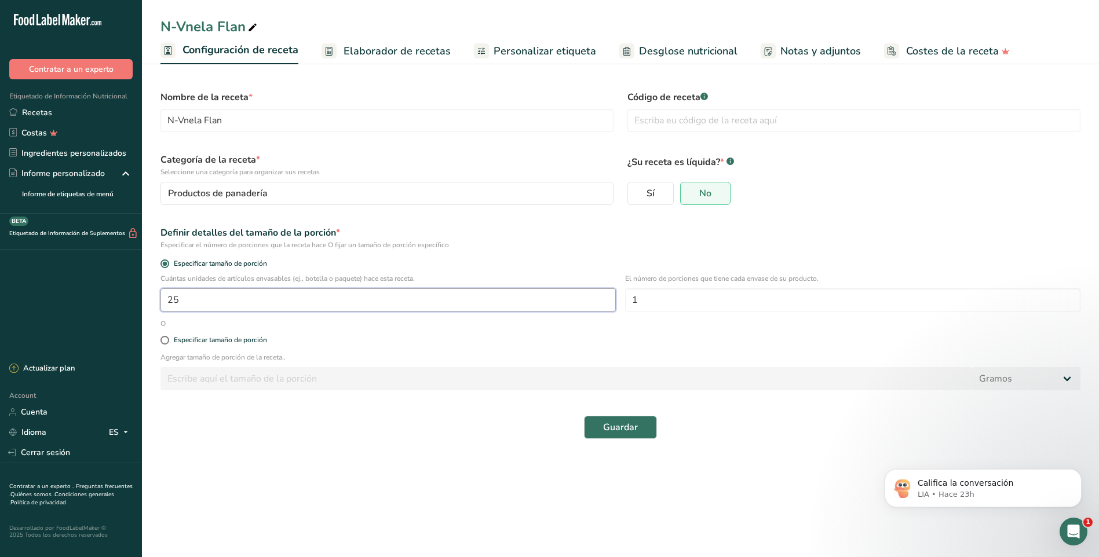
drag, startPoint x: 173, startPoint y: 295, endPoint x: 216, endPoint y: 298, distance: 42.4
click at [216, 298] on input "25" at bounding box center [387, 300] width 455 height 23
type input "23"
click at [628, 432] on span "Guardar" at bounding box center [620, 428] width 35 height 14
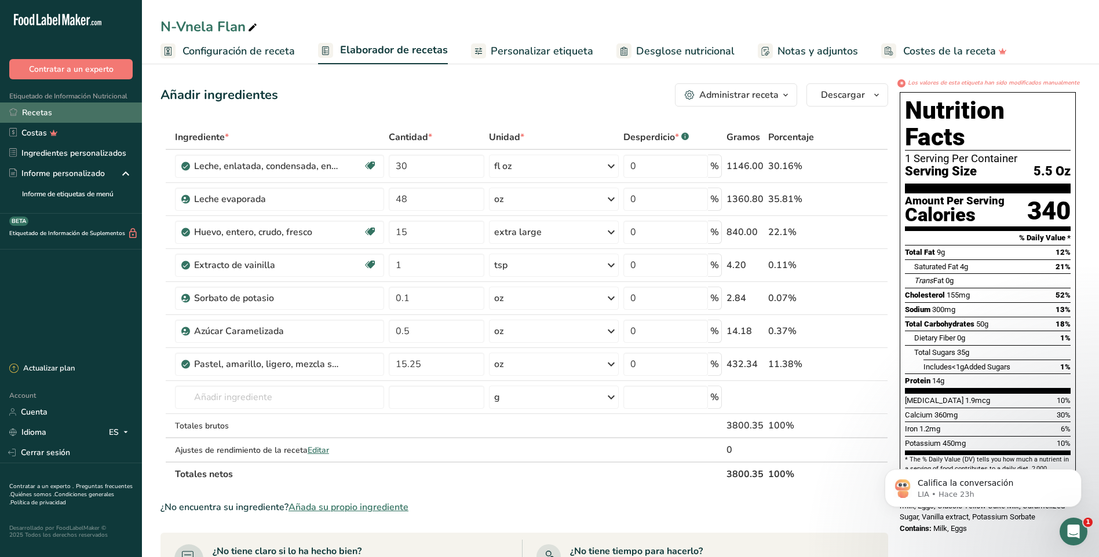
click at [27, 112] on link "Recetas" at bounding box center [71, 113] width 142 height 20
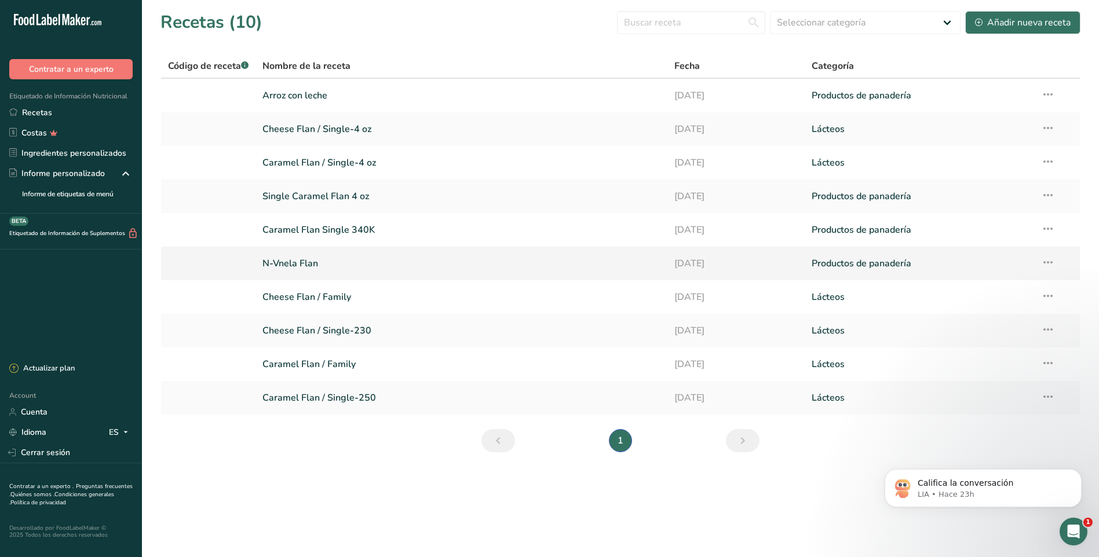
click at [280, 264] on link "N-Vnela Flan" at bounding box center [461, 263] width 398 height 24
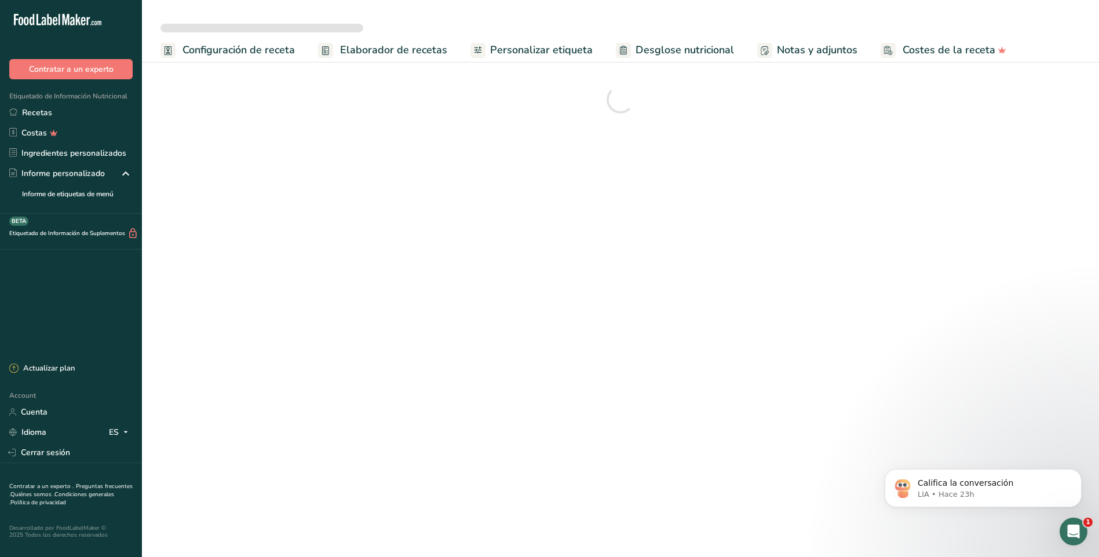
click at [233, 51] on span "Configuración de receta" at bounding box center [239, 50] width 112 height 16
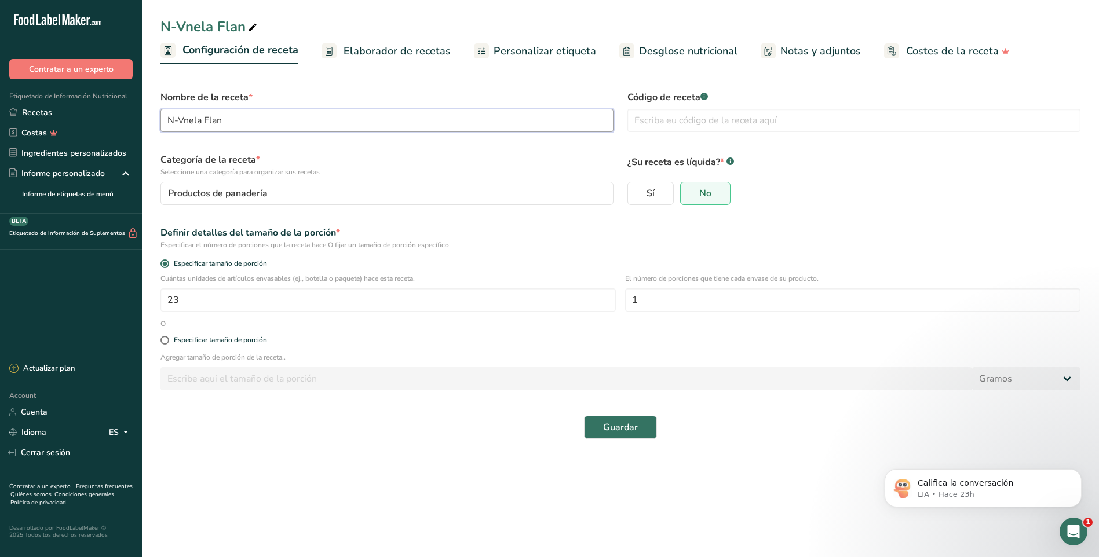
click at [227, 119] on input "N-Vnela Flan" at bounding box center [386, 120] width 453 height 23
drag, startPoint x: 171, startPoint y: 119, endPoint x: 158, endPoint y: 116, distance: 13.8
click at [158, 116] on div "Nombre de la receta * N-Vnela Flan" at bounding box center [387, 111] width 467 height 56
drag, startPoint x: 191, startPoint y: 121, endPoint x: 146, endPoint y: 116, distance: 44.8
click at [146, 116] on section "Nombre de la receta * Cake-Vnela Flan Código de receta .a-a{fill:#347362;}.b-a{…" at bounding box center [620, 258] width 957 height 397
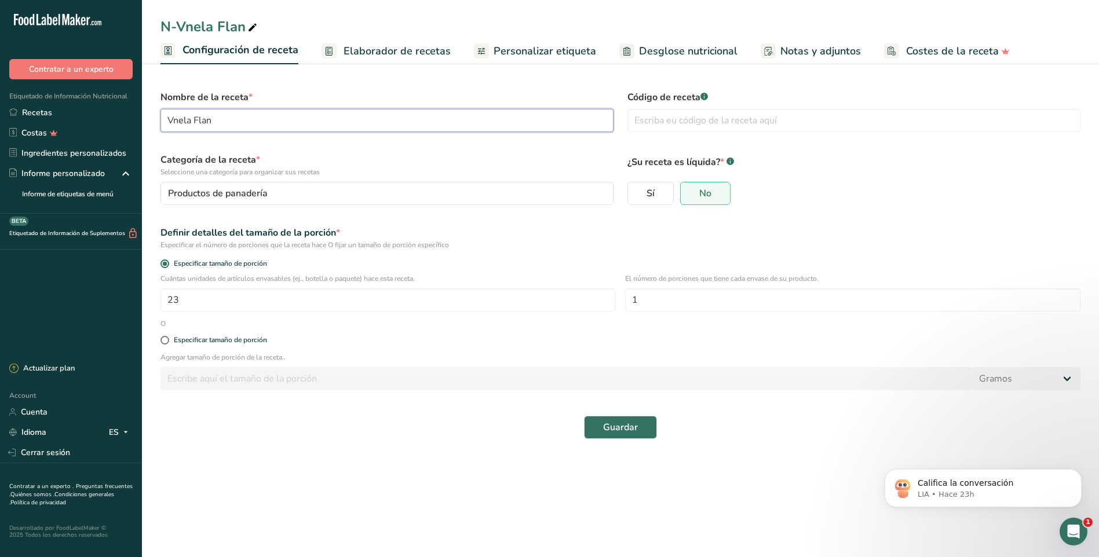
click at [173, 121] on input "Vnela Flan" at bounding box center [386, 120] width 453 height 23
click at [249, 121] on input "Vanela cake Flan" at bounding box center [386, 120] width 453 height 23
type input "Vanela cake Flan"
click at [616, 426] on span "Guardar" at bounding box center [620, 428] width 35 height 14
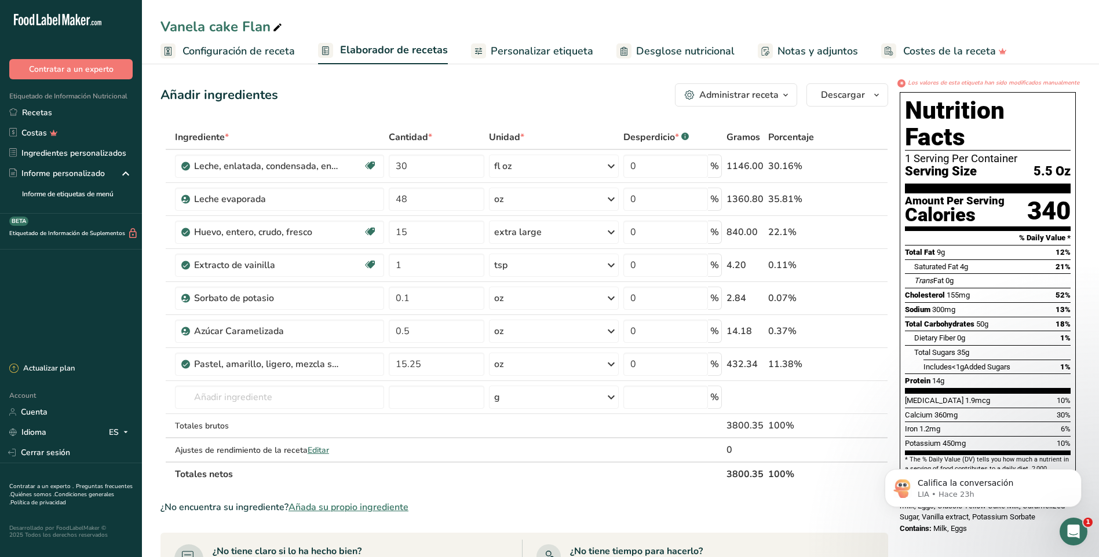
click at [222, 51] on span "Configuración de receta" at bounding box center [239, 51] width 112 height 16
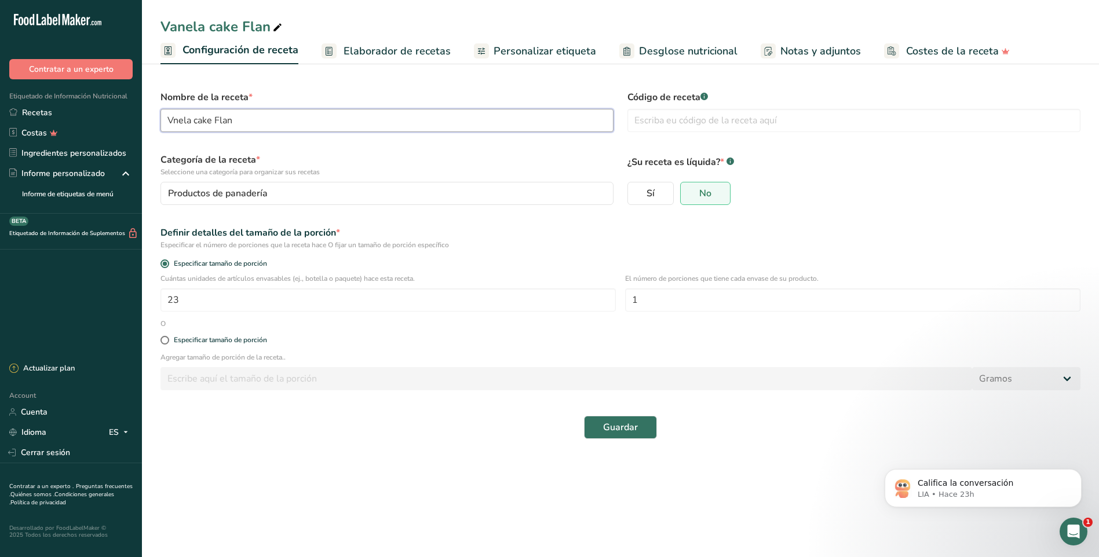
click at [247, 117] on input "Vnela cake Flan" at bounding box center [386, 120] width 453 height 23
click at [172, 122] on input "Vnilla cake Flan" at bounding box center [386, 120] width 453 height 23
click at [259, 123] on input "Vanilla cake Flan" at bounding box center [386, 120] width 453 height 23
type input "Vanilla cake Flan"
click at [616, 424] on span "Guardar" at bounding box center [620, 428] width 35 height 14
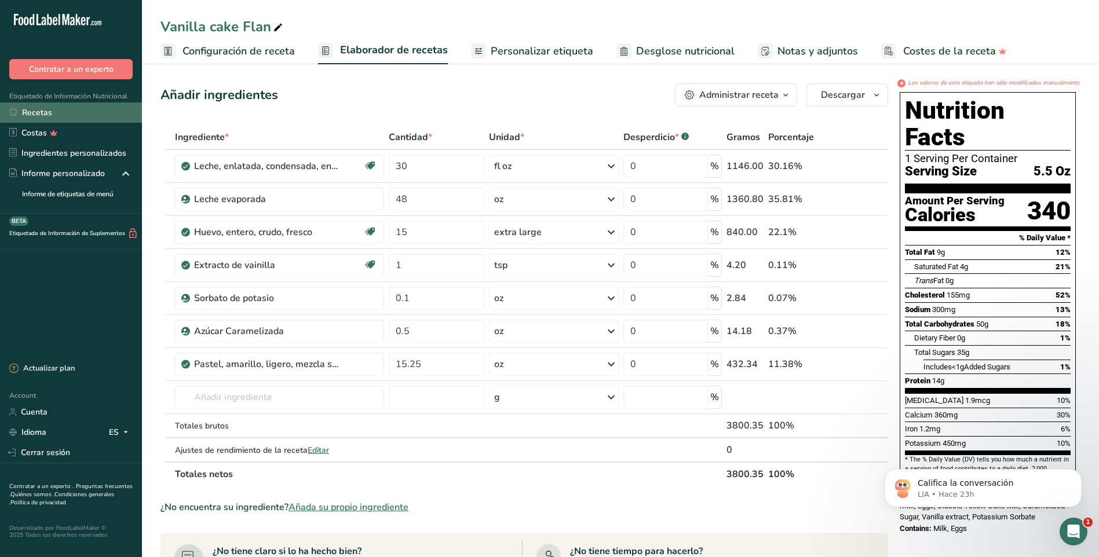
click at [29, 107] on link "Recetas" at bounding box center [71, 113] width 142 height 20
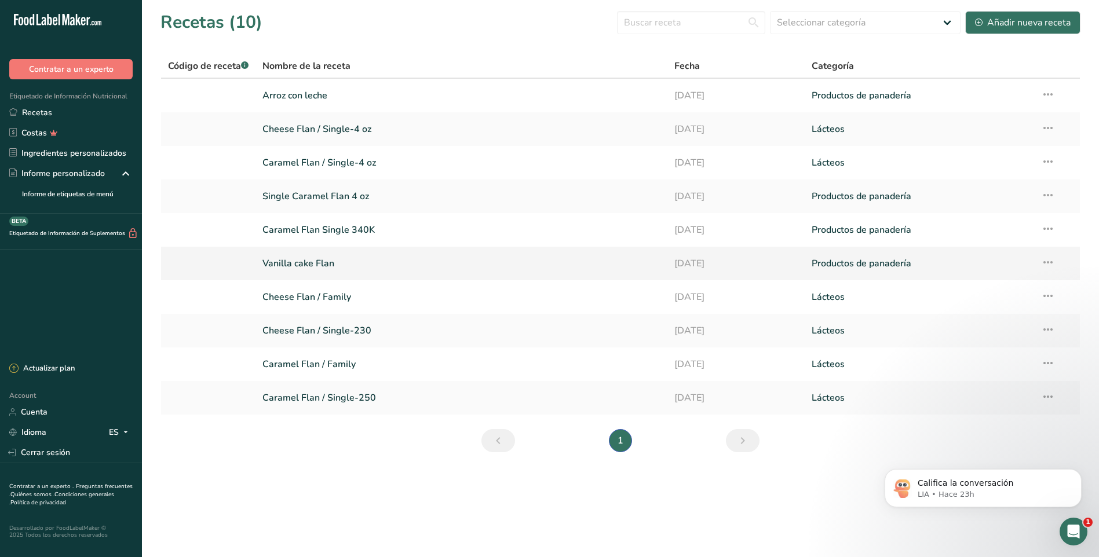
click at [328, 264] on link "Vanilla cake Flan" at bounding box center [461, 263] width 398 height 24
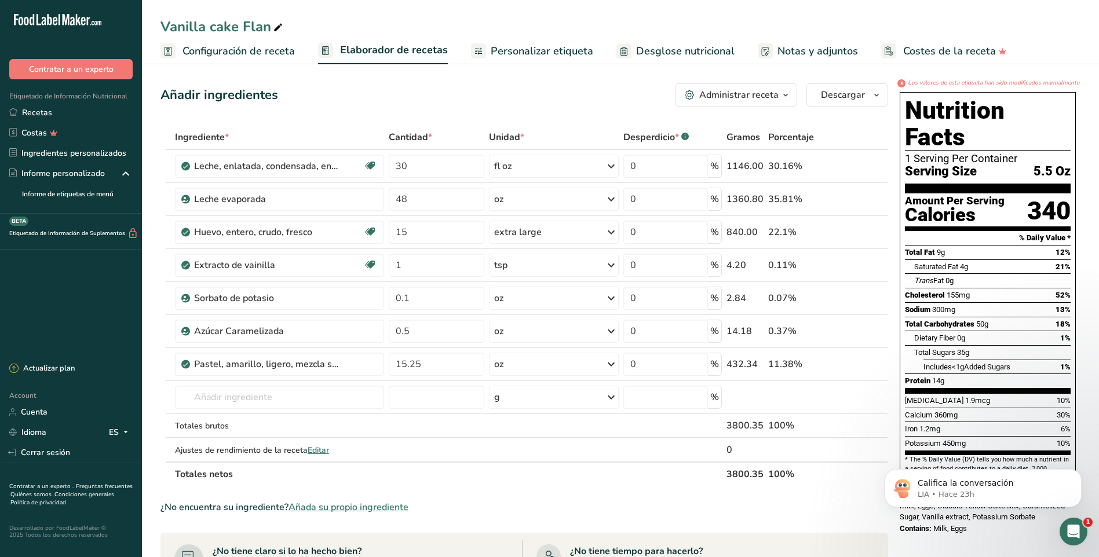
click at [901, 82] on div "*" at bounding box center [901, 83] width 8 height 8
click at [1090, 522] on span "1" at bounding box center [1087, 522] width 9 height 9
click at [415, 167] on input "30" at bounding box center [437, 166] width 96 height 23
